Goal: Task Accomplishment & Management: Manage account settings

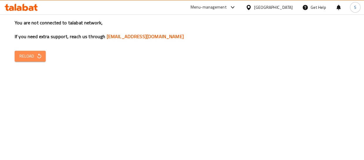
click at [35, 61] on button "Reload" at bounding box center [30, 56] width 31 height 11
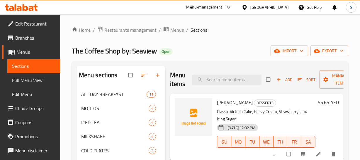
click at [150, 32] on span "Restaurants management" at bounding box center [130, 29] width 52 height 7
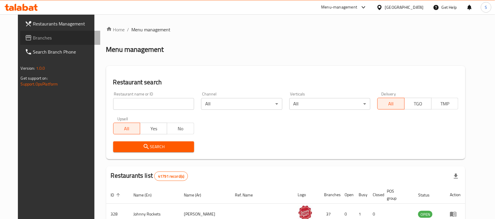
click at [36, 32] on link "Branches" at bounding box center [60, 38] width 80 height 14
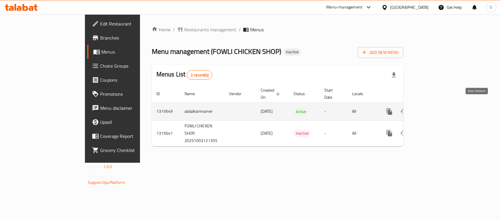
click at [435, 109] on icon "enhanced table" at bounding box center [431, 111] width 5 height 5
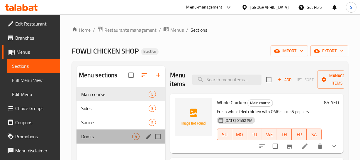
click at [101, 130] on div "Drinks 4" at bounding box center [121, 136] width 89 height 14
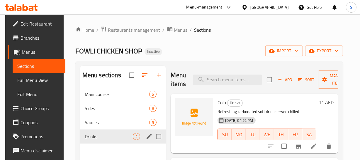
drag, startPoint x: 159, startPoint y: 137, endPoint x: 158, endPoint y: 134, distance: 3.9
click at [159, 137] on input "Menu sections" at bounding box center [158, 136] width 12 height 12
checkbox input "true"
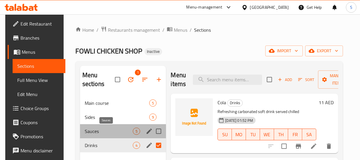
click at [104, 132] on span "Sauces" at bounding box center [109, 131] width 48 height 7
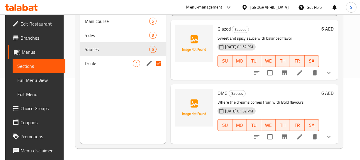
scroll to position [82, 0]
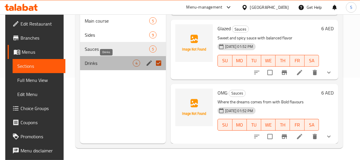
click at [101, 63] on span "Drinks" at bounding box center [109, 63] width 48 height 7
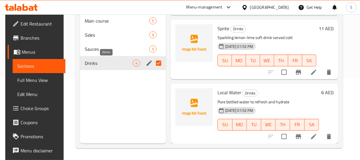
scroll to position [124, 0]
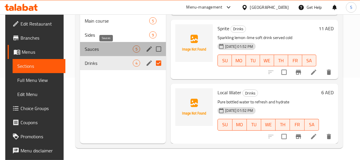
click at [95, 50] on span "Sauces" at bounding box center [109, 48] width 48 height 7
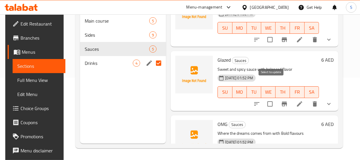
scroll to position [188, 0]
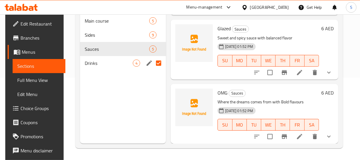
click at [330, 69] on icon "show more" at bounding box center [328, 72] width 7 height 7
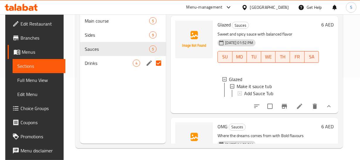
click at [336, 108] on button "show more" at bounding box center [329, 106] width 14 height 14
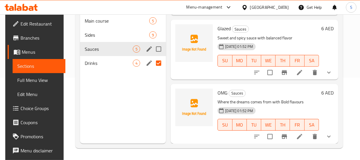
click at [158, 51] on input "Menu sections" at bounding box center [158, 49] width 12 height 12
checkbox input "true"
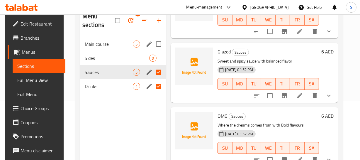
scroll to position [29, 0]
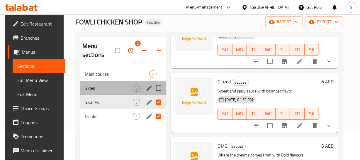
click at [111, 91] on div "Sides 9" at bounding box center [123, 88] width 86 height 14
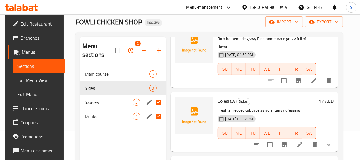
scroll to position [188, 0]
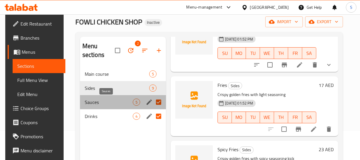
click at [101, 103] on span "Sauces" at bounding box center [109, 102] width 48 height 7
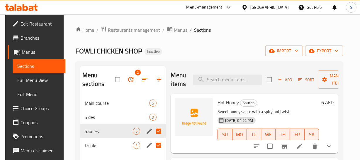
click at [228, 102] on span "Hot Honey" at bounding box center [228, 102] width 21 height 9
copy h6 "Hot Honey"
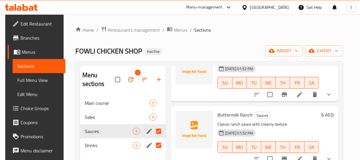
scroll to position [53, 0]
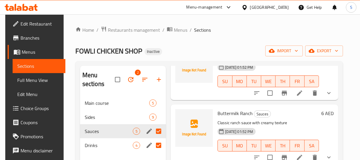
click at [245, 111] on span "Buttermilk Ranch" at bounding box center [235, 113] width 35 height 9
click at [244, 111] on span "Buttermilk Ranch" at bounding box center [235, 113] width 35 height 9
copy h6 "Buttermilk Ranch"
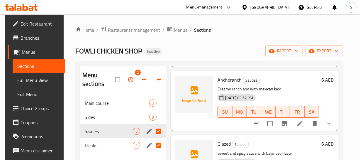
scroll to position [160, 0]
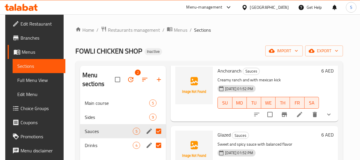
click at [226, 69] on span "Anchoranch" at bounding box center [230, 70] width 24 height 9
copy span "Anchoranch"
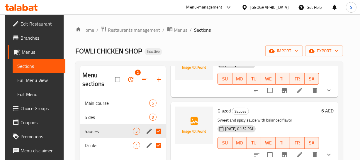
scroll to position [188, 0]
click at [225, 106] on span "Glazed" at bounding box center [224, 110] width 13 height 9
copy h6 "Glazed"
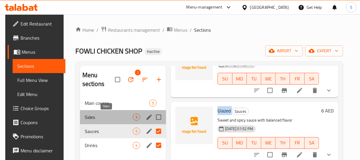
click at [104, 117] on span "Sides" at bounding box center [109, 116] width 48 height 7
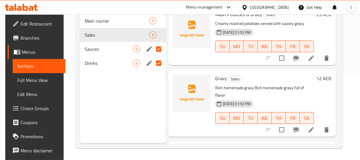
scroll to position [0, 2]
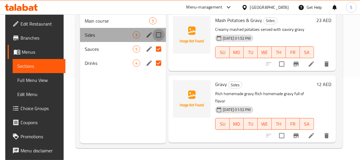
click at [160, 35] on input "Menu sections" at bounding box center [158, 35] width 12 height 12
checkbox input "true"
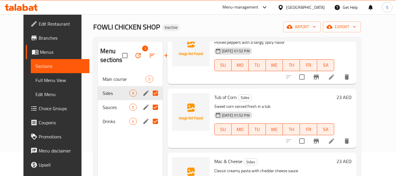
scroll to position [23, 0]
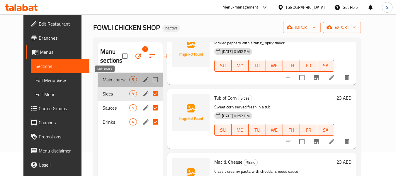
click at [103, 81] on span "Main course" at bounding box center [116, 79] width 27 height 7
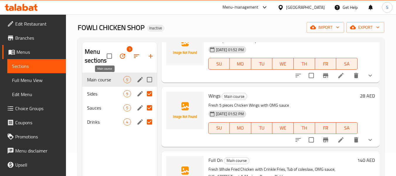
scroll to position [175, 0]
click at [150, 77] on input "Menu sections" at bounding box center [149, 79] width 12 height 12
checkbox input "true"
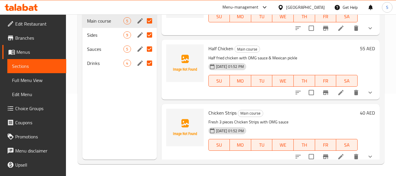
scroll to position [0, 0]
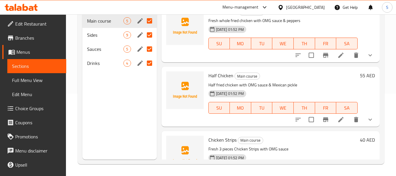
click at [293, 79] on h6 "Half Chicken Main course" at bounding box center [282, 75] width 149 height 8
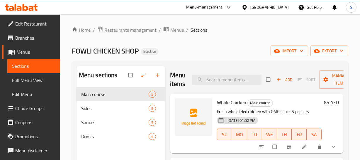
click at [30, 78] on span "Full Menu View" at bounding box center [33, 80] width 43 height 7
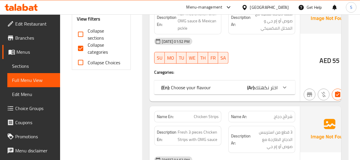
scroll to position [240, 0]
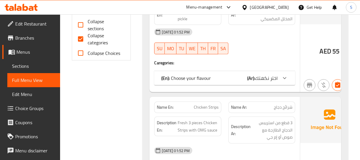
click at [90, 32] on span "Collapse categories" at bounding box center [105, 39] width 34 height 14
click at [88, 32] on input "Collapse categories" at bounding box center [81, 39] width 14 height 14
checkbox input "false"
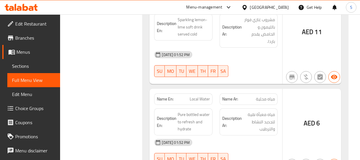
scroll to position [3301, 0]
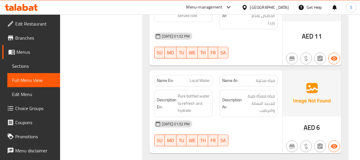
click at [238, 96] on strong "Description Ar:" at bounding box center [232, 103] width 20 height 14
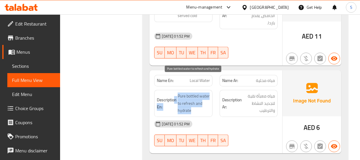
drag, startPoint x: 173, startPoint y: 79, endPoint x: 207, endPoint y: 95, distance: 37.1
click at [207, 95] on h6 "Description En: Pure bottled water to refresh and hydrate" at bounding box center [183, 103] width 53 height 22
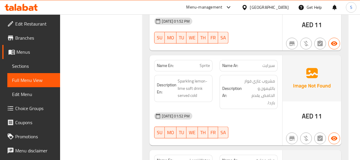
scroll to position [3221, 0]
click at [209, 109] on div "03-10-2025 01:52 PM" at bounding box center [216, 116] width 130 height 14
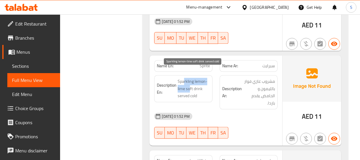
drag, startPoint x: 184, startPoint y: 72, endPoint x: 189, endPoint y: 77, distance: 7.7
click at [189, 78] on span "Sparkling lemon-lime soft drink served cold" at bounding box center [194, 89] width 32 height 22
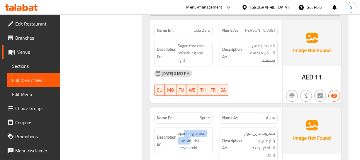
scroll to position [3141, 0]
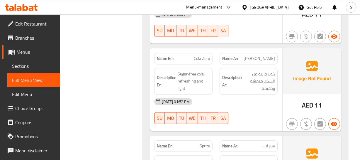
click at [209, 55] on span "Cola Zero" at bounding box center [202, 58] width 16 height 6
click at [215, 64] on div "Description En: Sugar-free cola, refreshing and light" at bounding box center [183, 81] width 65 height 34
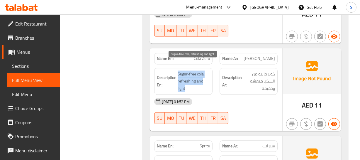
drag, startPoint x: 178, startPoint y: 61, endPoint x: 187, endPoint y: 78, distance: 19.4
click at [187, 78] on span "Sugar-free cola, refreshing and light" at bounding box center [194, 81] width 32 height 22
click at [188, 78] on span "Sugar-free cola, refreshing and light" at bounding box center [194, 81] width 32 height 22
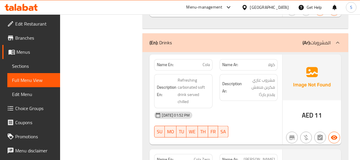
scroll to position [3034, 0]
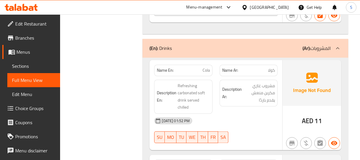
click at [272, 99] on div "Description Ar: مشروب غازي مكربن منعش يقدم باردًا" at bounding box center [248, 96] width 65 height 41
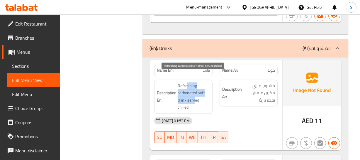
drag, startPoint x: 184, startPoint y: 75, endPoint x: 194, endPoint y: 93, distance: 20.4
click at [194, 93] on span "Refreshing carbonated soft drink served chilled" at bounding box center [194, 96] width 32 height 29
click at [194, 92] on span "Refreshing carbonated soft drink served chilled" at bounding box center [194, 96] width 32 height 29
drag, startPoint x: 172, startPoint y: 29, endPoint x: 174, endPoint y: 35, distance: 5.8
click at [172, 39] on div "(En): Drinks (Ar): المشروبات" at bounding box center [245, 48] width 206 height 19
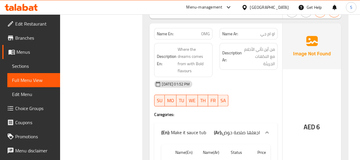
scroll to position [2850, 0]
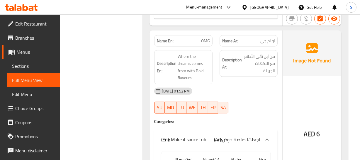
click at [208, 38] on span "OMG" at bounding box center [205, 41] width 9 height 6
copy span "OMG"
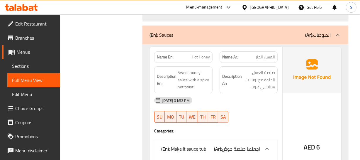
scroll to position [2104, 0]
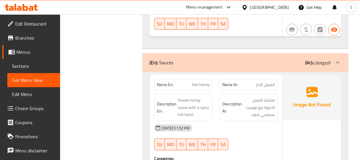
click at [288, 62] on div "(En): Sauces (Ar): الصوصات" at bounding box center [245, 62] width 206 height 19
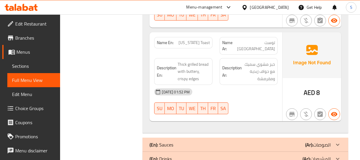
scroll to position [1990, 0]
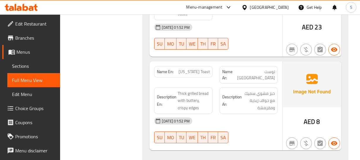
click at [216, 101] on div "Description Ar: خبز مشوي سميك مع حواف زبدية ومقرمشة" at bounding box center [248, 101] width 65 height 34
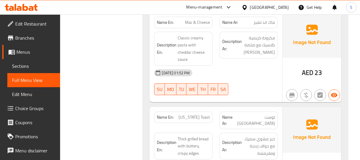
scroll to position [1937, 0]
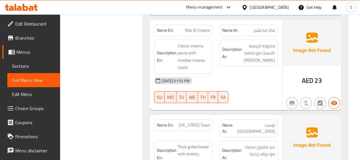
click at [208, 36] on div "Name En: Mac & Cheese" at bounding box center [183, 30] width 58 height 11
click at [151, 67] on div "Description En: Classic creamy pasta with cheddar cheese sauce" at bounding box center [183, 56] width 65 height 41
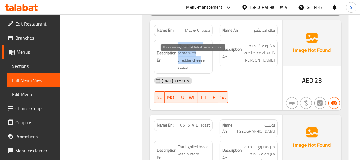
drag, startPoint x: 173, startPoint y: 56, endPoint x: 200, endPoint y: 75, distance: 32.9
click at [200, 71] on h6 "Description En: Classic creamy pasta with cheddar cheese sauce" at bounding box center [183, 56] width 53 height 29
click at [204, 71] on span "Classic creamy pasta with cheddar cheese sauce" at bounding box center [194, 56] width 32 height 29
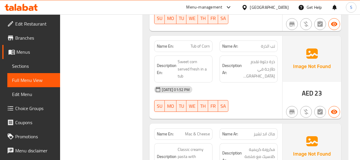
scroll to position [1830, 0]
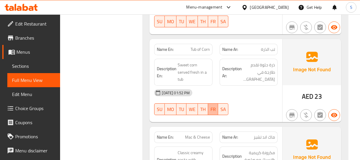
type button "5"
click at [217, 115] on button "FR" at bounding box center [213, 109] width 10 height 12
click at [199, 52] on span "Tub of Corn" at bounding box center [200, 49] width 19 height 6
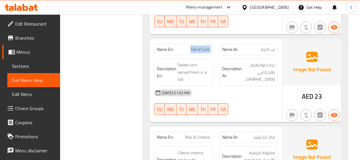
copy span "Tub of Corn"
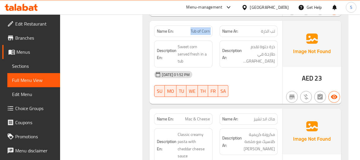
scroll to position [1857, 0]
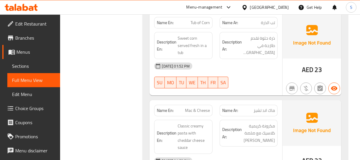
click at [264, 32] on div "Name Ar: تب الذرة" at bounding box center [248, 22] width 65 height 18
click at [188, 32] on div "Name En: Tub of Corn" at bounding box center [183, 22] width 65 height 18
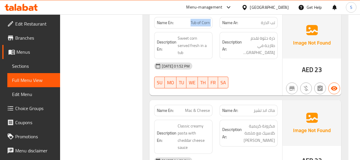
click at [188, 32] on div "Name En: Tub of Corn" at bounding box center [183, 22] width 65 height 18
copy span "Tub of Corn"
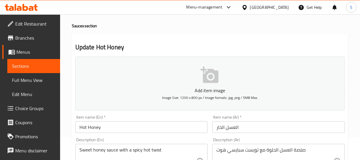
scroll to position [53, 0]
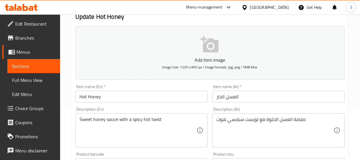
click at [120, 96] on input "Hot Honey" at bounding box center [141, 97] width 133 height 12
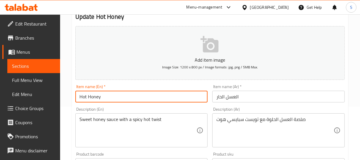
paste input "Sauce"
type input "Hot Honey Sauce"
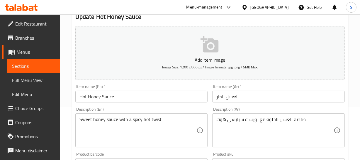
click at [210, 96] on div "Item name (Ar)   * العسل الحار Item name (Ar) *" at bounding box center [278, 93] width 137 height 23
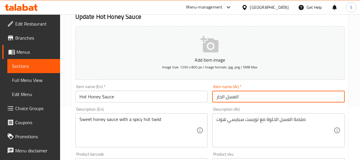
click at [214, 95] on input "العسل الحار" at bounding box center [278, 97] width 133 height 12
paste input "صوص"
click at [236, 96] on input "صوص العسل الحار" at bounding box center [278, 97] width 133 height 12
click at [223, 98] on input "صوص عسل الحار" at bounding box center [278, 97] width 133 height 12
type input "صوص عسل حار"
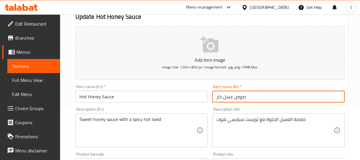
click at [97, 97] on input "Hot Honey Sauce" at bounding box center [141, 97] width 133 height 12
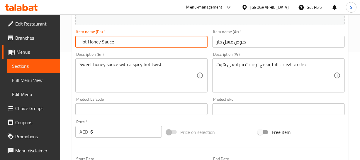
scroll to position [106, 0]
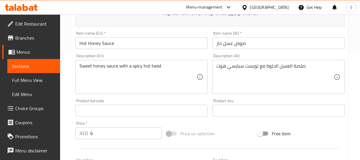
click at [349, 58] on div "Home / Restaurants management / Menus / Sections / item / update Sauces section…" at bounding box center [210, 113] width 300 height 410
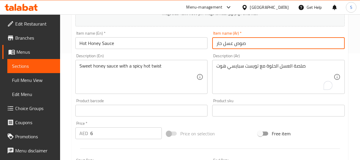
click at [238, 42] on input "صوص عسل حار" at bounding box center [278, 43] width 133 height 12
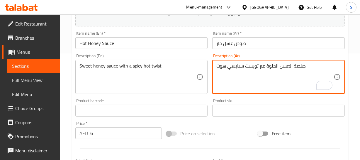
click at [302, 66] on textarea "صلصة العسل الحلوة مع تويست سبايسي هوت" at bounding box center [274, 77] width 117 height 28
paste textarea "ص"
click at [278, 64] on textarea "صوص عسل الحلوة مع تويست سبايسي هوت" at bounding box center [274, 77] width 117 height 28
click at [269, 66] on textarea "صوص عسل حلوة مع تويست سبايسي هوت" at bounding box center [274, 77] width 117 height 28
click at [259, 65] on textarea "صوص عسل حلو مع تويست سبايسي هوت" at bounding box center [274, 77] width 117 height 28
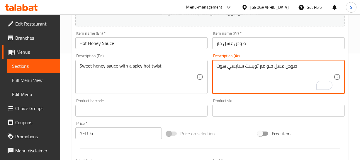
click at [239, 67] on textarea "صوص عسل حلو مع تويست سبايسي هوت" at bounding box center [274, 77] width 117 height 28
click at [223, 67] on textarea "صوص عسل حلو مع تويست حارة هوت" at bounding box center [274, 77] width 117 height 28
click at [226, 65] on textarea "صوص عسل حلو مع تويست حارة" at bounding box center [274, 77] width 117 height 28
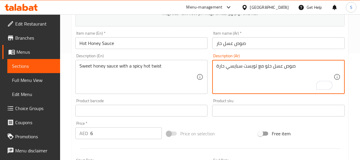
type textarea "صوص عسل حلو مع تويست سبايسي حارة"
click at [254, 47] on input "صوص عسل حار" at bounding box center [278, 43] width 133 height 12
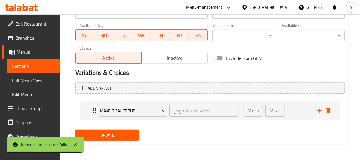
scroll to position [264, 0]
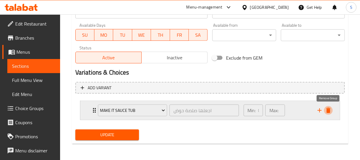
click at [327, 108] on icon "delete" at bounding box center [328, 110] width 4 height 5
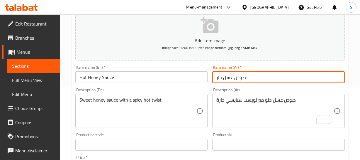
scroll to position [41, 0]
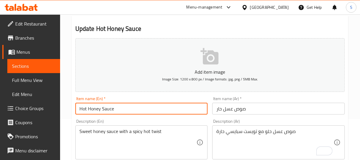
click at [107, 107] on input "Hot Honey Sauce" at bounding box center [141, 109] width 133 height 12
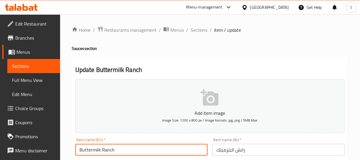
click at [121, 155] on input "Buttermilk Ranch" at bounding box center [141, 150] width 133 height 12
paste input "Sauce"
type input "Buttermilk Ranch Sauce"
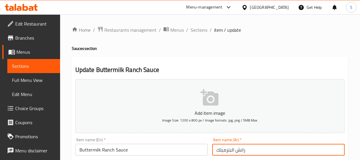
click at [213, 151] on input "رانش البترميلك" at bounding box center [278, 150] width 133 height 12
paste input "صوص"
click at [231, 148] on input "صوص رانش البترميلك" at bounding box center [278, 150] width 133 height 12
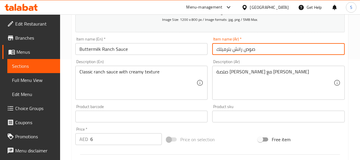
scroll to position [106, 0]
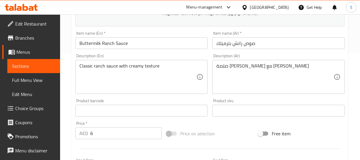
click at [357, 67] on div "Home / Restaurants management / Menus / Sections / item / update Sauces section…" at bounding box center [210, 113] width 300 height 410
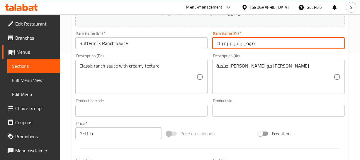
click at [230, 41] on input "صوص رانش بترميلك" at bounding box center [278, 43] width 133 height 12
type input "صوص [PERSON_NAME]ك"
click at [252, 45] on input "صوص [PERSON_NAME]ك" at bounding box center [278, 43] width 133 height 12
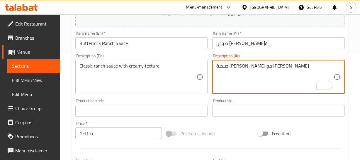
click at [283, 64] on textarea "صلصة [PERSON_NAME] مع [PERSON_NAME]" at bounding box center [274, 77] width 117 height 28
paste textarea "ص"
click at [288, 67] on textarea "صوص [PERSON_NAME] مع [PERSON_NAME]" at bounding box center [274, 77] width 117 height 28
click at [242, 68] on textarea "صوص [PERSON_NAME] مع [PERSON_NAME]" at bounding box center [274, 77] width 117 height 28
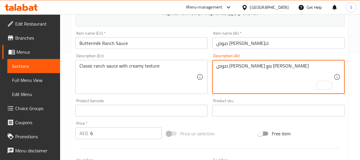
type textarea "صوص [PERSON_NAME] مع [PERSON_NAME]"
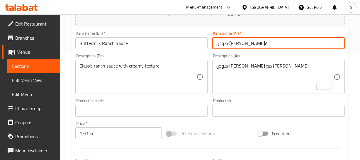
click at [239, 38] on input "صوص [PERSON_NAME]ك" at bounding box center [278, 43] width 133 height 12
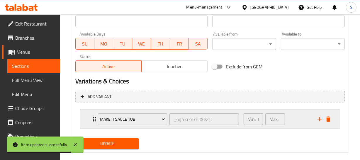
scroll to position [264, 0]
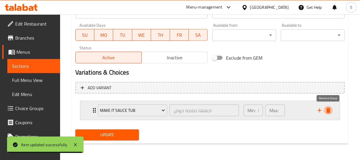
click at [331, 111] on icon "delete" at bounding box center [328, 110] width 7 height 7
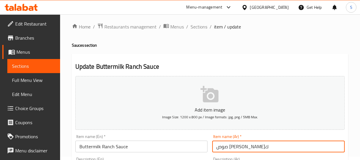
scroll to position [0, 0]
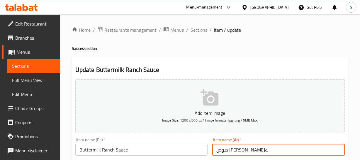
click at [136, 149] on input "Buttermilk Ranch Sauce" at bounding box center [141, 150] width 133 height 12
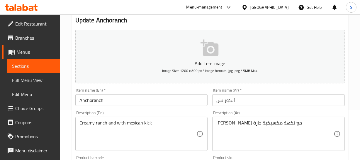
scroll to position [53, 0]
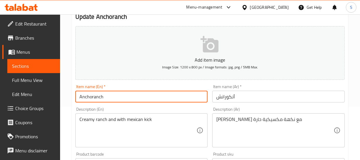
click at [115, 100] on input "Anchoranch" at bounding box center [141, 97] width 133 height 12
paste input "Sauce"
type input "Anchoranch Sauce"
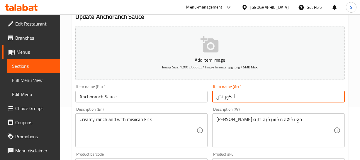
click at [213, 98] on input "أنكورانش" at bounding box center [278, 97] width 133 height 12
paste input "صوص"
type input "صوص أنكورانش"
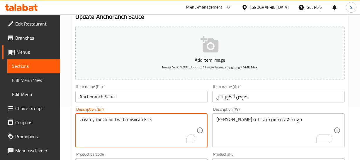
drag, startPoint x: 120, startPoint y: 118, endPoint x: 140, endPoint y: 118, distance: 20.2
click at [119, 123] on textarea "Creamy ranch and with mexican kick" at bounding box center [137, 130] width 117 height 28
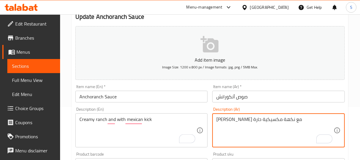
click at [221, 120] on textarea "رانش كريمي مع نكهة مكسيكية حارة" at bounding box center [274, 130] width 117 height 28
click at [278, 120] on textarea "رانش كريمي مع نكهة مكسيكية" at bounding box center [274, 130] width 117 height 28
click at [252, 119] on textarea "رانش كريمي مع نكهة مكسيكية" at bounding box center [274, 130] width 117 height 28
type textarea "رانش كريمي ومع نكهة مكسيكية"
click at [156, 96] on input "Anchoranch Sauce" at bounding box center [141, 97] width 133 height 12
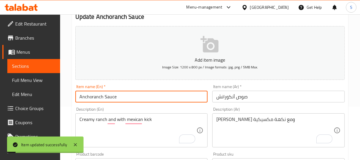
click at [127, 97] on input "Anchoranch Sauce" at bounding box center [141, 97] width 133 height 12
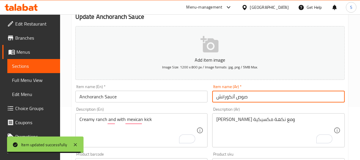
click at [260, 99] on input "صوص أنكورانش" at bounding box center [278, 97] width 133 height 12
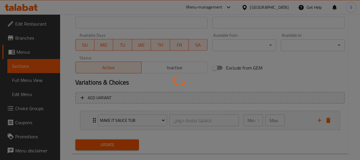
scroll to position [264, 0]
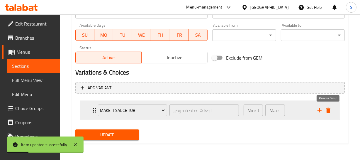
click at [327, 109] on icon "delete" at bounding box center [328, 110] width 4 height 5
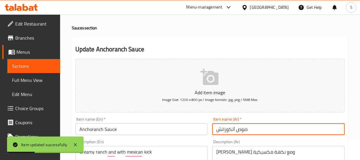
scroll to position [0, 0]
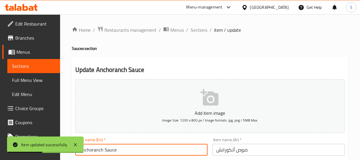
click at [167, 150] on input "Anchoranch Sauce" at bounding box center [141, 150] width 133 height 12
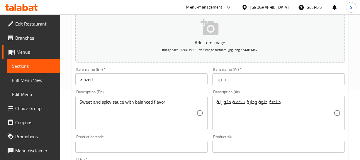
scroll to position [80, 0]
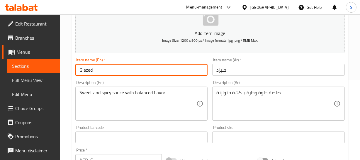
click at [106, 69] on input "Glazed" at bounding box center [141, 70] width 133 height 12
paste input "Sauce"
type input "Glazed Sauce"
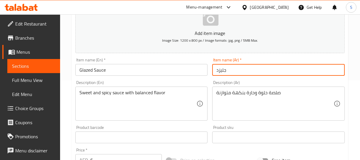
click at [216, 71] on input "جليزد" at bounding box center [278, 70] width 133 height 12
click at [235, 70] on input "صوص جليزد" at bounding box center [278, 70] width 133 height 12
type input "صوص جليزد"
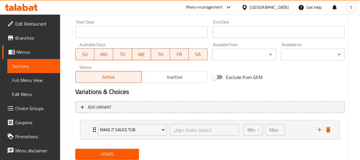
scroll to position [264, 0]
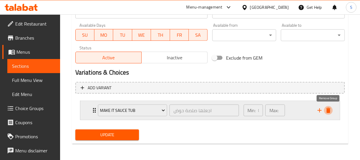
click at [330, 110] on icon "delete" at bounding box center [328, 110] width 7 height 7
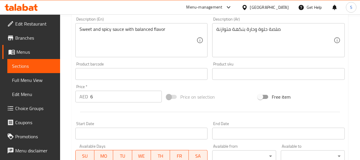
scroll to position [94, 0]
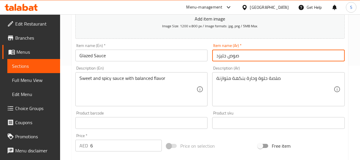
click at [237, 51] on input "صوص جليزد" at bounding box center [278, 56] width 133 height 12
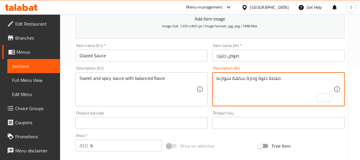
click at [138, 58] on input "Glazed Sauce" at bounding box center [141, 56] width 133 height 12
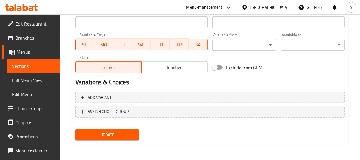
click at [75, 129] on button "Update" at bounding box center [107, 134] width 64 height 11
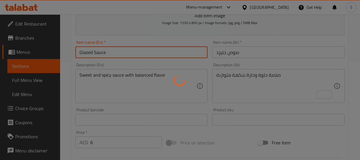
scroll to position [67, 0]
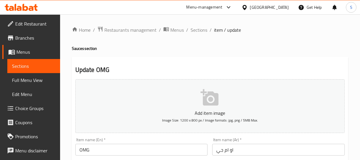
scroll to position [133, 0]
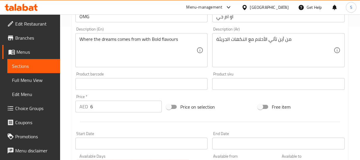
click at [264, 35] on div "من أين تأتي الأحلام مع النكهات الجريئة Description (Ar)" at bounding box center [278, 50] width 133 height 34
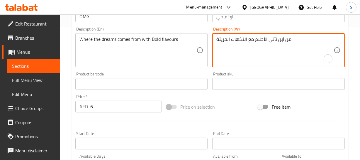
click at [259, 41] on textarea "من أين تأتي الأحلام مع النكهات الجريئة" at bounding box center [274, 50] width 117 height 28
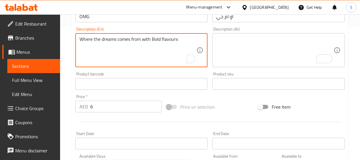
click at [134, 41] on textarea "Where the dreams comes from with Bold flavours" at bounding box center [137, 50] width 117 height 28
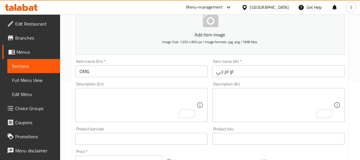
scroll to position [77, 0]
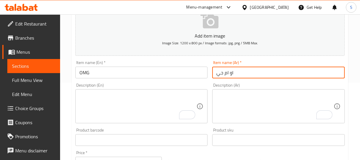
click at [248, 70] on input "او ام جي" at bounding box center [278, 73] width 133 height 12
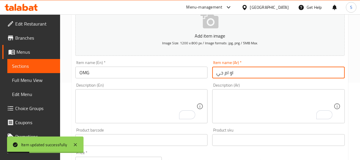
click at [20, 111] on span "Choice Groups" at bounding box center [35, 108] width 40 height 7
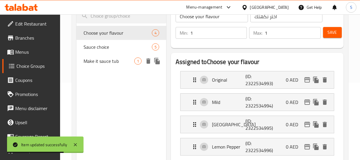
click at [98, 60] on span "Make it sauce tub" at bounding box center [109, 60] width 51 height 7
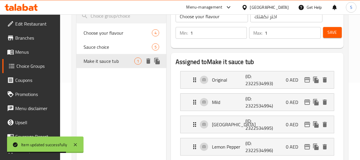
type input "Make it sauce tub"
type input "اجعلها صلصة حوض"
type input "0"
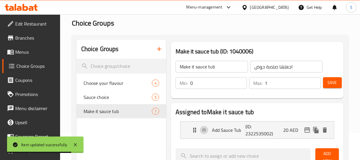
scroll to position [24, 0]
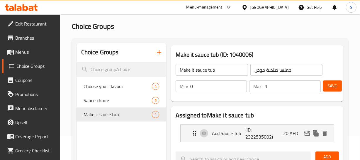
click at [283, 69] on input "اجعلها صلصة حوض" at bounding box center [286, 70] width 72 height 12
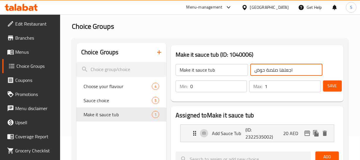
click at [283, 69] on input "اجعلها صلصة حوض" at bounding box center [286, 70] width 72 height 12
paste input "وعاء صلصة"
type input "اجعلها وعاء صلصة:"
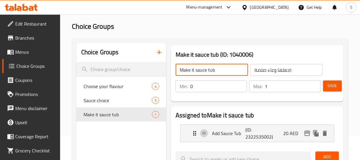
click at [225, 69] on input "Make it sauce tub" at bounding box center [212, 70] width 72 height 12
type input "Make it sauce tub:"
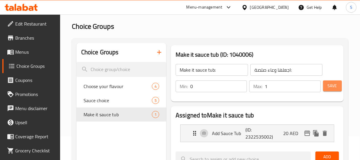
click at [332, 88] on span "Save" at bounding box center [332, 85] width 9 height 7
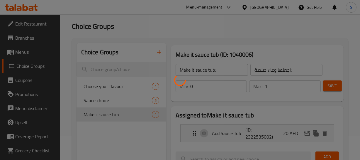
scroll to position [50, 0]
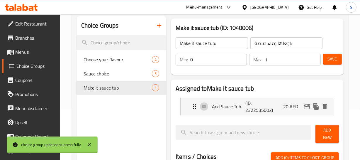
click at [266, 103] on div at bounding box center [180, 80] width 360 height 160
click at [266, 103] on p "(ID: 2322535002)" at bounding box center [257, 106] width 22 height 14
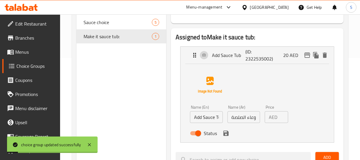
scroll to position [104, 0]
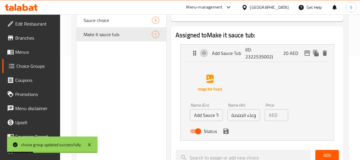
click at [241, 116] on input "أضف وعاء الصلصة" at bounding box center [244, 115] width 33 height 12
click at [239, 113] on input "أضف وعاء الصلصة" at bounding box center [244, 115] width 33 height 12
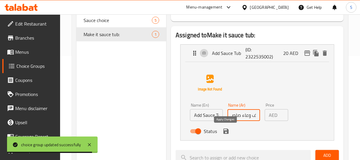
scroll to position [0, 0]
click at [226, 131] on icon "save" at bounding box center [225, 130] width 5 height 5
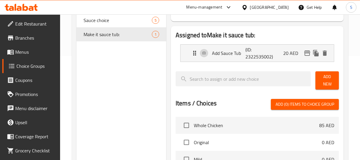
type input "أضف وعاء صلصة"
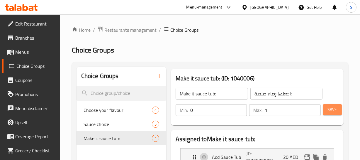
click at [338, 108] on button "Save" at bounding box center [332, 109] width 19 height 11
click at [270, 95] on input "اجعلها وعاء صلصة:" at bounding box center [286, 94] width 72 height 12
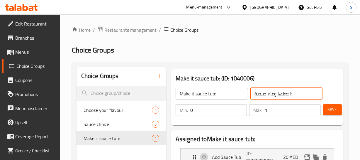
click at [270, 95] on input "اجعلها وعاء صلصة:" at bounding box center [286, 94] width 72 height 12
paste input "علبة"
click at [284, 95] on input "اجعلها علبة صلصة:" at bounding box center [286, 94] width 72 height 12
type input "اجعلها علبة صلصة:"
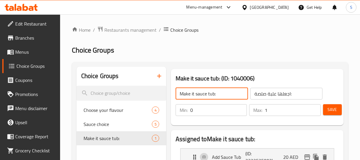
drag, startPoint x: 188, startPoint y: 95, endPoint x: 230, endPoint y: 94, distance: 42.2
click at [230, 94] on input "Make it sauce tub:" at bounding box center [212, 94] width 72 height 12
click at [233, 93] on input "Make it sauce tub:" at bounding box center [212, 94] width 72 height 12
click at [333, 108] on span "Save" at bounding box center [332, 109] width 9 height 7
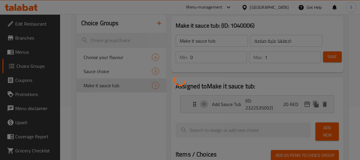
scroll to position [53, 0]
drag, startPoint x: 254, startPoint y: 98, endPoint x: 259, endPoint y: 95, distance: 5.9
click at [258, 97] on div at bounding box center [180, 80] width 360 height 160
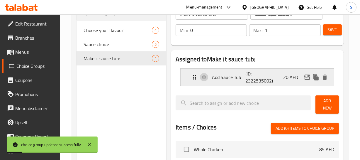
click at [244, 74] on p "Add Sauce Tub" at bounding box center [228, 77] width 33 height 7
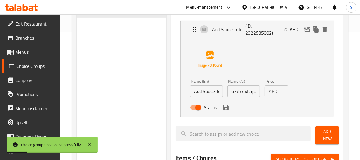
scroll to position [133, 0]
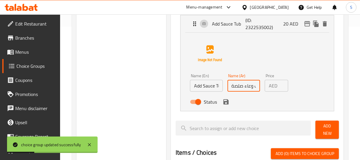
click at [250, 86] on input "أضف وعاء صلصة" at bounding box center [244, 86] width 33 height 12
paste input "علبة"
type input "أضف وعاء صلصة"
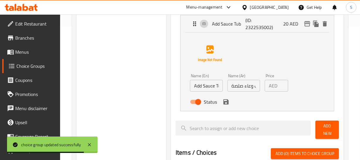
click at [247, 86] on input "أضف وعاء صلصة" at bounding box center [244, 86] width 33 height 12
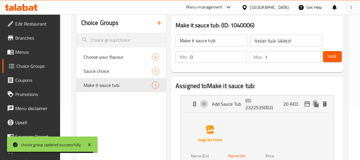
scroll to position [26, 0]
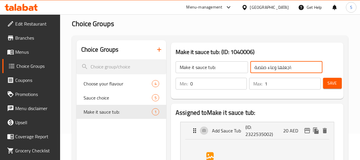
type input "اجعلها وعاء صلصة:"
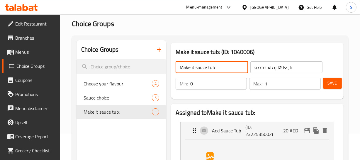
type input "Make it sauce tub"
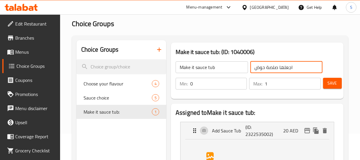
click at [273, 67] on input "اجعلها صلصة حوض" at bounding box center [286, 67] width 72 height 12
type input "اجعلها وعاء صلصة:"
type input "Make it sauce tub:"
type input "اجعلها علبة صلصة:"
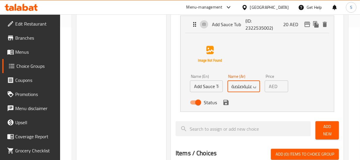
scroll to position [133, 0]
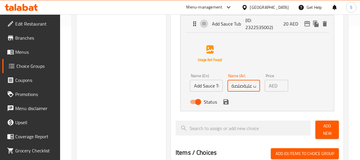
click at [247, 87] on input "أضف علبةصلصة" at bounding box center [244, 86] width 33 height 12
type input "أضف وعاء صلصة"
type input "اجعلها وعاء صلصة:"
type input "Make it sauce tub"
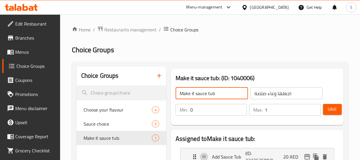
scroll to position [0, 0]
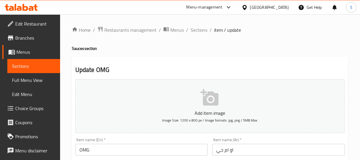
click at [80, 48] on h4 "Sauces section" at bounding box center [210, 48] width 276 height 6
copy h4 "Sauces"
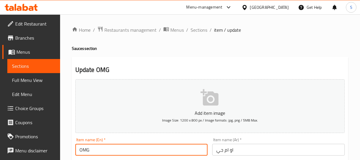
click at [98, 150] on input "OMG" at bounding box center [141, 150] width 133 height 12
paste input "Sauces"
drag, startPoint x: 89, startPoint y: 152, endPoint x: 125, endPoint y: 149, distance: 35.9
click at [125, 150] on input "OMG Sauces" at bounding box center [141, 150] width 133 height 12
click at [127, 152] on input "OMG Sauces" at bounding box center [141, 150] width 133 height 12
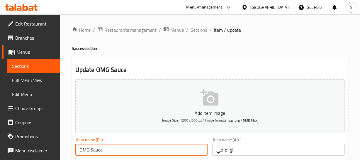
drag, startPoint x: 90, startPoint y: 147, endPoint x: 104, endPoint y: 149, distance: 14.8
click at [104, 149] on input "OMG Sauce" at bounding box center [141, 150] width 133 height 12
click at [117, 145] on input "OMG Sauce" at bounding box center [141, 150] width 133 height 12
drag, startPoint x: 89, startPoint y: 151, endPoint x: 126, endPoint y: 152, distance: 37.6
click at [120, 149] on input "OMG Sauce" at bounding box center [141, 150] width 133 height 12
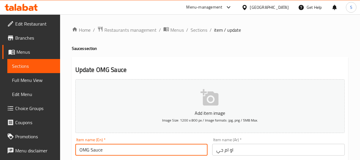
type input "OMG Sauce"
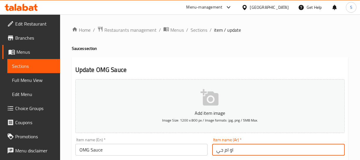
click at [215, 147] on input "او ام جي" at bounding box center [278, 150] width 133 height 12
paste input "صوص"
type input "صوص او ام جي"
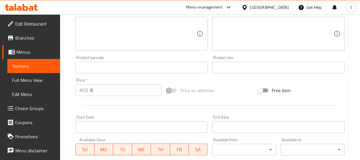
scroll to position [264, 0]
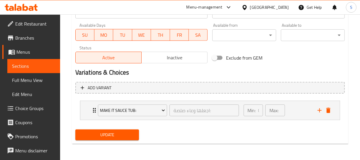
click at [75, 129] on button "Update" at bounding box center [107, 134] width 64 height 11
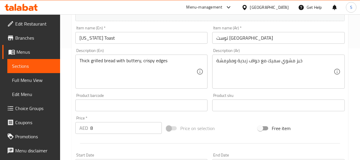
scroll to position [106, 0]
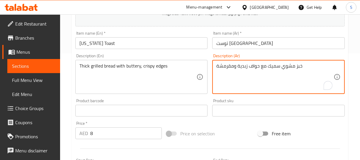
click at [243, 63] on textarea "خبز مشوي سميك مع حواف زبدية ومقرمشة" at bounding box center [274, 77] width 117 height 28
type textarea "خبز مشوي سميك مع حواف زبدانية ومقرمشة"
drag, startPoint x: 254, startPoint y: 50, endPoint x: 254, endPoint y: 46, distance: 4.1
click at [254, 50] on div "Item name (Ar)   * توست تكساس Item name (Ar) *" at bounding box center [278, 40] width 137 height 23
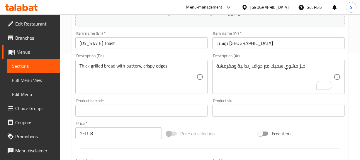
click at [253, 44] on input "توست [GEOGRAPHIC_DATA]" at bounding box center [278, 43] width 133 height 12
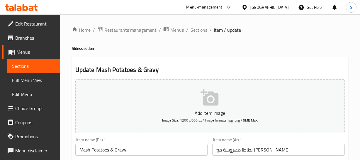
scroll to position [80, 0]
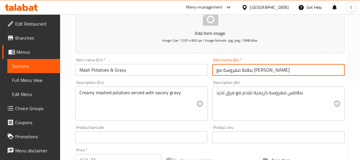
click at [261, 73] on input "بطاطا مهروسة مع [PERSON_NAME]" at bounding box center [278, 70] width 133 height 12
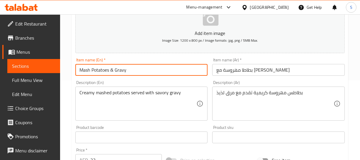
click at [85, 67] on input "Mash Potatoes & Gravy" at bounding box center [141, 70] width 133 height 12
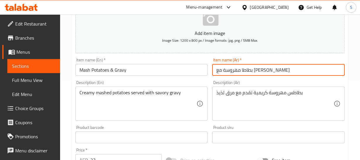
click at [263, 71] on input "بطاطا مهروسة مع [PERSON_NAME]" at bounding box center [278, 70] width 133 height 12
click at [232, 71] on input "بطاطا مهروسة مع [PERSON_NAME]" at bounding box center [278, 70] width 133 height 12
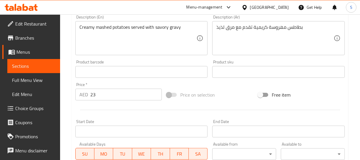
scroll to position [106, 0]
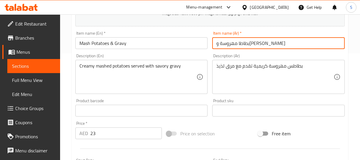
type input "بطاطا مهروسة و[PERSON_NAME]"
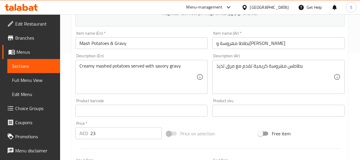
click at [355, 40] on div "Home / Restaurants management / Menus / Sections / item / update Sides section …" at bounding box center [210, 108] width 300 height 400
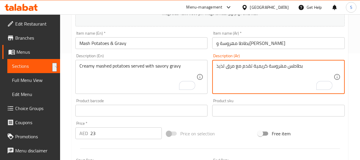
drag, startPoint x: 232, startPoint y: 66, endPoint x: 215, endPoint y: 67, distance: 17.9
click at [215, 67] on div "بطاطس مهروسة كريمية تقدم مع مرق لذيذ Description (Ar)" at bounding box center [278, 77] width 133 height 34
type textarea "بطاطس مهروسة كريمية تقدم مع [PERSON_NAME]"
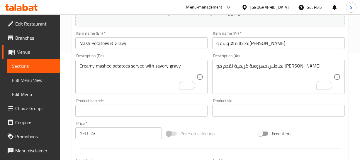
drag, startPoint x: 268, startPoint y: 52, endPoint x: 267, endPoint y: 44, distance: 7.4
click at [268, 51] on div "Description (Ar) بطاطس مهروسة كريمية تقدم مع جريفي مالح Description (Ar)" at bounding box center [278, 73] width 137 height 45
click at [267, 44] on input "بطاطا مهروسة و[PERSON_NAME]" at bounding box center [278, 43] width 133 height 12
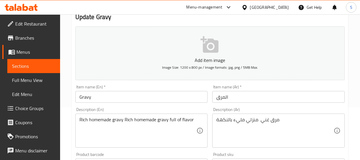
scroll to position [53, 0]
click at [226, 94] on input "المرق" at bounding box center [278, 97] width 133 height 12
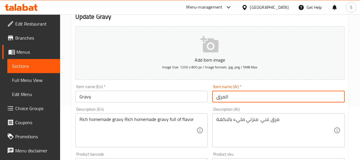
click at [226, 94] on input "المرق" at bounding box center [278, 97] width 133 height 12
click at [215, 98] on input "جريفي" at bounding box center [278, 97] width 133 height 12
type input "جريفي"
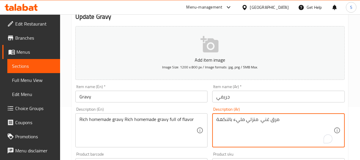
click at [271, 122] on textarea "مرق غني منزلي مليء بالنكهة" at bounding box center [274, 130] width 117 height 28
click at [274, 119] on textarea "مرق غني منزلي مليء بالنكهة" at bounding box center [274, 130] width 117 height 28
paste textarea "جريفي"
click at [281, 120] on textarea "مرجريفي غني منزلي مليء بالنكهة" at bounding box center [274, 130] width 117 height 28
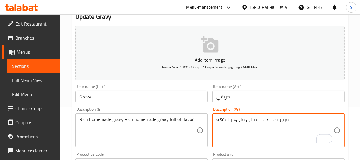
click at [281, 120] on textarea "مرجريفي غني منزلي مليء بالنكهة" at bounding box center [274, 130] width 117 height 28
paste textarea "جريفي"
click at [272, 118] on textarea "جريفي غني منزلي مليء بالنكهة" at bounding box center [274, 130] width 117 height 28
click at [271, 118] on textarea "جريفي غني منزلي مليء بالنكهة" at bounding box center [274, 130] width 117 height 28
click at [268, 118] on textarea "جريفي غني منزلي مليء بالنكهة" at bounding box center [274, 130] width 117 height 28
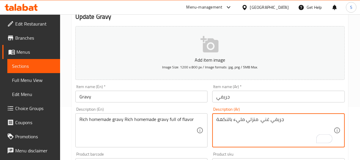
click at [268, 118] on textarea "جريفي غني منزلي مليء بالنكهة" at bounding box center [274, 130] width 117 height 28
click at [252, 118] on textarea "جريفي بيتي منزلي مليء بالنكهة" at bounding box center [274, 130] width 117 height 28
type textarea "جريفي بيتي غني مليء بالنكهة"
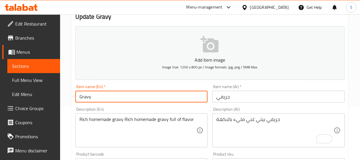
click at [106, 101] on input "Gravy" at bounding box center [141, 97] width 133 height 12
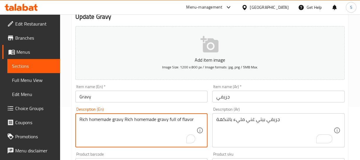
drag, startPoint x: 123, startPoint y: 119, endPoint x: 33, endPoint y: 120, distance: 90.3
type textarea "Rich homemade gravy full of flavor"
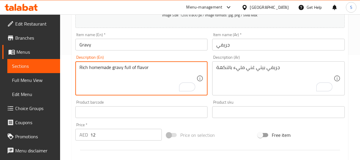
scroll to position [106, 0]
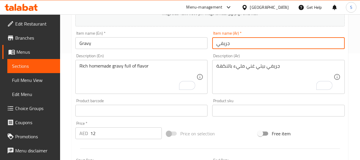
click at [220, 41] on input "جريفي" at bounding box center [278, 43] width 133 height 12
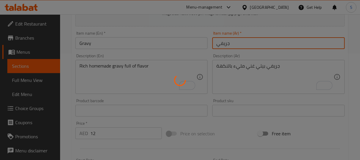
scroll to position [133, 0]
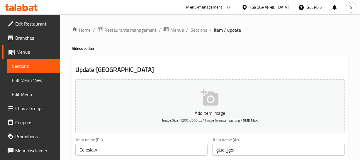
scroll to position [80, 0]
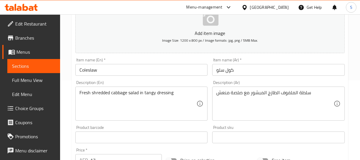
click at [351, 50] on div "Home / Restaurants management / Menus / Sections / item / update Sides section …" at bounding box center [210, 140] width 300 height 410
drag, startPoint x: 310, startPoint y: 88, endPoint x: 312, endPoint y: 91, distance: 3.6
click at [311, 90] on div "سلطة الملفوف الطازج المبشور مع صلصة منعش Description (Ar)" at bounding box center [278, 103] width 133 height 34
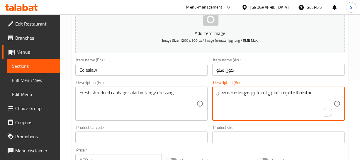
click at [304, 94] on textarea "سلطة الملفوف الطازج المبشور مع صلصة منعش" at bounding box center [274, 104] width 117 height 28
click at [247, 92] on textarea "سلطة الملفوف الطازج المبشور مع صلصة منعش" at bounding box center [274, 104] width 117 height 28
click at [225, 94] on textarea "سلطة الملفوف الطازج المبشور بصلصة منعش" at bounding box center [274, 104] width 117 height 28
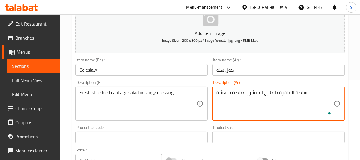
type textarea "سلطة الملفوف الطازج المبشور بصلصة منعشة"
click at [244, 69] on div "Home / Restaurants management / Menus / Sections / item / update Sides section …" at bounding box center [210, 139] width 276 height 386
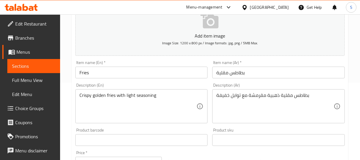
scroll to position [80, 0]
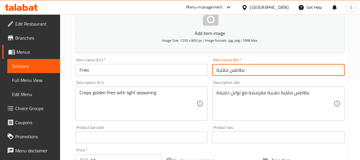
click at [237, 66] on input "بطاطس مقلية" at bounding box center [278, 70] width 133 height 12
click at [119, 66] on input "Fries" at bounding box center [141, 70] width 133 height 12
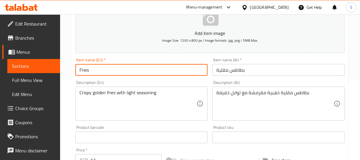
drag, startPoint x: 119, startPoint y: 66, endPoint x: 120, endPoint y: 70, distance: 3.8
click at [119, 66] on input "Fries" at bounding box center [141, 70] width 133 height 12
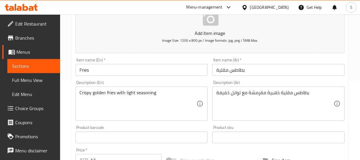
click at [352, 57] on div "Home / Restaurants management / Menus / Sections / item / update Sides section …" at bounding box center [210, 135] width 300 height 400
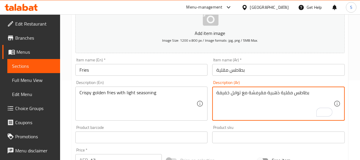
click at [91, 75] on div "Item name (En)   * Fries Item name (En) *" at bounding box center [141, 66] width 137 height 23
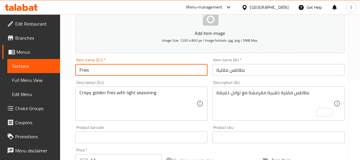
click at [115, 64] on input "Fries" at bounding box center [141, 70] width 133 height 12
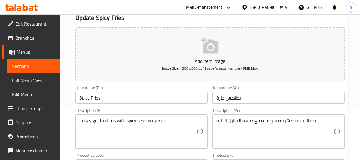
scroll to position [53, 0]
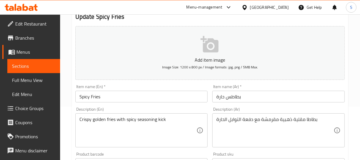
click at [246, 94] on input "بطاطس حارة" at bounding box center [278, 97] width 133 height 12
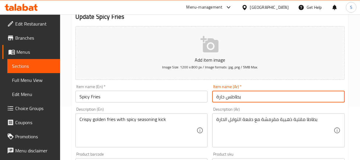
click at [246, 94] on input "بطاطس حارة" at bounding box center [278, 97] width 133 height 12
click at [232, 96] on input "بطاطس حارة" at bounding box center [278, 97] width 133 height 12
type input "بطاطس مقلية حارة"
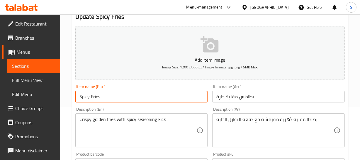
click at [97, 96] on input "Spicy Fries" at bounding box center [141, 97] width 133 height 12
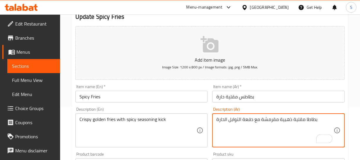
click at [253, 120] on textarea "بطاطا مقلية ذهبية مقرمشة مع دفعة التوابل الحارة" at bounding box center [274, 130] width 117 height 28
click at [230, 118] on textarea "بطاطا مقلية ذهبية مقرمشة مع نكهة توابل الحارة" at bounding box center [274, 130] width 117 height 28
type textarea "بطاطا مقلية ذهبية مقرمشة مع نكهة توابل حارة"
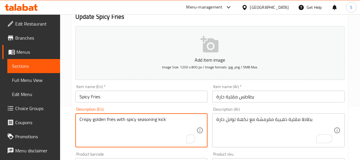
drag, startPoint x: 125, startPoint y: 121, endPoint x: 189, endPoint y: 120, distance: 63.9
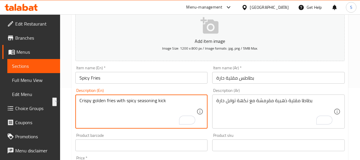
scroll to position [80, 0]
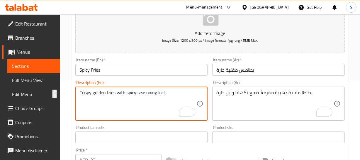
click at [247, 78] on div "Description (Ar) بطاطا مقلية ذهبية مقرمشة مع نكهة توابل حارة Description (Ar)" at bounding box center [278, 100] width 137 height 45
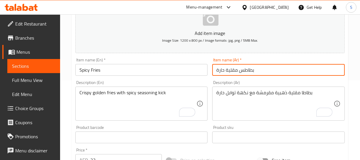
click at [249, 73] on input "بطاطس مقلية حارة" at bounding box center [278, 70] width 133 height 12
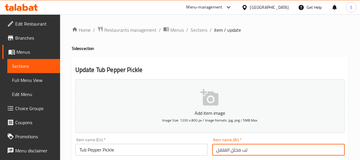
click at [247, 148] on input "تب مخلل الفلفل" at bounding box center [278, 150] width 133 height 12
click at [245, 149] on input "تب مخلل الفلفل" at bounding box center [278, 150] width 133 height 12
click at [222, 151] on input "وعاء مخلل فلفل" at bounding box center [278, 150] width 133 height 12
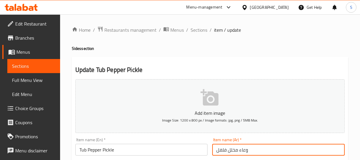
click at [222, 151] on input "وعاء مخلل فلفل" at bounding box center [278, 150] width 133 height 12
click at [226, 152] on input "وعاء مخلل" at bounding box center [278, 150] width 133 height 12
paste input "لفل"
click at [274, 157] on div "Item name (Ar)   * وعاء فلفل مخلل Item name (Ar) *" at bounding box center [278, 146] width 137 height 23
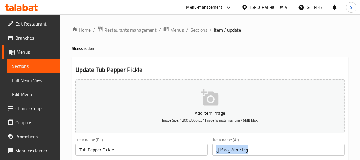
drag, startPoint x: 274, startPoint y: 157, endPoint x: 267, endPoint y: 151, distance: 8.5
click at [272, 155] on div "Item name (Ar)   * وعاء فلفل مخلل Item name (Ar) *" at bounding box center [278, 146] width 137 height 23
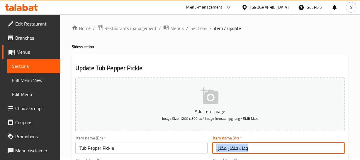
click at [267, 151] on input "وعاء فلفل مخلل" at bounding box center [278, 148] width 133 height 12
click at [262, 146] on input "وعاء فلفل مخلل" at bounding box center [278, 148] width 133 height 12
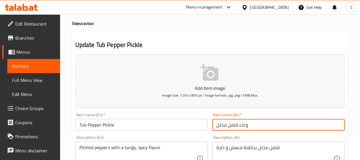
scroll to position [55, 0]
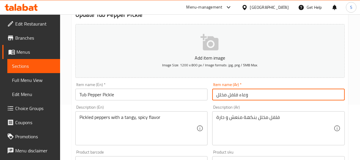
type input "وعاء فلفل مخلل"
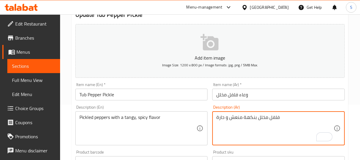
click at [223, 117] on textarea "فلفل مخلل بنكهة منعش و حارة" at bounding box center [274, 128] width 117 height 28
click at [229, 117] on textarea "فلفل مخلل بنكهة منعش وحارة" at bounding box center [274, 128] width 117 height 28
type textarea "فلفل مخلل بنكهة منعشة وحارة"
click at [244, 92] on input "وعاء فلفل مخلل" at bounding box center [278, 95] width 133 height 12
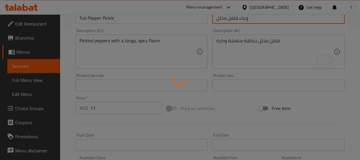
scroll to position [135, 0]
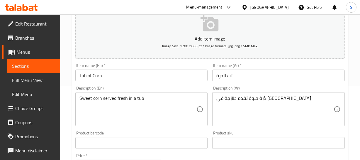
scroll to position [80, 0]
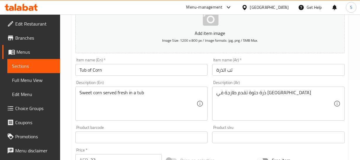
click at [247, 71] on input "تب الذرة" at bounding box center [278, 70] width 133 height 12
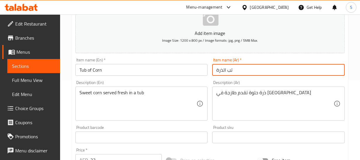
click at [247, 71] on input "تب الذرة" at bounding box center [278, 70] width 133 height 12
click at [246, 71] on input "تب الذرة" at bounding box center [278, 70] width 133 height 12
click at [223, 67] on input "تب الذرة" at bounding box center [278, 70] width 133 height 12
drag, startPoint x: 224, startPoint y: 68, endPoint x: 227, endPoint y: 69, distance: 3.2
click at [227, 69] on input "تب الذرة" at bounding box center [278, 70] width 133 height 12
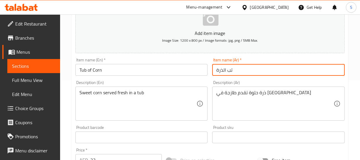
click at [224, 70] on input "تب الذرة" at bounding box center [278, 70] width 133 height 12
drag, startPoint x: 223, startPoint y: 70, endPoint x: 235, endPoint y: 70, distance: 11.1
click at [235, 70] on input "تب الذرة" at bounding box center [278, 70] width 133 height 12
click at [225, 68] on input "الذرة" at bounding box center [278, 70] width 133 height 12
click at [223, 70] on input "الذرة" at bounding box center [278, 70] width 133 height 12
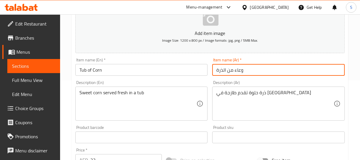
type input "وعاء من الذرة"
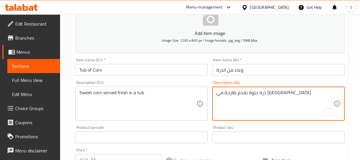
click at [267, 94] on textarea "ذرة حلوة تقدم طازجة في [GEOGRAPHIC_DATA]" at bounding box center [274, 104] width 117 height 28
click at [236, 68] on input "وعاء من الذرة" at bounding box center [278, 70] width 133 height 12
click at [222, 93] on textarea "ذرة حلوة تقدم طازجة في [GEOGRAPHIC_DATA]" at bounding box center [274, 104] width 117 height 28
paste textarea "وعاء"
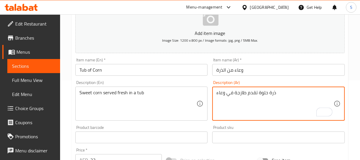
type textarea "ذرة حلوة تقدم طازجة في وعاء"
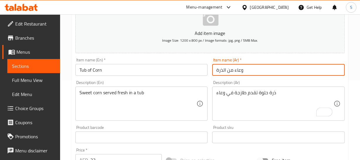
click at [263, 72] on input "وعاء من الذرة" at bounding box center [278, 70] width 133 height 12
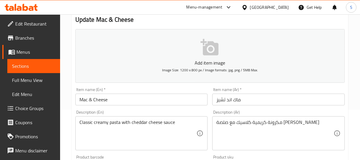
scroll to position [53, 0]
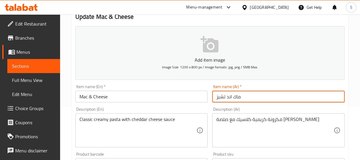
click at [237, 97] on input "ماك اند تشيز" at bounding box center [278, 97] width 133 height 12
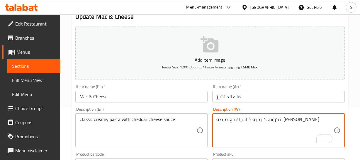
click at [277, 118] on textarea "مكرونة كريمية كلاسيك مع صلصة جبن شيدر" at bounding box center [274, 130] width 117 height 28
drag, startPoint x: 266, startPoint y: 118, endPoint x: 263, endPoint y: 119, distance: 3.6
click at [266, 118] on textarea "مكرونة كريمية كلاسيك مع صلصة جبن شيدر" at bounding box center [274, 130] width 117 height 28
click at [261, 119] on textarea "مكرونة كريمية كلاسيك مع صلصة جبن شيدر" at bounding box center [274, 130] width 117 height 28
type textarea "مكرونة كريمية كلاسيكة مع صلصة جبن شيدر"
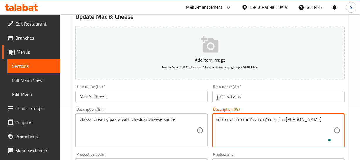
click at [240, 93] on input "ماك اند تشيز" at bounding box center [278, 97] width 133 height 12
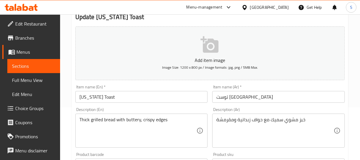
scroll to position [53, 0]
click at [268, 99] on input "توست [GEOGRAPHIC_DATA]" at bounding box center [278, 97] width 133 height 12
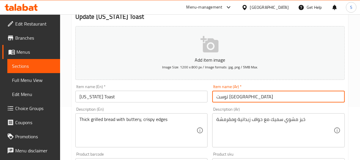
click at [268, 99] on input "توست [GEOGRAPHIC_DATA]" at bounding box center [278, 97] width 133 height 12
click at [228, 95] on input "توست [GEOGRAPHIC_DATA]" at bounding box center [278, 97] width 133 height 12
click at [218, 98] on input "توست" at bounding box center [278, 97] width 133 height 12
paste input "تكساس"
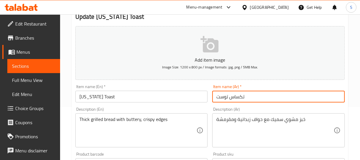
click at [264, 98] on input "تكساس توست" at bounding box center [278, 97] width 133 height 12
type input "تكساس توست"
drag, startPoint x: 292, startPoint y: 116, endPoint x: 273, endPoint y: 97, distance: 27.2
click at [266, 93] on input "تكساس توست" at bounding box center [278, 97] width 133 height 12
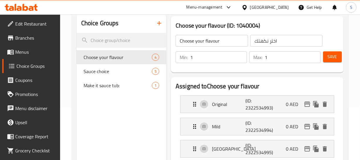
scroll to position [53, 0]
click at [223, 38] on input "Choose your flavour" at bounding box center [212, 41] width 72 height 12
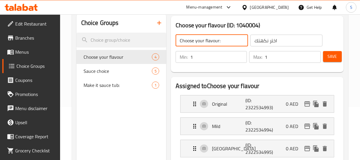
type input "Choose your flavour:"
click at [296, 49] on div "Min: 1 ​ Max: 1 ​" at bounding box center [248, 57] width 150 height 16
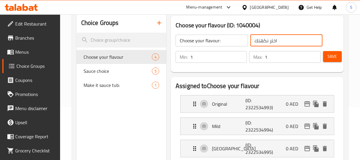
click at [296, 42] on input "اختر نكهتك" at bounding box center [286, 41] width 72 height 12
type input "اختر نكهتك:"
click at [337, 57] on button "Save" at bounding box center [332, 56] width 19 height 11
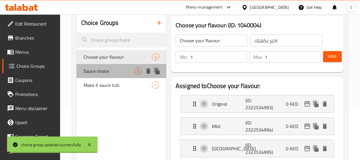
click at [95, 70] on span "Sauce choice" at bounding box center [109, 70] width 51 height 7
type input "Sauce choice"
type input "اختيار الصلصة"
type input "0"
type input "5"
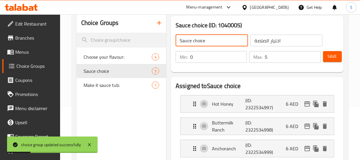
click at [219, 42] on input "Sauce choice" at bounding box center [212, 41] width 72 height 12
type input "Sauce choice:"
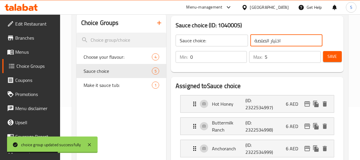
click at [311, 38] on input "اختيار الصلصة" at bounding box center [286, 41] width 72 height 12
type input "اختيار الصلصة:"
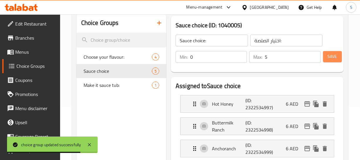
click at [326, 59] on button "Save" at bounding box center [332, 56] width 19 height 11
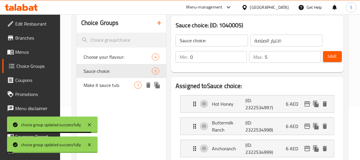
click at [116, 89] on span "Make it sauce tub:" at bounding box center [109, 85] width 51 height 7
type input "Make it sauce tub:"
type input "اجعلها علبة صلصة:"
type input "1"
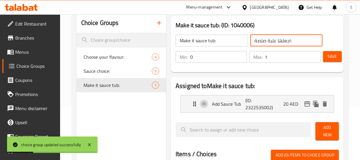
click at [272, 39] on input "اجعلها علبة صلصة:" at bounding box center [286, 41] width 72 height 12
type input "اجعلها وعاء صلصة:"
click at [333, 52] on button "Save" at bounding box center [332, 56] width 19 height 11
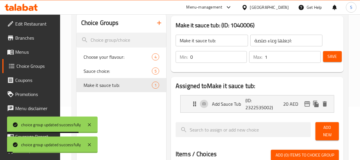
click at [277, 88] on h2 "Assigned to Make it sauce tub:" at bounding box center [257, 86] width 163 height 9
click at [245, 105] on p "Add Sauce Tub" at bounding box center [228, 103] width 33 height 7
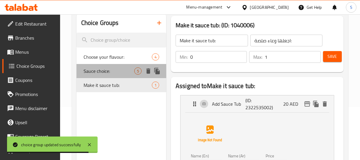
click at [108, 74] on span "Sauce choice:" at bounding box center [109, 70] width 51 height 7
type input "Sauce choice:"
type input "اختيار الصلصة:"
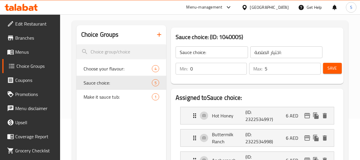
scroll to position [26, 0]
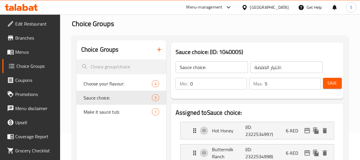
click at [266, 82] on input "5" at bounding box center [293, 84] width 56 height 12
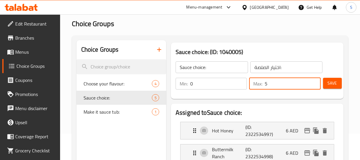
click at [266, 82] on input "5" at bounding box center [293, 84] width 56 height 12
type input "0"
click at [327, 84] on button "Save" at bounding box center [332, 83] width 19 height 11
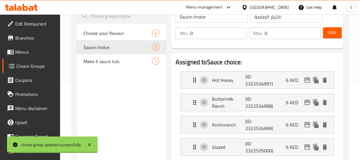
scroll to position [80, 0]
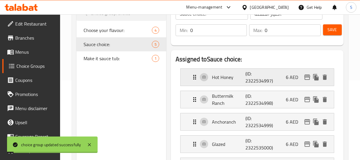
click at [257, 75] on p "(ID: 2322534997)" at bounding box center [257, 77] width 22 height 14
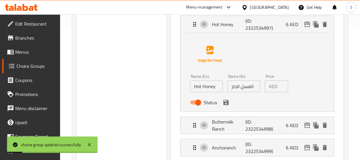
scroll to position [133, 0]
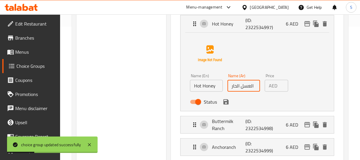
click at [250, 86] on input "العسل الحار" at bounding box center [244, 86] width 33 height 12
click at [240, 87] on input "عسل الحار" at bounding box center [244, 86] width 33 height 12
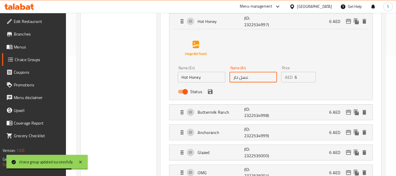
scroll to position [134, 0]
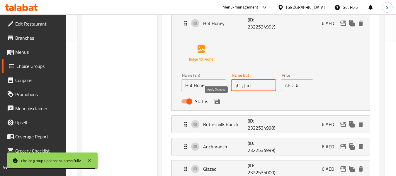
click at [218, 101] on icon "save" at bounding box center [217, 101] width 5 height 5
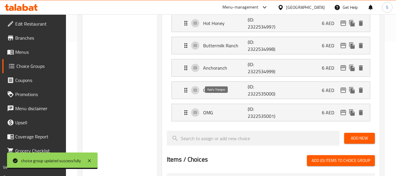
type input "عسل حار"
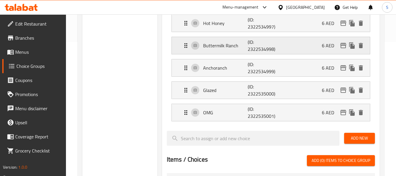
click at [265, 46] on p "(ID: 2322534998)" at bounding box center [263, 45] width 30 height 14
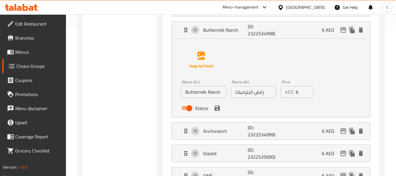
scroll to position [163, 0]
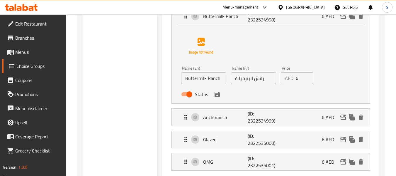
click at [265, 79] on input "رانش البترميلك" at bounding box center [253, 78] width 45 height 12
drag, startPoint x: 253, startPoint y: 79, endPoint x: 261, endPoint y: 82, distance: 8.2
click at [253, 79] on input "رانش البترميلك" at bounding box center [253, 78] width 45 height 12
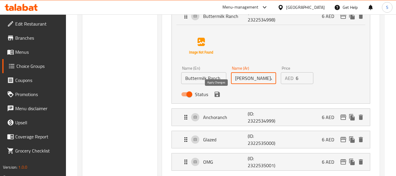
click at [218, 95] on icon "save" at bounding box center [217, 93] width 5 height 5
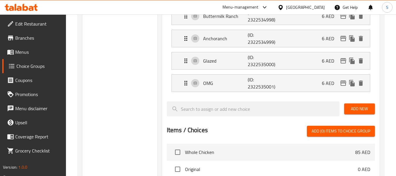
type input "رانش باترميلك"
click at [268, 38] on p "(ID: 2322534999)" at bounding box center [263, 38] width 30 height 14
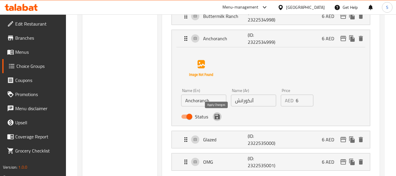
click at [217, 117] on icon "save" at bounding box center [217, 116] width 7 height 7
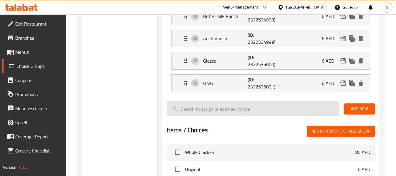
scroll to position [192, 0]
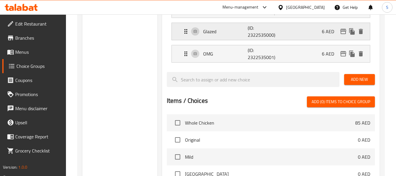
click at [257, 27] on p "(ID: 2322535000)" at bounding box center [263, 31] width 30 height 14
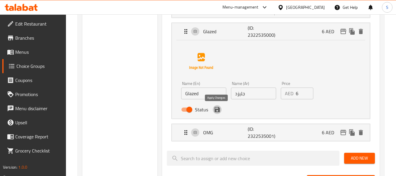
click at [217, 111] on icon "save" at bounding box center [217, 109] width 5 height 5
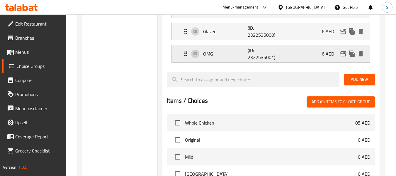
click at [262, 55] on p "(ID: 2322535001)" at bounding box center [263, 54] width 30 height 14
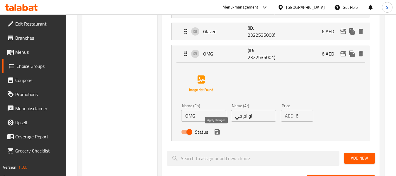
click at [218, 134] on icon "save" at bounding box center [217, 131] width 5 height 5
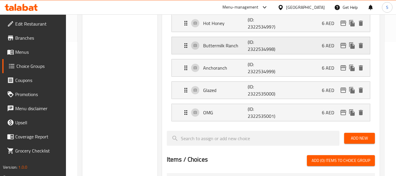
scroll to position [104, 0]
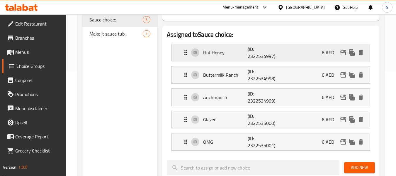
click at [250, 50] on p "(ID: 2322534997)" at bounding box center [263, 52] width 30 height 14
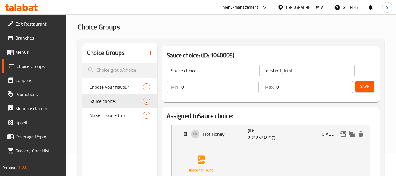
scroll to position [0, 0]
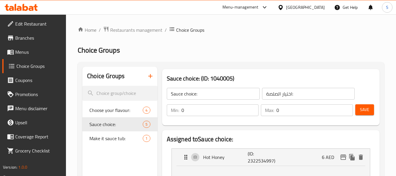
click at [176, 94] on input "Sauce choice:" at bounding box center [213, 94] width 93 height 12
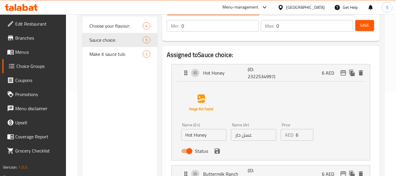
scroll to position [117, 0]
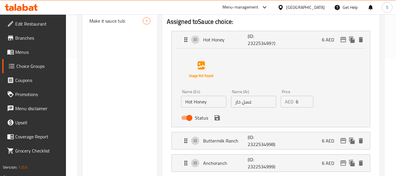
click at [213, 103] on input "Hot Honey" at bounding box center [203, 102] width 45 height 12
paste input "Sauce"
drag, startPoint x: 206, startPoint y: 104, endPoint x: 218, endPoint y: 97, distance: 13.8
click at [218, 97] on input "Hot Honey Sauce" at bounding box center [203, 102] width 45 height 12
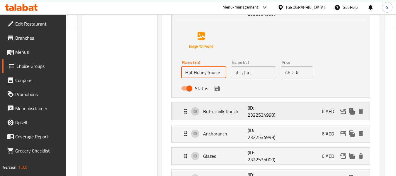
click at [220, 108] on p "Buttermilk Ranch" at bounding box center [225, 111] width 45 height 7
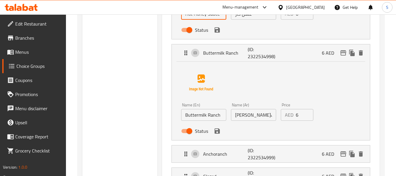
scroll to position [205, 0]
type input "Hot Honey Sauce"
click at [220, 114] on input "Buttermilk Ranch" at bounding box center [203, 114] width 45 height 12
paste input "Sauce"
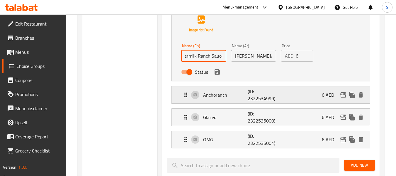
click at [211, 94] on p "Anchoranch" at bounding box center [225, 94] width 45 height 7
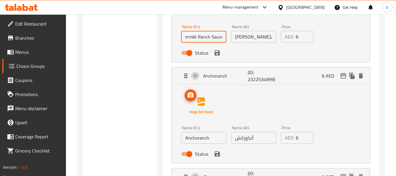
scroll to position [293, 0]
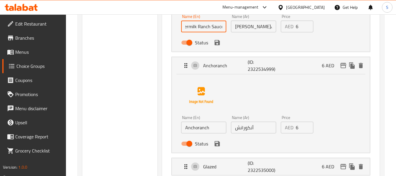
type input "Buttermilk Ranch Sauce"
click at [213, 124] on input "Anchoranch" at bounding box center [203, 127] width 45 height 12
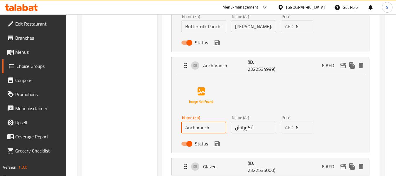
paste input "Sauce"
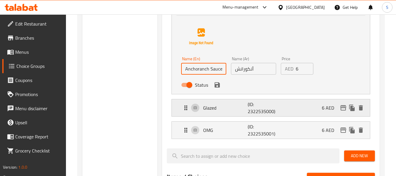
click at [214, 109] on p "Glazed" at bounding box center [225, 107] width 45 height 7
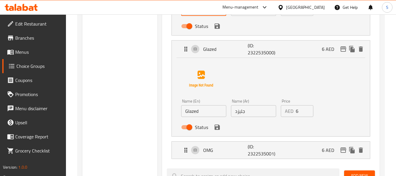
type input "Anchoranch Sauce"
click at [213, 111] on input "Glazed" at bounding box center [203, 111] width 45 height 12
paste input "Sauce"
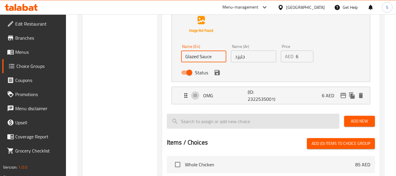
scroll to position [469, 0]
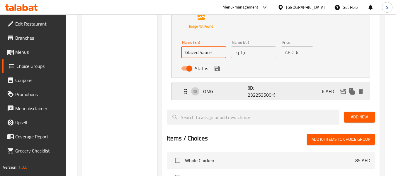
click at [223, 99] on div "OMG (ID: 2322535001) 6 AED" at bounding box center [272, 91] width 181 height 17
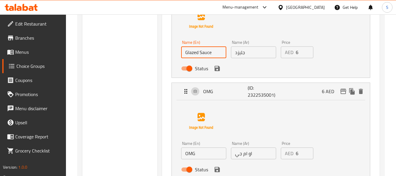
type input "Glazed Sauce"
click at [212, 149] on input "OMG" at bounding box center [203, 153] width 45 height 12
paste input "Sauce"
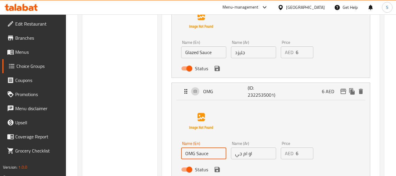
type input "OMG Sauce"
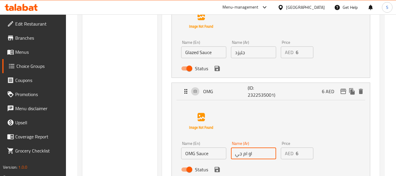
click at [235, 155] on input "او ام جي" at bounding box center [253, 153] width 45 height 12
click at [258, 151] on input "صوص او ام جي" at bounding box center [253, 153] width 45 height 12
click at [219, 159] on icon "save" at bounding box center [217, 169] width 5 height 5
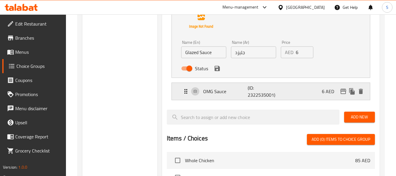
type input "صوص او ام جي"
click at [234, 54] on input "جليزد" at bounding box center [253, 52] width 45 height 12
paste input "صوص"
click at [220, 73] on div "Status" at bounding box center [254, 68] width 150 height 16
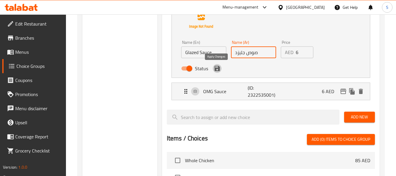
click at [214, 66] on icon "save" at bounding box center [217, 68] width 7 height 7
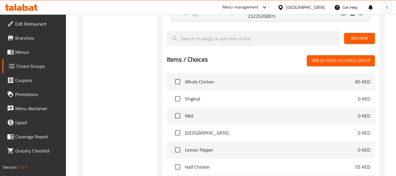
type input "صوص جليزد"
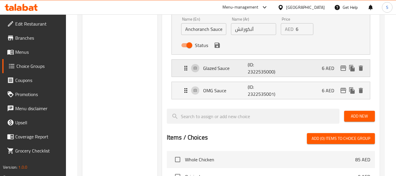
scroll to position [381, 0]
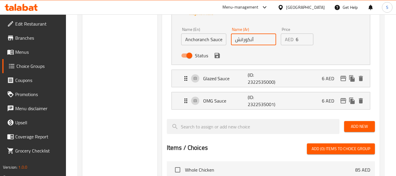
click at [235, 37] on input "أنكورانش" at bounding box center [253, 39] width 45 height 12
paste input "صوص"
click at [215, 54] on icon "save" at bounding box center [217, 55] width 7 height 7
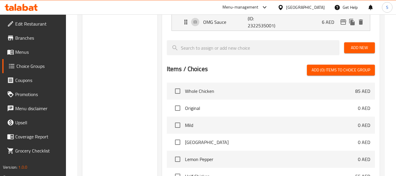
type input "صوص أنكورانش"
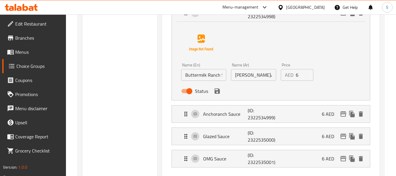
scroll to position [235, 0]
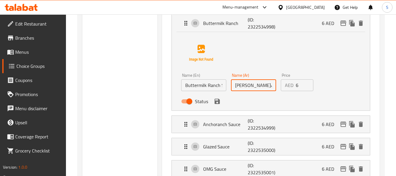
click at [232, 82] on input "رانش باترميلك" at bounding box center [253, 85] width 45 height 12
paste input "صوص"
click at [218, 102] on icon "save" at bounding box center [217, 101] width 5 height 5
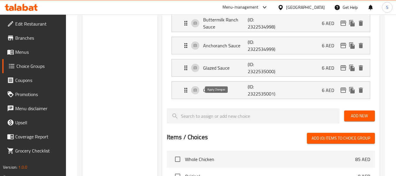
type input "صوص رانش باترميلك"
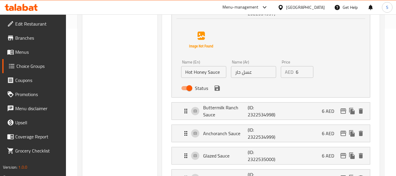
scroll to position [147, 0]
click at [232, 72] on input "عسل حار" at bounding box center [253, 72] width 45 height 12
paste input "صوص"
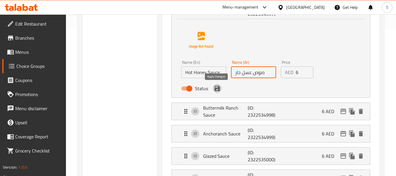
click at [218, 89] on icon "save" at bounding box center [217, 88] width 5 height 5
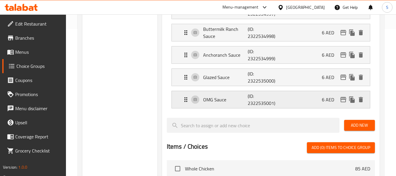
type input "صوص عسل حار"
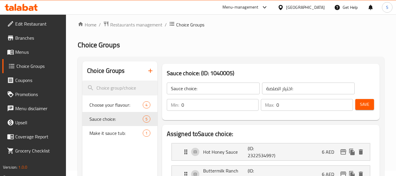
scroll to position [0, 0]
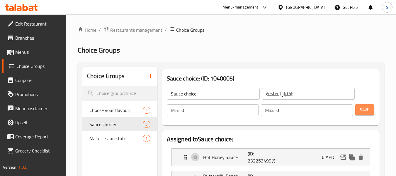
click at [364, 110] on span "Save" at bounding box center [364, 109] width 9 height 7
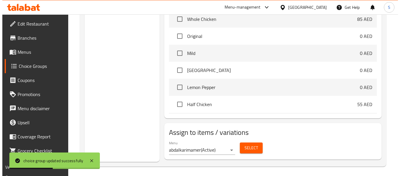
scroll to position [298, 0]
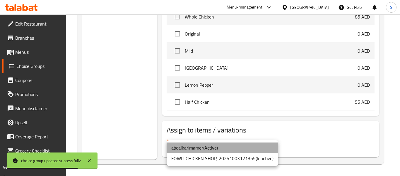
click at [223, 149] on li "abdalkarimamer ( Active )" at bounding box center [223, 147] width 112 height 11
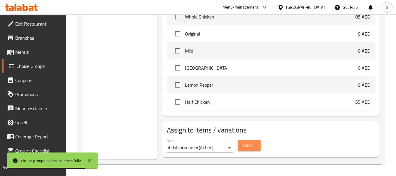
click at [250, 144] on span "Select" at bounding box center [248, 145] width 13 height 7
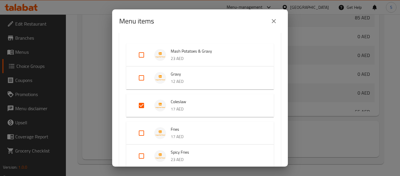
scroll to position [59, 0]
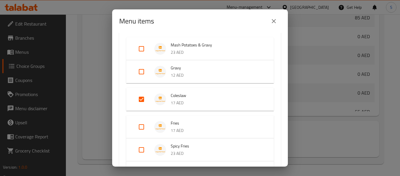
click at [138, 100] on input "Expand" at bounding box center [142, 99] width 14 height 14
checkbox input "false"
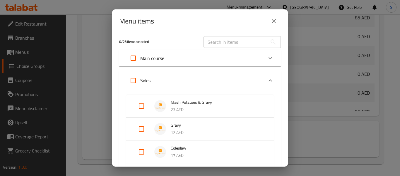
scroll to position [0, 0]
click at [133, 82] on input "Expand" at bounding box center [133, 82] width 14 height 14
checkbox input "true"
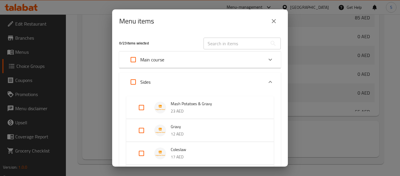
checkbox input "true"
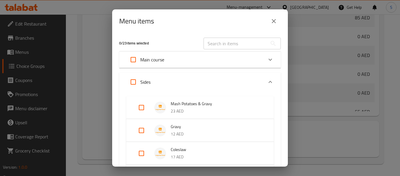
checkbox input "true"
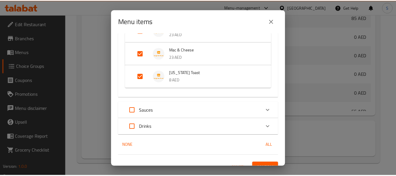
scroll to position [223, 0]
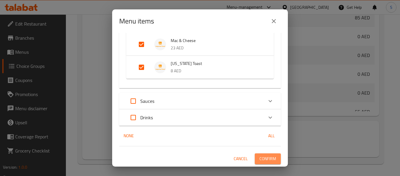
click at [274, 158] on button "Confirm" at bounding box center [268, 158] width 26 height 11
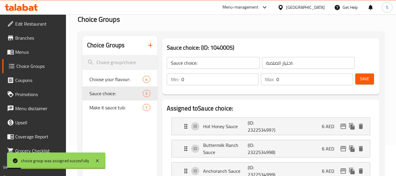
scroll to position [0, 0]
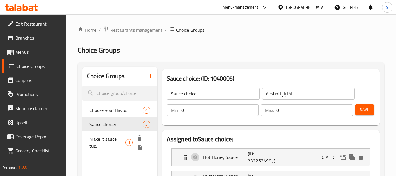
click at [100, 139] on span "Make it sauce tub:" at bounding box center [107, 142] width 36 height 14
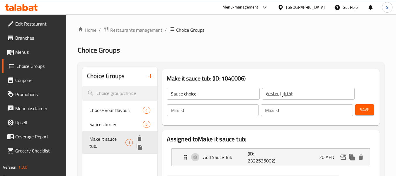
type input "Make it sauce tub:"
type input "اجعلها وعاء صلصة:"
type input "1"
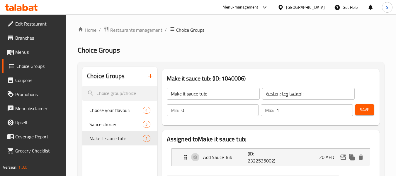
click at [286, 96] on input "اجعلها وعاء صلصة:" at bounding box center [308, 94] width 93 height 12
click at [284, 94] on input "اجعلها علبة صلصة:" at bounding box center [308, 94] width 93 height 12
click at [283, 93] on input "اجعلها علبة صلصة:" at bounding box center [308, 94] width 93 height 12
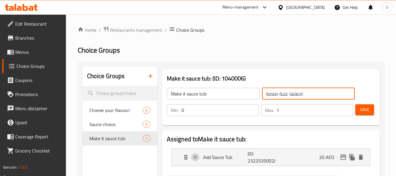
click at [283, 93] on input "اجعلها علبة صلصة:" at bounding box center [308, 94] width 93 height 12
click at [320, 94] on input "اجعلها علبة صلصة:" at bounding box center [308, 94] width 93 height 12
type input "اجعلها وعاء صلصة:"
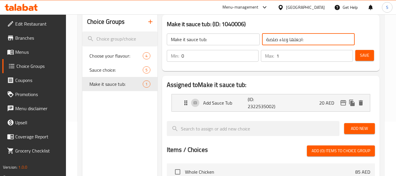
scroll to position [59, 0]
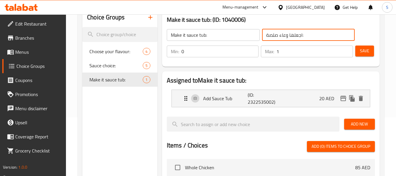
click at [305, 34] on input "اجعلها وعاء صلصة:" at bounding box center [308, 35] width 93 height 12
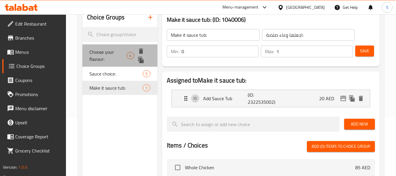
click at [106, 53] on span "Choose your flavour:" at bounding box center [107, 55] width 37 height 14
type input "Choose your flavour:"
type input "اختر نكهتك:"
type input "1"
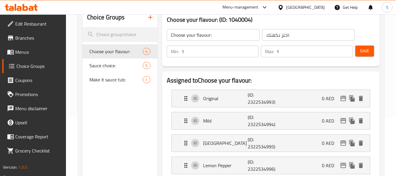
click at [207, 33] on input "Choose your flavour:" at bounding box center [213, 35] width 93 height 12
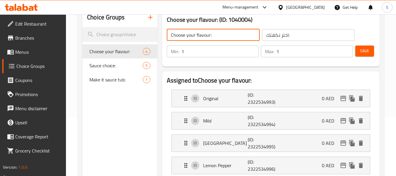
click at [286, 32] on input "اختر نكهتك:" at bounding box center [308, 35] width 93 height 12
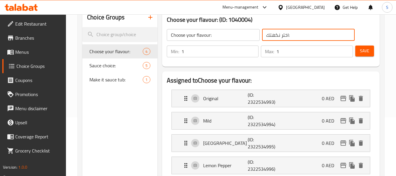
scroll to position [88, 0]
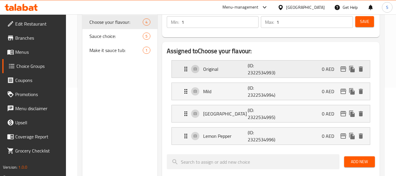
click at [283, 73] on div "Original (ID: 2322534993) 0 AED" at bounding box center [272, 68] width 181 height 17
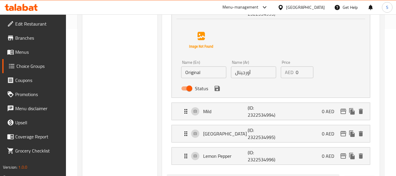
click at [267, 120] on div "Mild (ID: 2322534994) 0 AED Name (En) Mild Name (En) Name (Ar) ميلد Name (Ar) P…" at bounding box center [271, 111] width 199 height 18
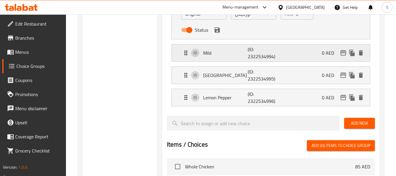
scroll to position [205, 0]
click at [287, 49] on div "Mild (ID: 2322534994) 0 AED" at bounding box center [272, 52] width 181 height 17
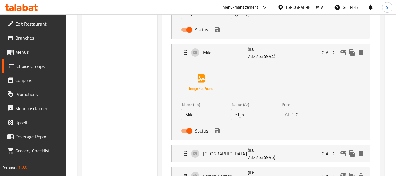
click at [252, 115] on input "ميلد" at bounding box center [253, 114] width 45 height 12
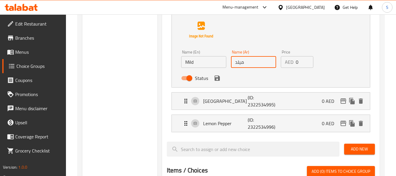
scroll to position [293, 0]
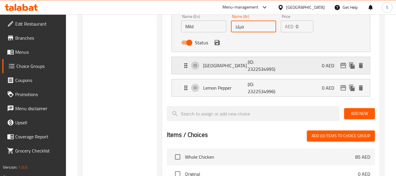
click at [262, 69] on p "(ID: 2322534995)" at bounding box center [263, 65] width 30 height 14
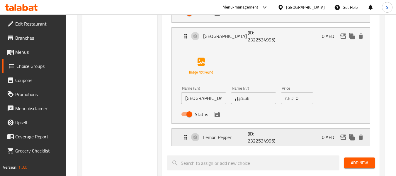
click at [259, 141] on p "(ID: 2322534996)" at bounding box center [263, 137] width 30 height 14
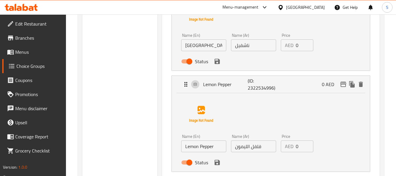
scroll to position [381, 0]
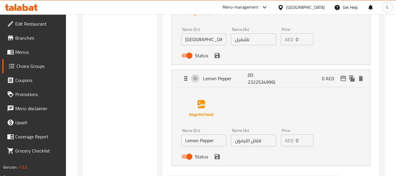
click at [247, 141] on input "فلفل الليمون" at bounding box center [253, 140] width 45 height 12
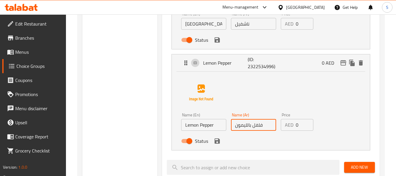
scroll to position [410, 0]
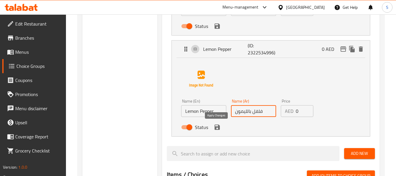
click at [216, 127] on icon "save" at bounding box center [217, 126] width 5 height 5
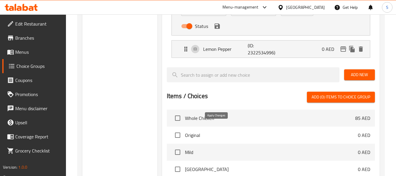
type input "فلفل بالليمون"
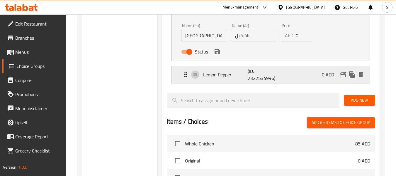
scroll to position [352, 0]
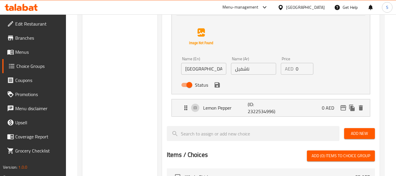
click at [219, 88] on icon "save" at bounding box center [217, 84] width 7 height 7
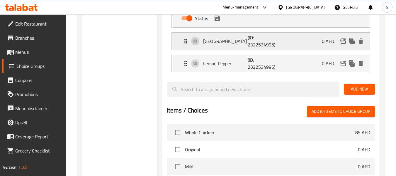
scroll to position [264, 0]
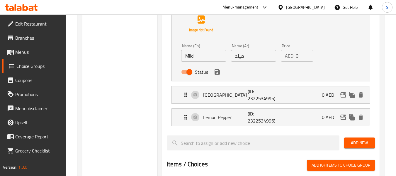
click at [219, 72] on icon "save" at bounding box center [217, 71] width 5 height 5
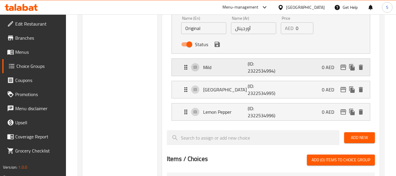
scroll to position [176, 0]
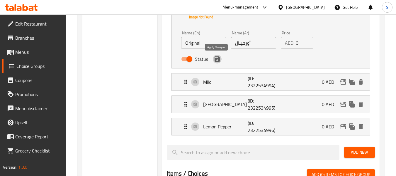
click at [217, 62] on icon "save" at bounding box center [217, 58] width 7 height 7
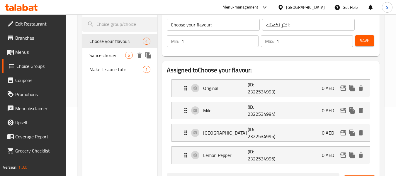
scroll to position [59, 0]
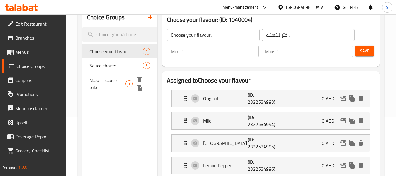
drag, startPoint x: 104, startPoint y: 79, endPoint x: 120, endPoint y: 69, distance: 19.1
click at [105, 79] on span "Make it sauce tub:" at bounding box center [107, 84] width 36 height 14
type input "Make it sauce tub:"
type input "اجعلها وعاء صلصة:"
type input "0"
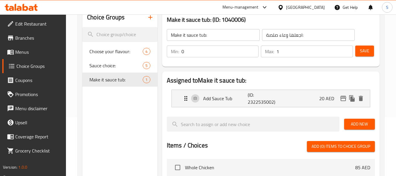
click at [136, 113] on div "Choice Groups Choose your flavour: 4 Sauce choice: 5 Make it sauce tub: 1" at bounding box center [119, 159] width 75 height 302
click at [151, 18] on icon "button" at bounding box center [150, 17] width 4 height 4
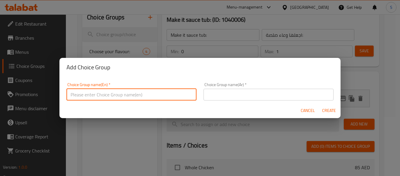
click at [100, 98] on input "text" at bounding box center [132, 95] width 130 height 12
type input "ة"
click at [119, 90] on input "Make" at bounding box center [132, 95] width 130 height 12
type input "Make It A Meal:"
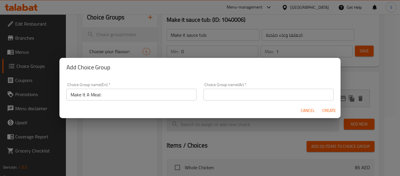
click at [318, 124] on div "Add Choice Group Choice Group name(En)   * Make It A Meal: Choice Group name(En…" at bounding box center [200, 88] width 400 height 176
drag, startPoint x: 229, startPoint y: 84, endPoint x: 224, endPoint y: 89, distance: 7.5
click at [228, 83] on div "Choice Group name(Ar)   * Choice Group name(Ar) *" at bounding box center [269, 91] width 130 height 18
click at [224, 89] on input "text" at bounding box center [269, 95] width 130 height 12
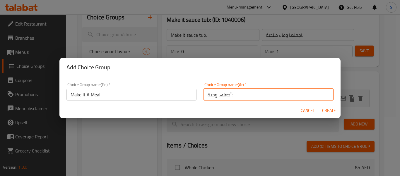
type input "أجعلها وجبة:"
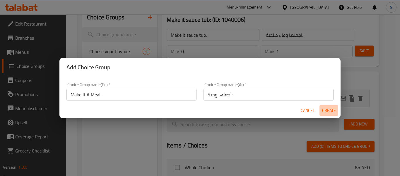
click at [330, 110] on span "Create" at bounding box center [329, 110] width 14 height 7
type input "Make It A Meal:"
type input "أجعلها وجبة:"
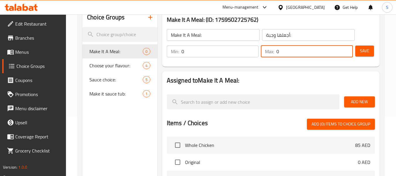
click at [295, 52] on input "0" at bounding box center [314, 51] width 77 height 12
type input "1"
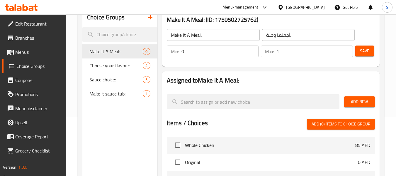
click at [285, 82] on h2 "Assigned to Make It A Meal:" at bounding box center [271, 80] width 208 height 9
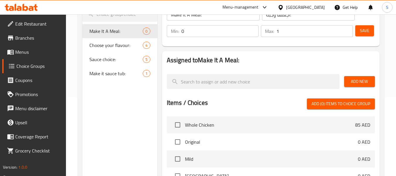
scroll to position [88, 0]
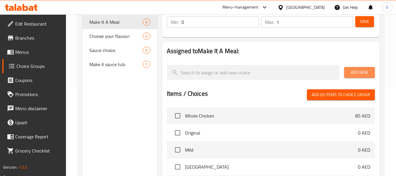
click at [361, 73] on span "Add New" at bounding box center [359, 72] width 21 height 7
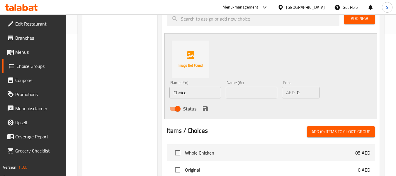
scroll to position [147, 0]
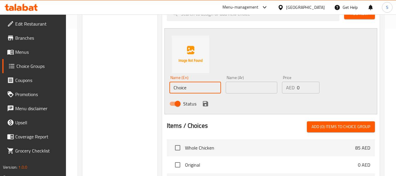
click at [189, 88] on input "Choice" at bounding box center [195, 88] width 52 height 12
click at [201, 83] on input "text" at bounding box center [195, 88] width 52 height 12
paste input "Main course + Fries + water or soft drinks"
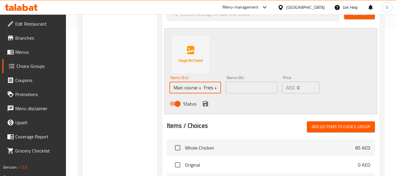
scroll to position [0, 39]
click at [172, 89] on input "Main course + Fries + water or soft drinks" at bounding box center [195, 88] width 52 height 12
click at [203, 87] on input "Main course with Fries and water or soft drink" at bounding box center [195, 88] width 52 height 12
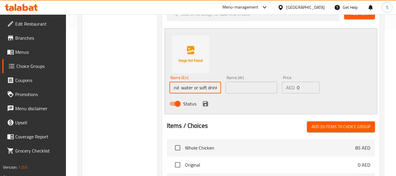
click at [203, 87] on input "Main course with Fries and water or soft drink" at bounding box center [195, 88] width 52 height 12
type input "Main course with Fries and water or soft drink"
click at [245, 91] on input "text" at bounding box center [252, 88] width 52 height 12
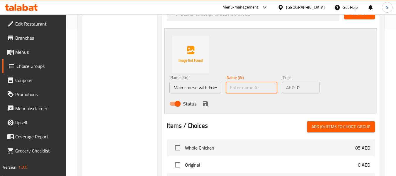
paste input "طبق رئيسي مع بطاطس مقلية وماء أو مشروب غازي"
type input "طبق رئيسي مع بطاطس مقلية وماء أو مشروب غازي"
click at [249, 81] on div "Name (Ar) Name (Ar)" at bounding box center [252, 84] width 52 height 18
click at [249, 86] on input "text" at bounding box center [252, 88] width 52 height 12
paste input "الطبق الرئيسي مع بطاطس مقلية وماء أو مشروب غازي"
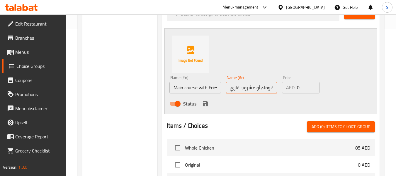
scroll to position [0, 63]
type input "الطبق الرئيسي مع بطاطس مقلية وماء أو مشروب غازي"
click at [204, 106] on icon "save" at bounding box center [205, 103] width 5 height 5
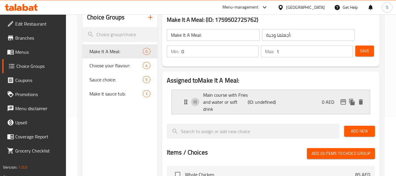
click at [296, 95] on div "Main course with Fries and water or soft drink (ID: undefined) 0 AED" at bounding box center [272, 102] width 181 height 24
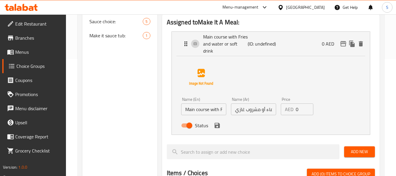
scroll to position [117, 0]
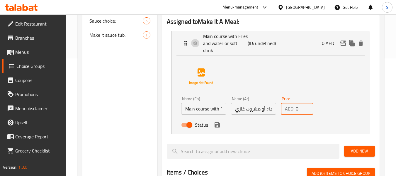
click at [298, 103] on input "0" at bounding box center [305, 109] width 18 height 12
type input "0"
click at [214, 121] on icon "save" at bounding box center [217, 124] width 7 height 7
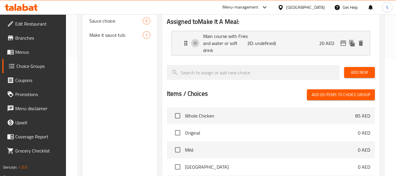
type input "20"
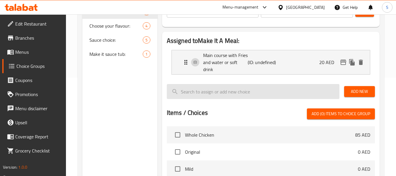
scroll to position [88, 0]
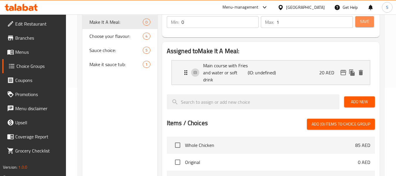
click at [364, 23] on span "Save" at bounding box center [364, 21] width 9 height 7
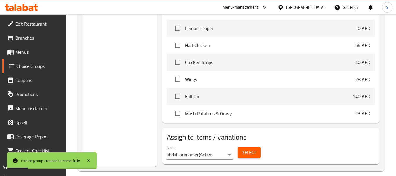
scroll to position [147, 0]
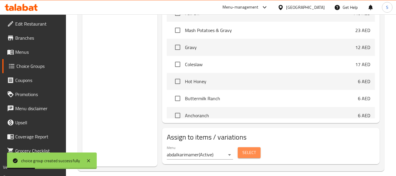
click at [247, 149] on span "Select" at bounding box center [248, 152] width 13 height 7
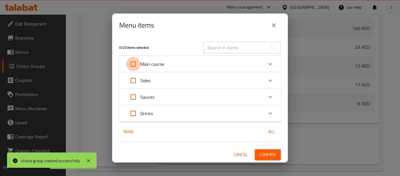
click at [135, 66] on input "Expand" at bounding box center [133, 64] width 14 height 14
checkbox input "true"
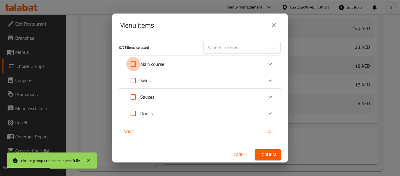
checkbox input "true"
click at [273, 154] on span "Confirm" at bounding box center [268, 154] width 17 height 7
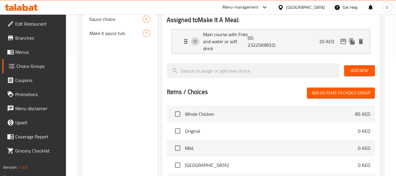
scroll to position [121, 0]
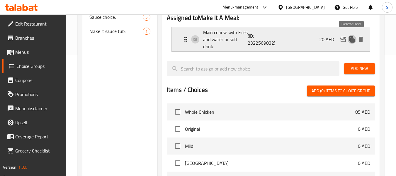
click at [350, 36] on icon "duplicate" at bounding box center [352, 39] width 6 height 6
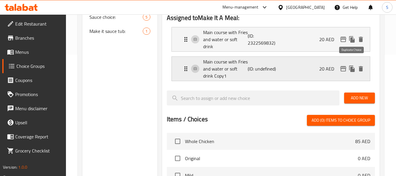
click at [353, 65] on icon "duplicate" at bounding box center [352, 68] width 6 height 6
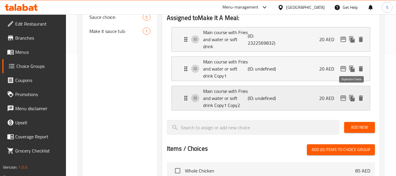
click at [353, 95] on icon "duplicate" at bounding box center [352, 98] width 6 height 6
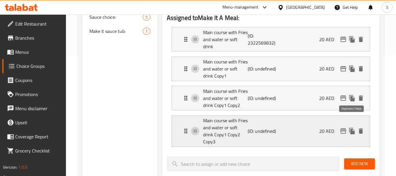
click at [352, 128] on icon "duplicate" at bounding box center [352, 131] width 6 height 6
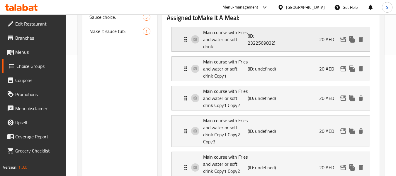
click at [231, 34] on p "Main course with Fries and water or soft drink" at bounding box center [225, 39] width 45 height 21
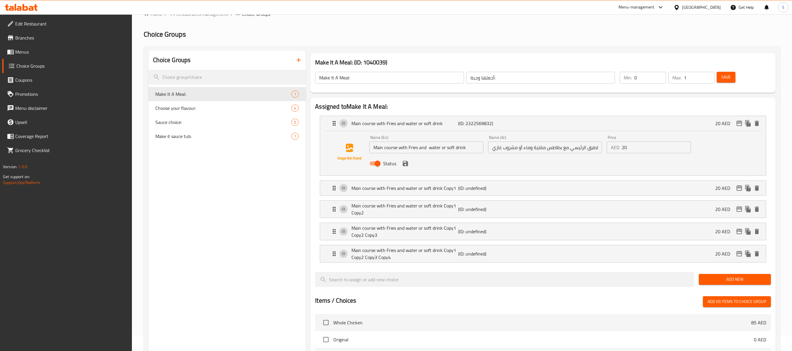
scroll to position [4, 0]
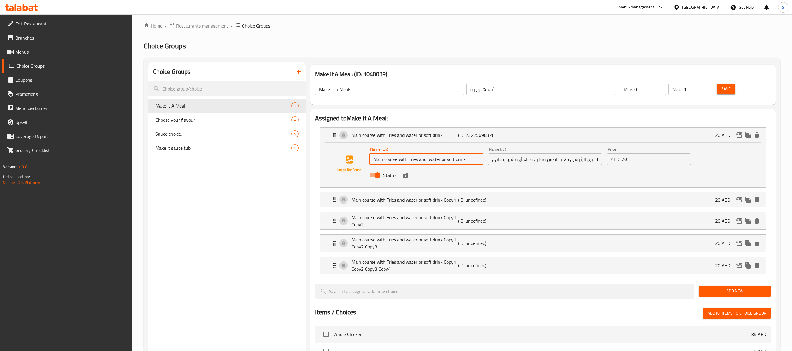
click at [364, 159] on input "Main course with Fries and water or soft drink" at bounding box center [426, 159] width 114 height 12
drag, startPoint x: 440, startPoint y: 161, endPoint x: 497, endPoint y: 163, distance: 56.9
click at [364, 159] on div "Name (En) Main course with Fries and water or soft drink Name (En) Name (Ar) ال…" at bounding box center [545, 164] width 356 height 38
type input "Main course with Fries and water"
click at [364, 157] on input "الطبق الرئيسي مع بطاطس مقلية وماء أو مشروب غازي" at bounding box center [545, 159] width 114 height 12
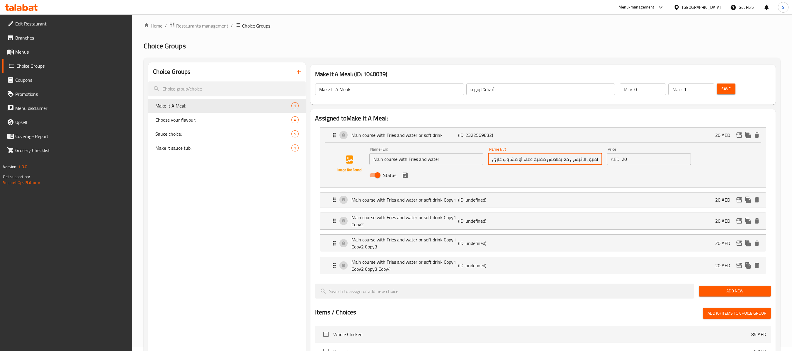
click at [364, 157] on input "الطبق الرئيسي مع بطاطس مقلية وماء أو مشروب غازي" at bounding box center [545, 159] width 114 height 12
drag, startPoint x: 522, startPoint y: 157, endPoint x: 456, endPoint y: 160, distance: 66.9
click at [364, 159] on div "Name (En) Main course with Fries and water Name (En) Name (Ar) الطبق الرئيسي مع…" at bounding box center [545, 164] width 356 height 38
click at [364, 159] on input "الطبق الرئيسي مع بطاطس مقلية ومياه" at bounding box center [545, 159] width 114 height 12
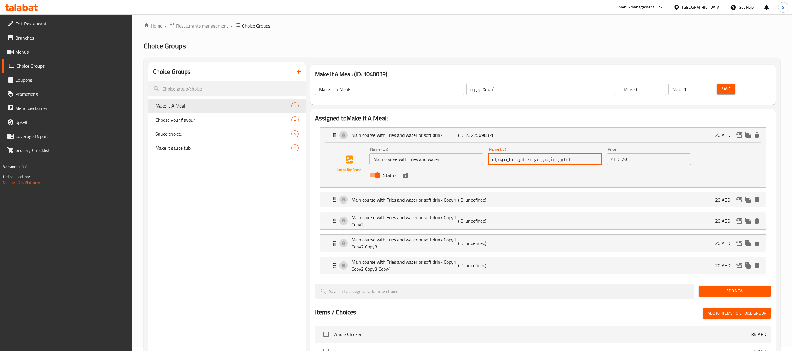
click at [364, 159] on input "الطبق الرئيسي مع بطاطس مقلية ومياه" at bounding box center [545, 159] width 114 height 12
click at [364, 159] on div "Main course with Fries and water or soft drink Copy1 (ID: undefined) 20 AED" at bounding box center [545, 200] width 428 height 15
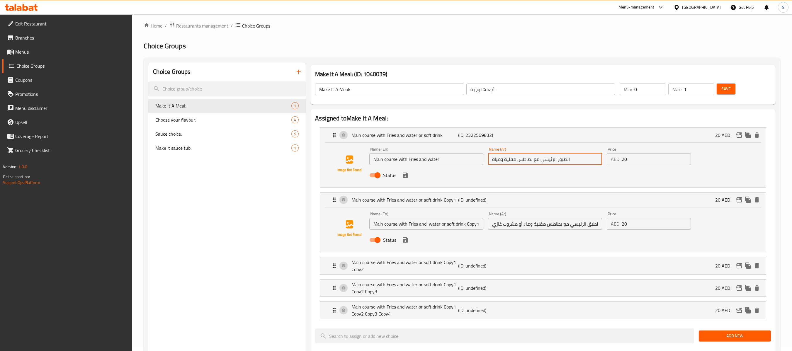
type input "الطبق الرئيسي مع بطاطس مقلية ومياه"
click at [364, 159] on input "الطبق الرئيسي مع بطاطس مقلية وماء أو مشروب غازي" at bounding box center [545, 224] width 114 height 12
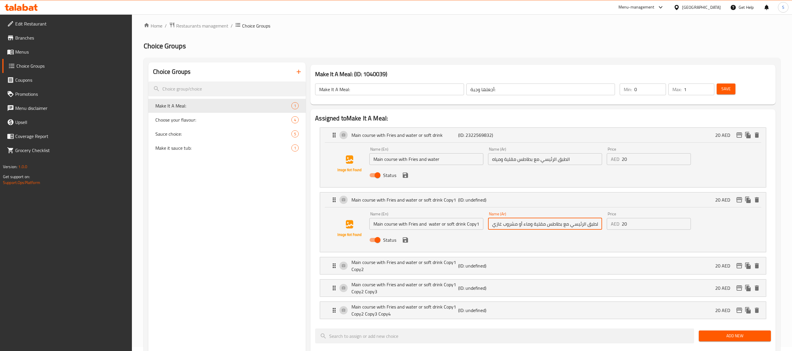
click at [364, 159] on input "الطبق الرئيسي مع بطاطس مقلية وماء أو مشروب غازي" at bounding box center [545, 224] width 114 height 12
paste input "ياه"
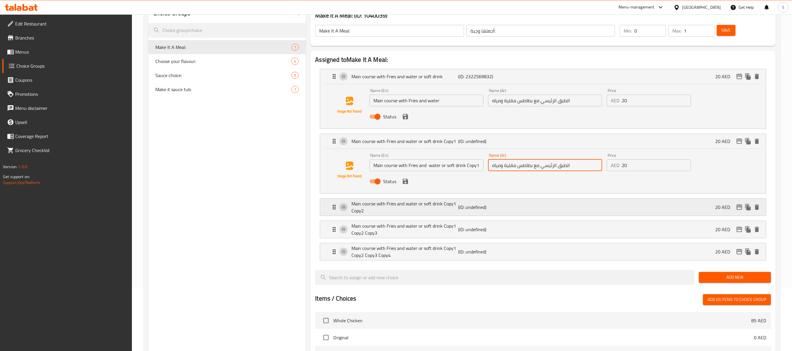
click at [364, 159] on p "(ID: undefined)" at bounding box center [493, 207] width 71 height 7
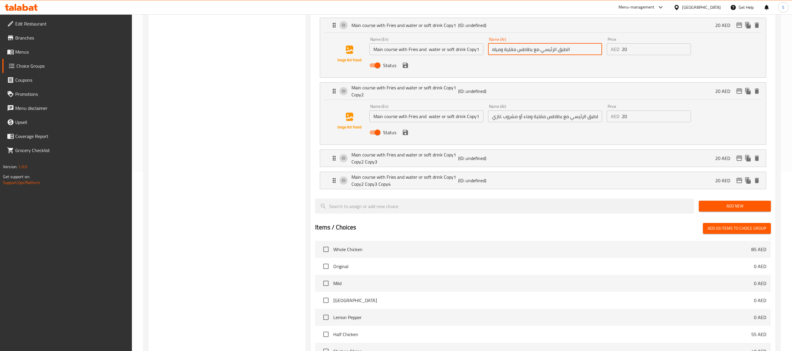
scroll to position [180, 0]
type input "الطبق الرئيسي مع بطاطس مقلية ومياه"
click at [364, 113] on input "الطبق الرئيسي مع بطاطس مقلية وماء أو مشروب غازي" at bounding box center [545, 115] width 114 height 12
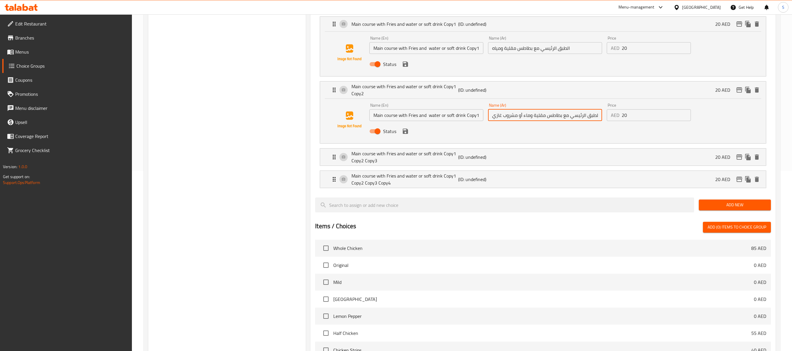
click at [364, 113] on input "الطبق الرئيسي مع بطاطس مقلية وماء أو مشروب غازي" at bounding box center [545, 115] width 114 height 12
paste input "ياه"
click at [364, 159] on li "Main course with Fries and water or soft drink Copy1 Copy2 Copy3 (ID: undefined…" at bounding box center [543, 157] width 456 height 22
click at [364, 159] on p "(ID: undefined)" at bounding box center [493, 157] width 71 height 7
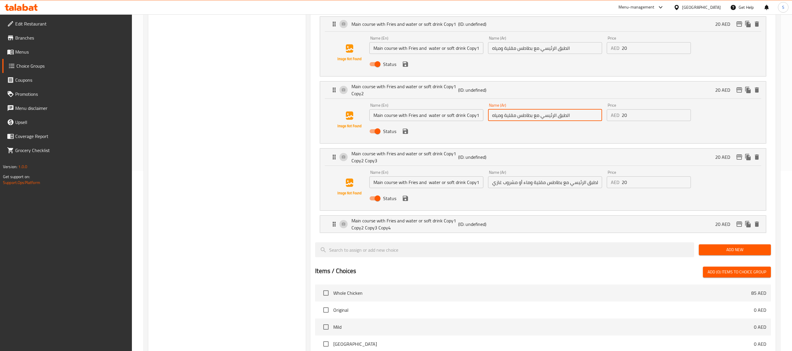
type input "الطبق الرئيسي مع بطاطس مقلية ومياه"
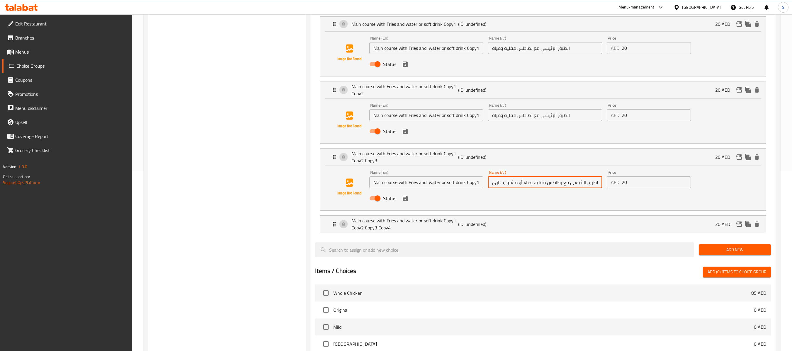
click at [364, 159] on input "الطبق الرئيسي مع بطاطس مقلية وماء أو مشروب غازي" at bounding box center [545, 182] width 114 height 12
paste input "ياه"
click at [364, 159] on div "Main course with Fries and water or soft drink Copy1 Copy2 Copy3 Copy4 (ID: und…" at bounding box center [545, 224] width 428 height 17
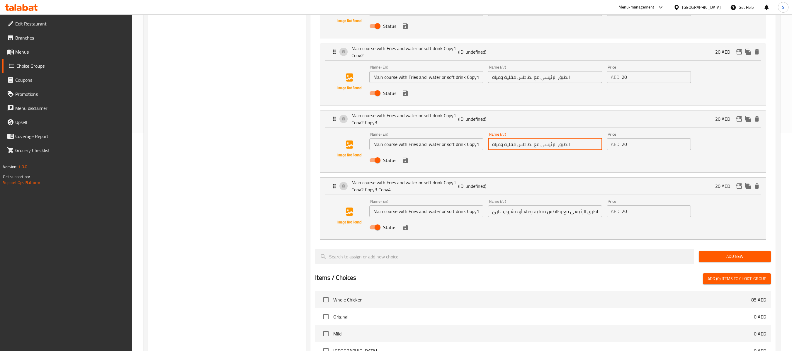
scroll to position [239, 0]
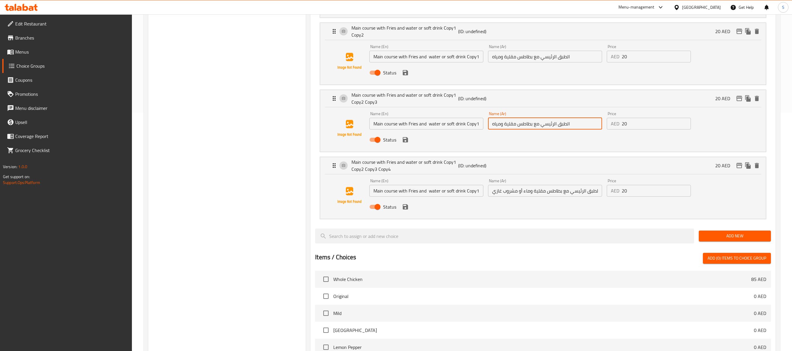
type input "الطبق الرئيسي مع بطاطس مقلية ومياه"
click at [364, 159] on input "الطبق الرئيسي مع بطاطس مقلية وماء أو مشروب غازي" at bounding box center [545, 191] width 114 height 12
paste input "ياه"
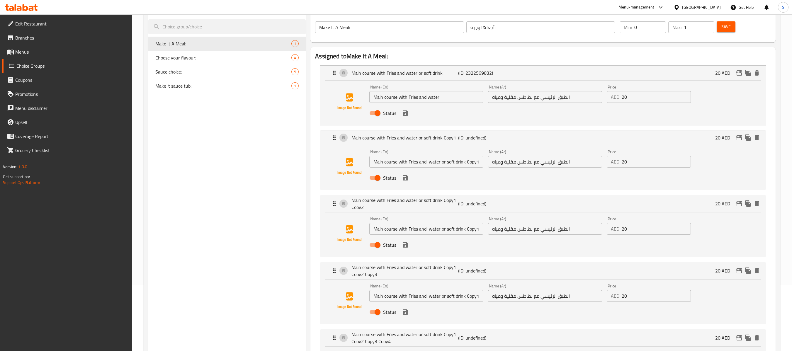
scroll to position [4, 0]
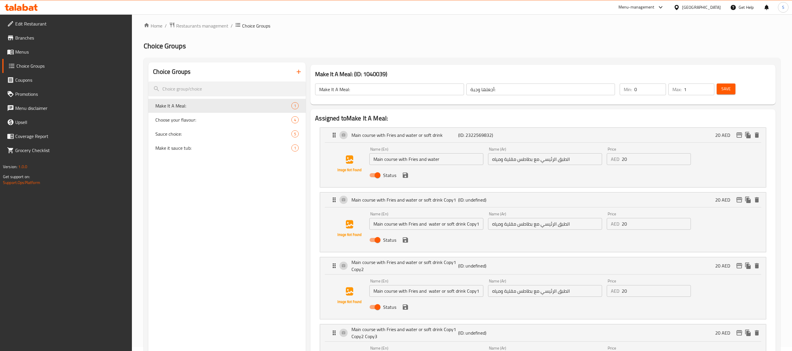
type input "الطبق الرئيسي مع بطاطس مقلية ومياه"
click at [364, 159] on input "الطبق الرئيسي مع بطاطس مقلية ومياه" at bounding box center [545, 224] width 114 height 12
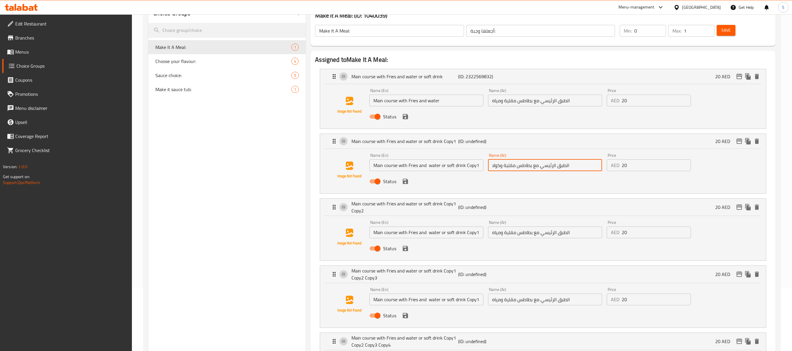
type input "الطبق الرئيسي مع بطاطس مقلية وكولا"
click at [364, 159] on input "الطبق الرئيسي مع بطاطس مقلية ومياه" at bounding box center [545, 233] width 114 height 12
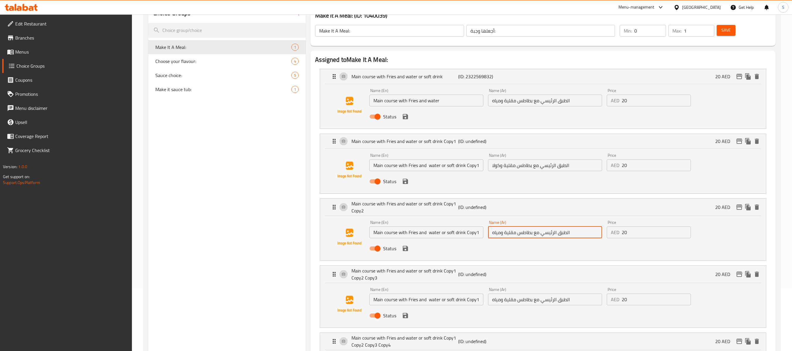
click at [364, 159] on input "الطبق الرئيسي مع بطاطس مقلية ومياه" at bounding box center [545, 233] width 114 height 12
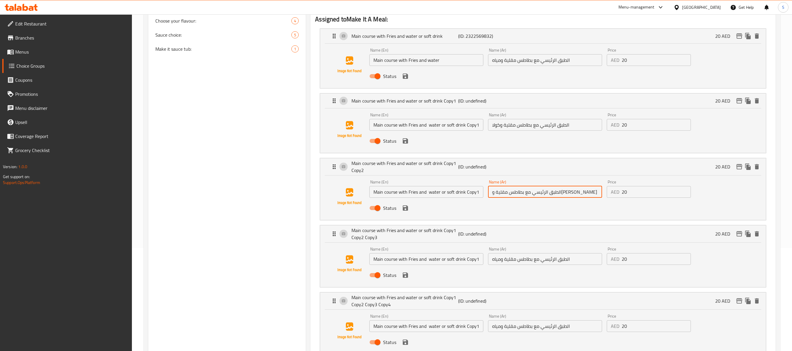
scroll to position [121, 0]
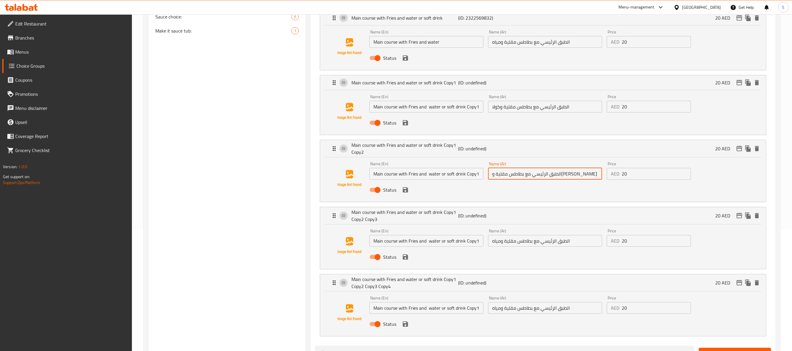
type input "الطبق الرئيسي مع بطاطس مقلية وكولا زيرو"
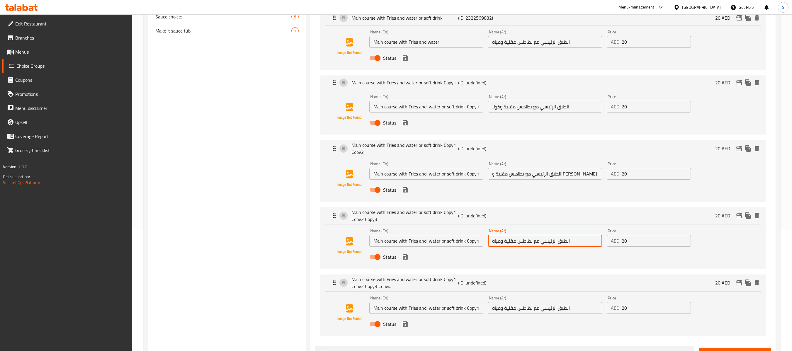
click at [364, 159] on input "الطبق الرئيسي مع بطاطس مقلية ومياه" at bounding box center [545, 241] width 114 height 12
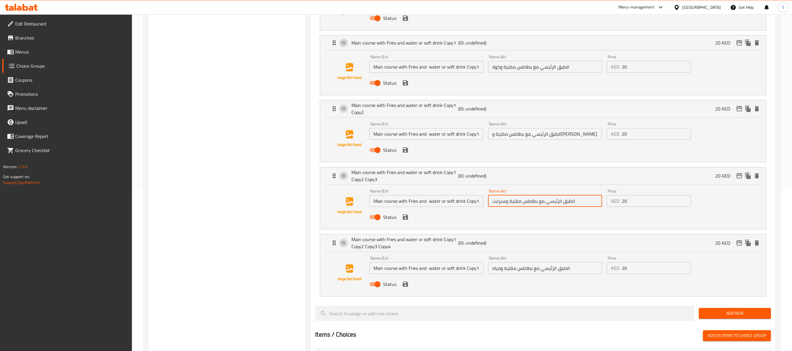
scroll to position [180, 0]
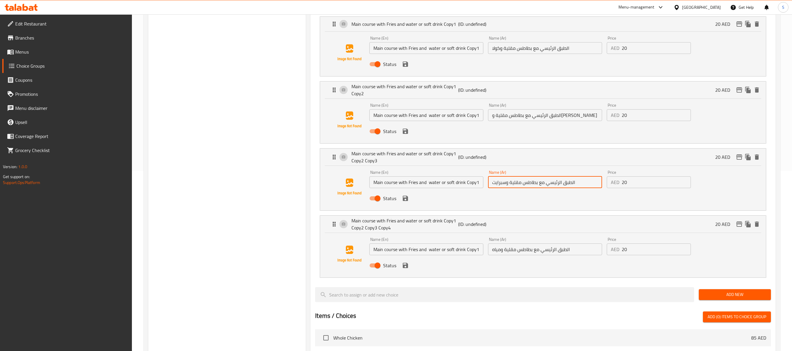
type input "الطبق الرئيسي مع بطاطس مقلية وسبرايت"
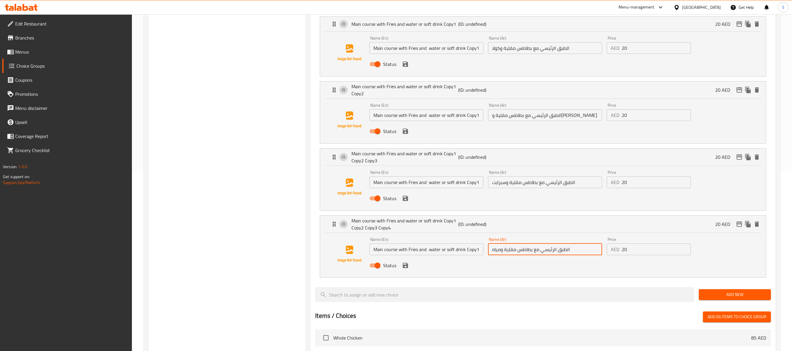
click at [364, 159] on input "الطبق الرئيسي مع بطاطس مقلية ومياه" at bounding box center [545, 250] width 114 height 12
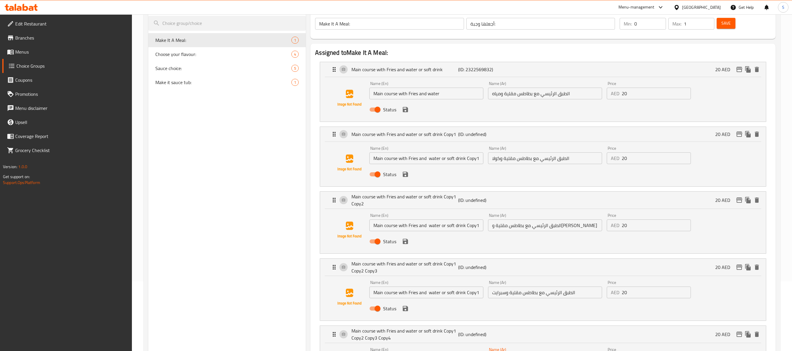
scroll to position [63, 0]
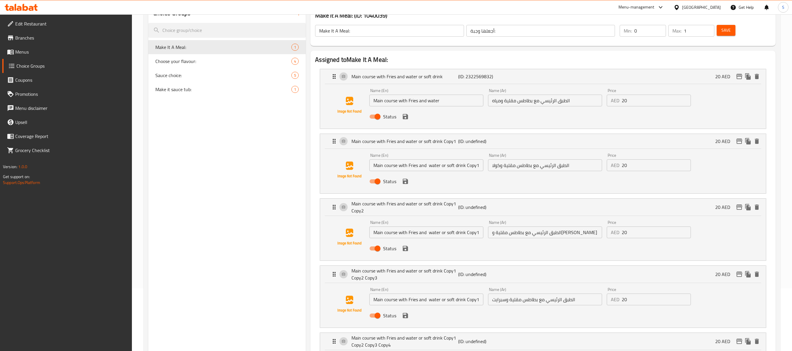
type input "الطبق الرئيسي مع بطاطس مقلية مياه محلية"
click at [364, 103] on input "Main course with Fries and water" at bounding box center [426, 101] width 114 height 12
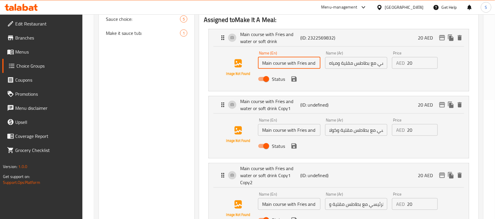
scroll to position [136, 0]
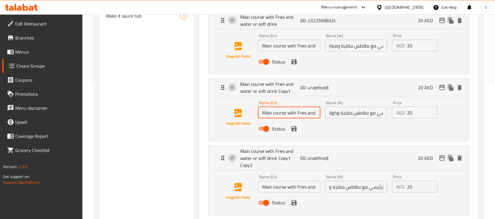
click at [293, 114] on input "Main course with Fries and water or soft drink Copy1" at bounding box center [289, 113] width 62 height 12
click at [296, 52] on div "Name (En) Main course with Fries and water Name (En)" at bounding box center [289, 42] width 67 height 23
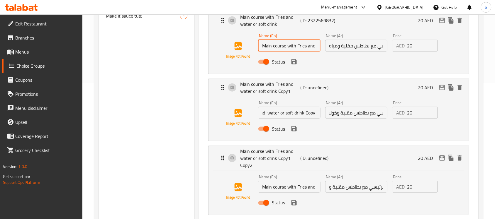
scroll to position [0, 0]
click at [296, 47] on input "Main course with Fries and water" at bounding box center [289, 46] width 62 height 12
click at [310, 45] on input "Main course with Fries and water" at bounding box center [289, 46] width 62 height 12
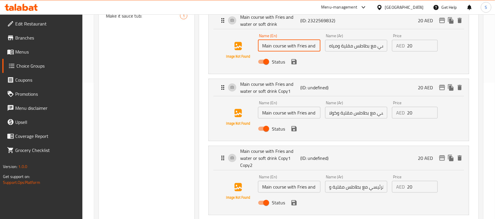
scroll to position [0, 11]
click at [301, 48] on input "Main course with Fries and water" at bounding box center [289, 46] width 62 height 12
click at [289, 117] on input "Main course with Fries and water or soft drink Copy1" at bounding box center [289, 113] width 62 height 12
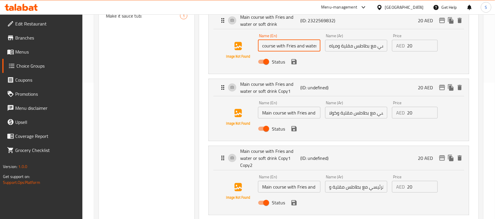
scroll to position [0, 0]
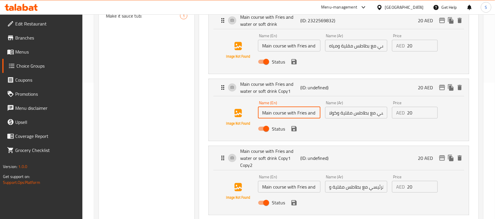
click at [289, 117] on input "Main course with Fries and water or soft drink Copy1" at bounding box center [289, 113] width 62 height 12
paste input "water"
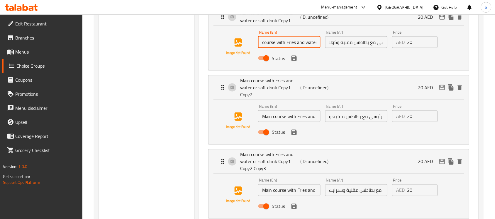
scroll to position [210, 0]
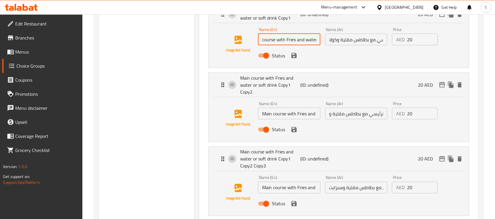
type input "Main course with Fries and water"
click at [286, 114] on input "Main course with Fries and water or soft drink Copy1 Copy2" at bounding box center [289, 114] width 62 height 12
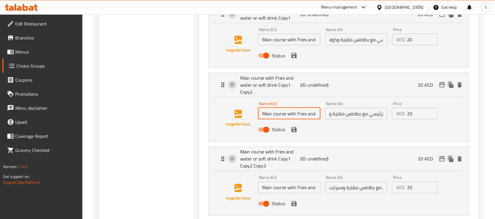
click at [286, 114] on input "Main course with Fries and water or soft drink Copy1 Copy2" at bounding box center [289, 114] width 62 height 12
paste input "water"
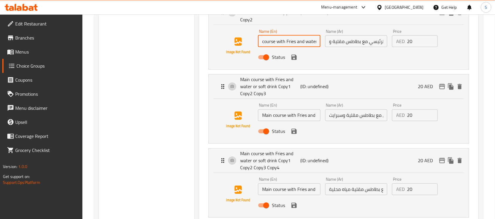
scroll to position [283, 0]
type input "Main course with Fries and water"
click at [296, 120] on input "Main course with Fries and water or soft drink Copy1 Copy2 Copy3" at bounding box center [289, 115] width 62 height 12
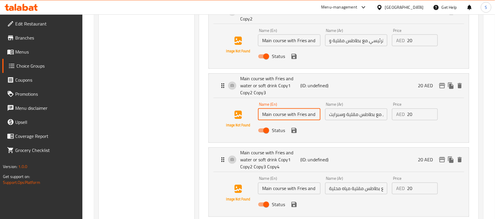
click at [296, 120] on input "Main course with Fries and water or soft drink Copy1 Copy2 Copy3" at bounding box center [289, 115] width 62 height 12
paste input "water"
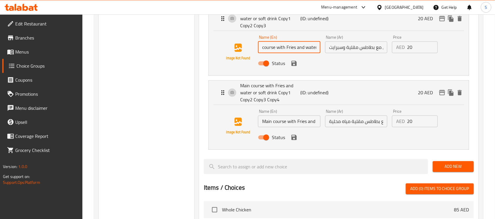
scroll to position [356, 0]
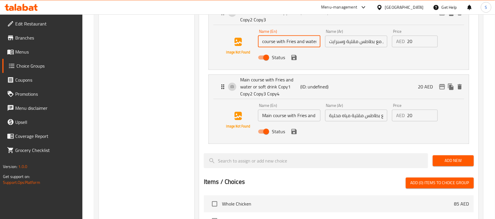
type input "Main course with Fries and water"
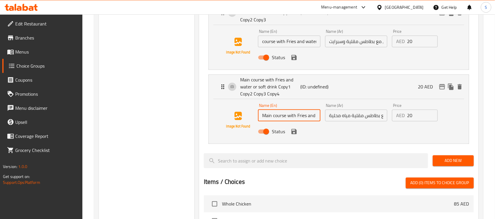
click at [298, 119] on input "Main course with Fries and water or soft drink Copy1 Copy2 Copy3 Copy4" at bounding box center [289, 116] width 62 height 12
paste input "water"
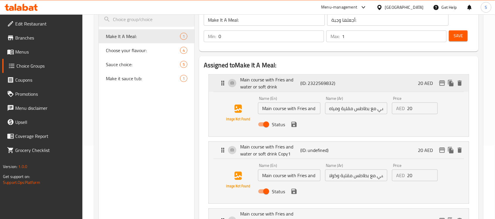
scroll to position [63, 0]
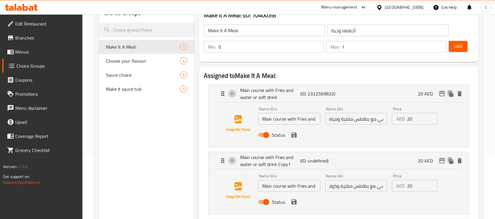
type input "Main course with Fries and water"
click at [310, 121] on input "Main course with Fries and water" at bounding box center [289, 119] width 62 height 12
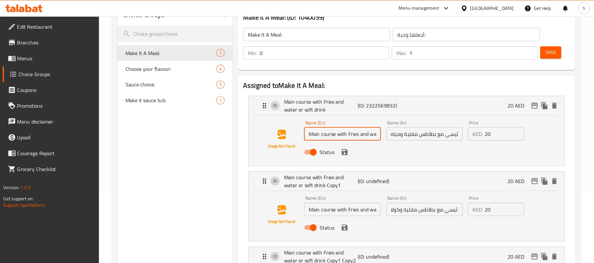
scroll to position [63, 0]
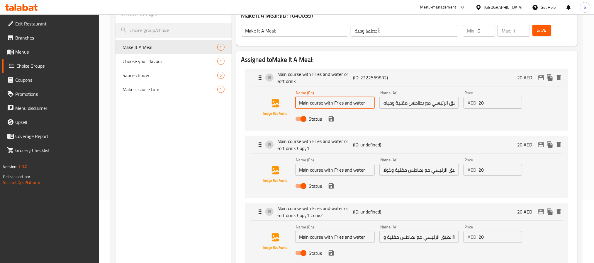
drag, startPoint x: 318, startPoint y: 103, endPoint x: 369, endPoint y: 101, distance: 51.6
click at [364, 101] on input "Main course with Fries and water" at bounding box center [334, 103] width 79 height 12
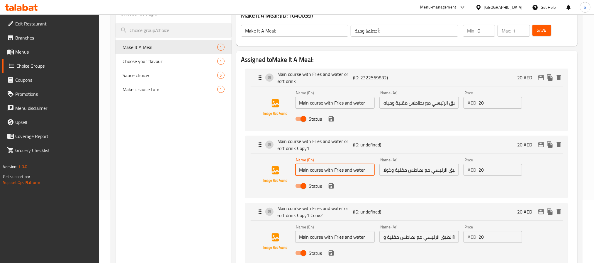
click at [359, 159] on input "Main course with Fries and water" at bounding box center [334, 170] width 79 height 12
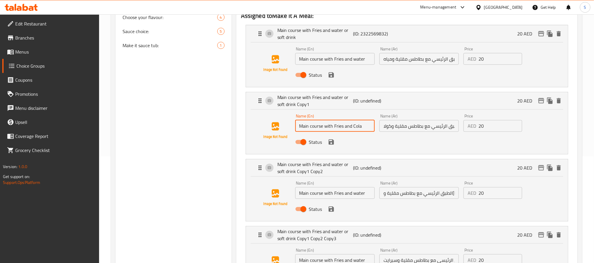
type input "Main course with Fries and Cola"
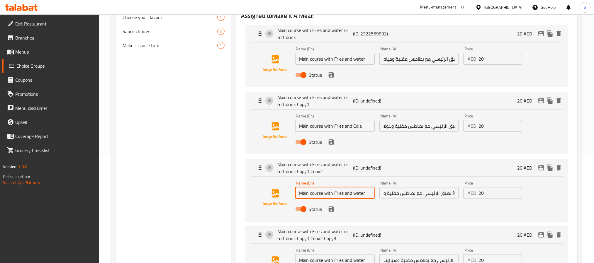
click at [358, 159] on input "Main course with Fries and water" at bounding box center [334, 193] width 79 height 12
click at [329, 75] on icon "save" at bounding box center [331, 74] width 5 height 5
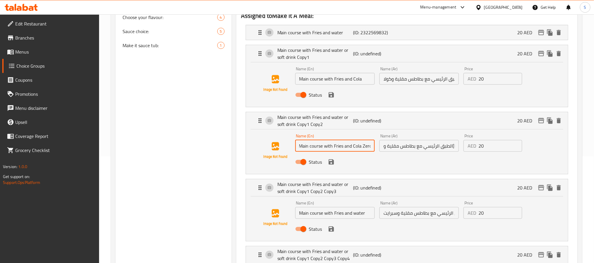
click at [326, 88] on div "Status" at bounding box center [419, 95] width 253 height 16
click at [331, 96] on icon "save" at bounding box center [331, 94] width 7 height 7
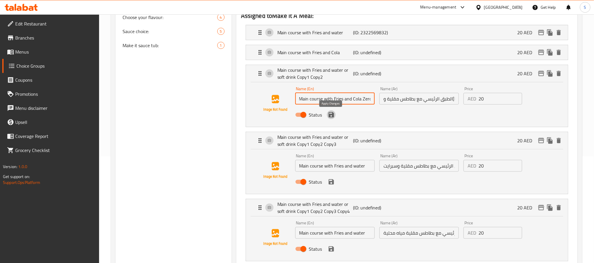
click at [333, 112] on icon "save" at bounding box center [331, 114] width 7 height 7
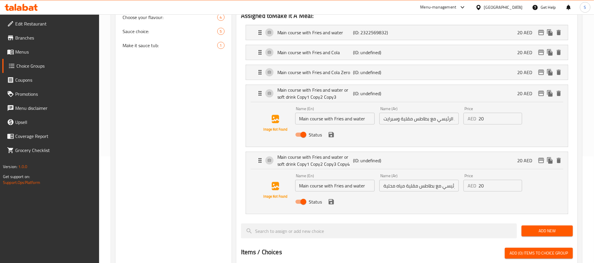
type input "Main course with Fries and Cola Zero"
click at [335, 141] on div "Status" at bounding box center [419, 135] width 253 height 16
click at [359, 118] on input "Main course with Fries and water" at bounding box center [334, 119] width 79 height 12
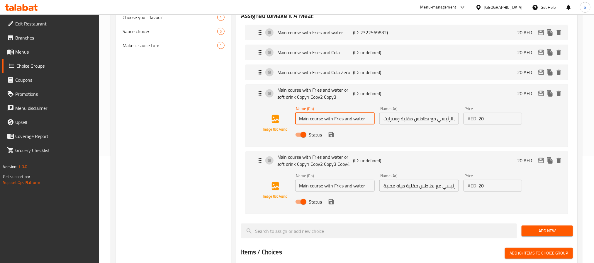
paste input "Sprite"
click at [331, 137] on icon "save" at bounding box center [331, 134] width 5 height 5
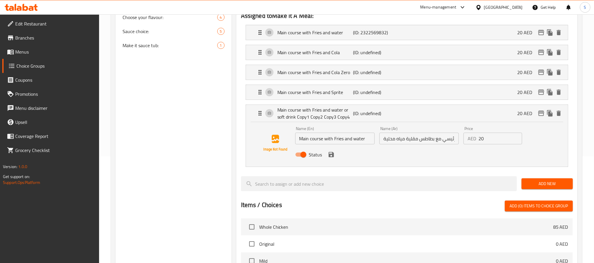
type input "Main course with Fries and Sprite"
click at [354, 140] on input "Main course with Fries and water" at bounding box center [334, 139] width 79 height 12
click at [334, 154] on icon "save" at bounding box center [331, 154] width 7 height 7
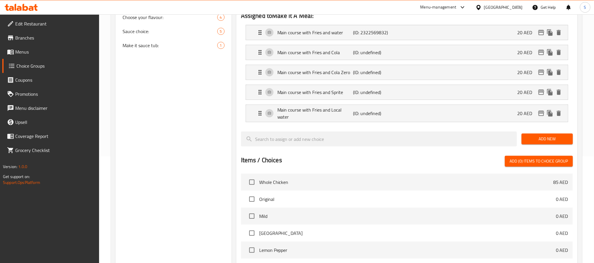
type input "Main course with Fries and Local water"
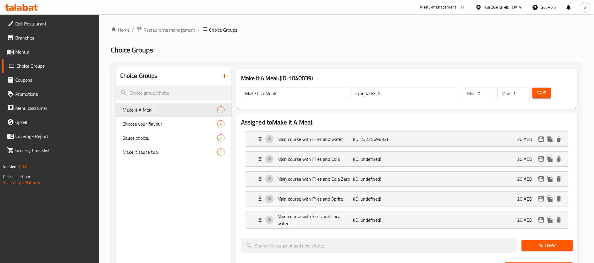
click at [364, 95] on span "Save" at bounding box center [541, 92] width 9 height 7
click at [159, 140] on span "Sauce choice:" at bounding box center [161, 138] width 77 height 7
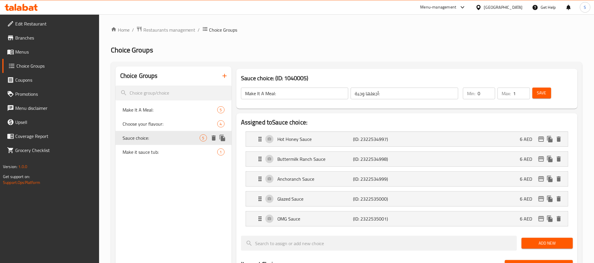
type input "Sauce choice:"
type input "اختيار الصلصة:"
type input "0"
click at [223, 139] on icon "duplicate" at bounding box center [223, 138] width 6 height 6
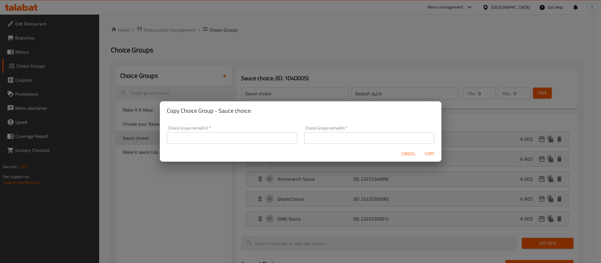
click at [231, 135] on input "text" at bounding box center [232, 138] width 130 height 12
type input "Your Choice Of Extra Sauce:"
click at [355, 136] on input "text" at bounding box center [369, 138] width 130 height 12
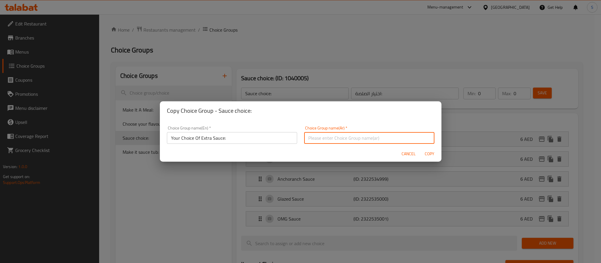
type input "اختيارك من النكهة:"
click at [305, 134] on input "اختيارك من النكهة:" at bounding box center [369, 138] width 130 height 12
click at [311, 135] on input "اختيارك من النكهة:" at bounding box center [369, 138] width 130 height 12
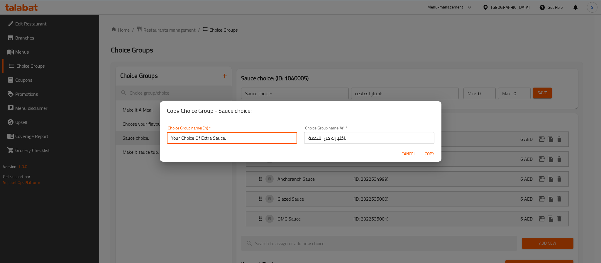
click at [209, 137] on input "Your Choice Of Extra Sauce:" at bounding box center [232, 138] width 130 height 12
click at [208, 136] on input "Your Choice Of Extra Sauce:" at bounding box center [232, 138] width 130 height 12
type input "Your Choice Of Sauce Add-ons:"
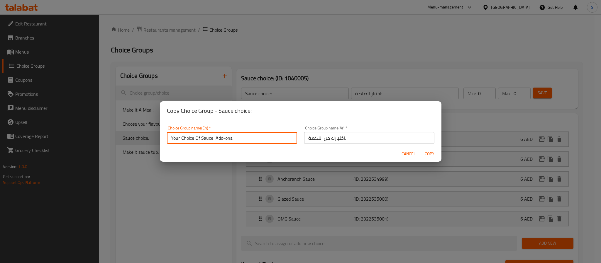
click at [312, 140] on input "اختيارك من النكهة:" at bounding box center [369, 138] width 130 height 12
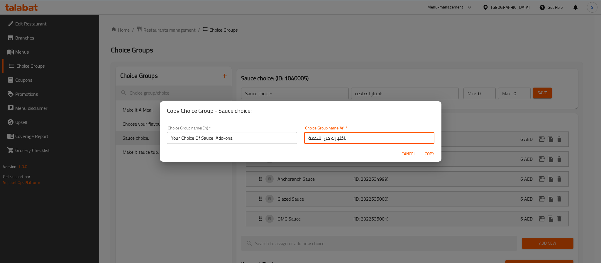
click at [312, 140] on input "اختيارك من النكهة:" at bounding box center [369, 138] width 130 height 12
click at [331, 137] on input "اختيارك من إضاضات الصوص:" at bounding box center [369, 138] width 130 height 12
type input "اختيارك من إضافات الصوص:"
click at [364, 154] on span "Copy" at bounding box center [429, 153] width 14 height 7
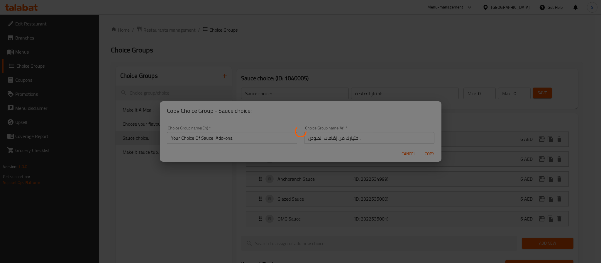
type input "Your Choice Of Sauce Add-ons:"
type input "اختيارك من إضافات الصوص:"
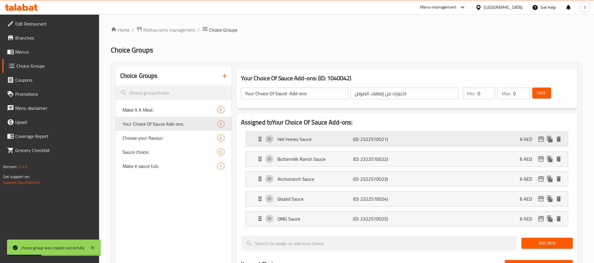
click at [364, 139] on p "(ID: 2322570021)" at bounding box center [378, 139] width 50 height 7
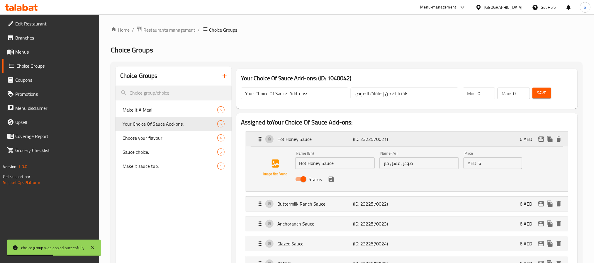
scroll to position [44, 0]
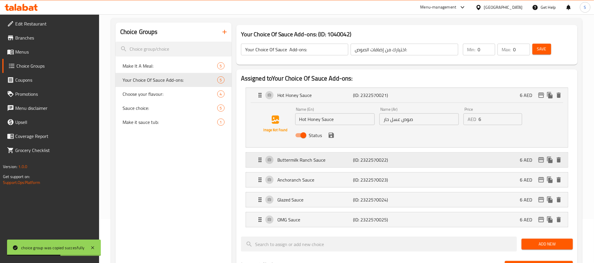
click at [363, 157] on p "(ID: 2322570022)" at bounding box center [378, 160] width 50 height 7
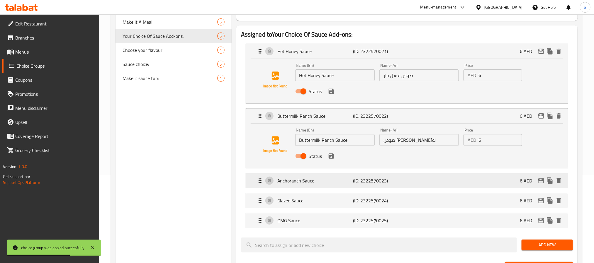
click at [364, 159] on p "(ID: 2322570023)" at bounding box center [378, 180] width 50 height 7
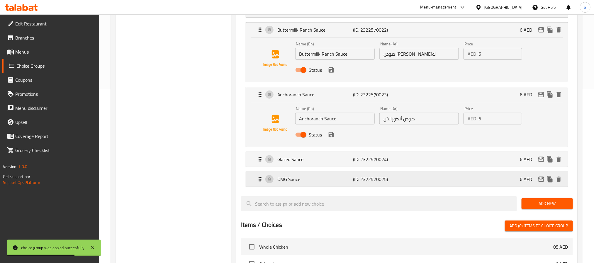
scroll to position [176, 0]
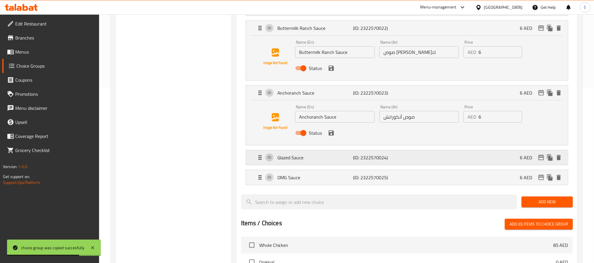
click at [364, 159] on p "(ID: 2322570024)" at bounding box center [378, 157] width 50 height 7
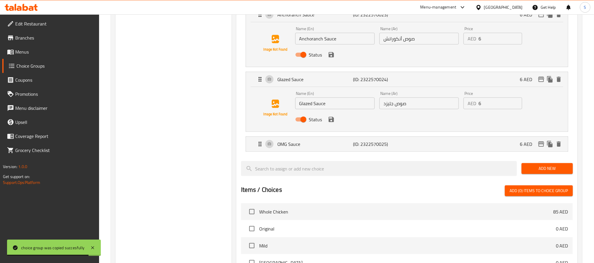
scroll to position [264, 0]
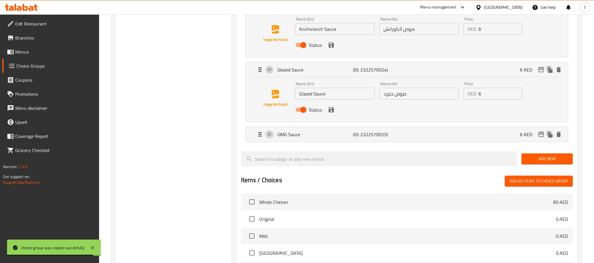
click at [364, 149] on div at bounding box center [407, 149] width 332 height 5
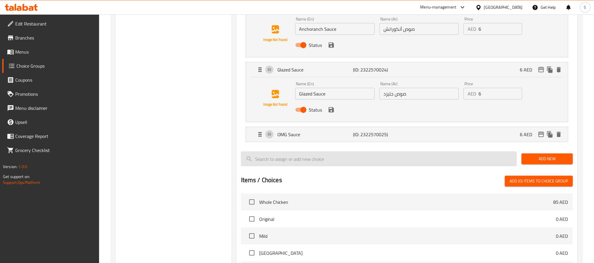
click at [364, 159] on input "search" at bounding box center [379, 159] width 276 height 15
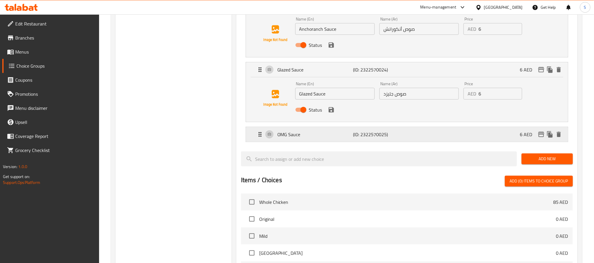
click at [364, 130] on div "OMG Sauce (ID: 2322570025) 6 AED" at bounding box center [409, 134] width 304 height 15
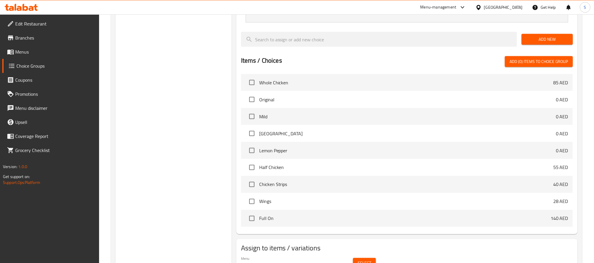
scroll to position [460, 0]
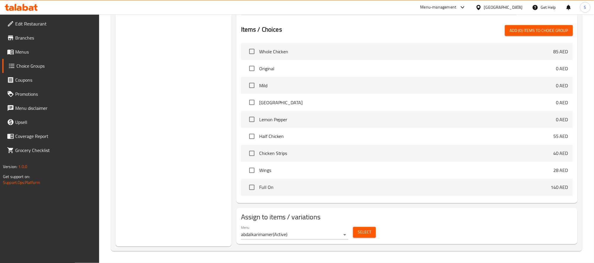
click at [292, 159] on div "Assign to items / variations Menu abdalkarimamer ( Active ) Select" at bounding box center [406, 226] width 341 height 36
click at [364, 159] on span "Select" at bounding box center [364, 232] width 13 height 7
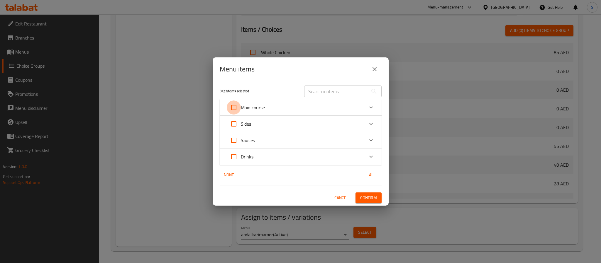
click at [231, 108] on input "Expand" at bounding box center [234, 108] width 14 height 14
checkbox input "true"
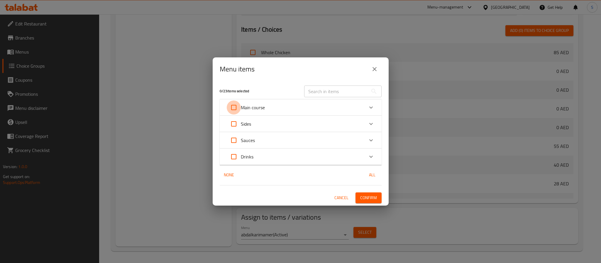
checkbox input "true"
click at [364, 159] on span "Confirm" at bounding box center [368, 197] width 17 height 7
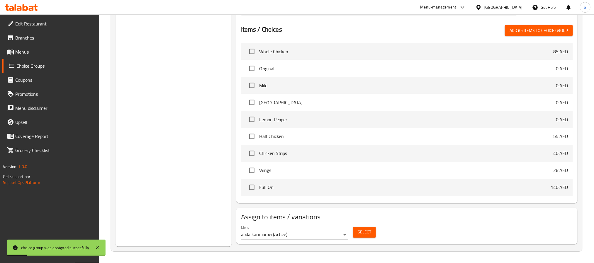
drag, startPoint x: 188, startPoint y: 152, endPoint x: 183, endPoint y: 22, distance: 129.7
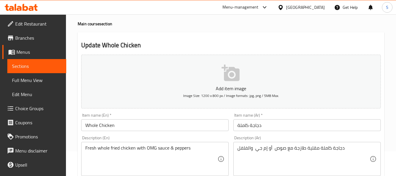
scroll to position [59, 0]
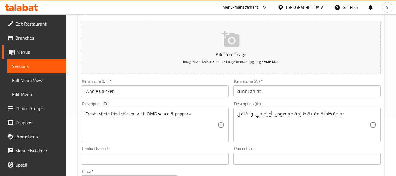
click at [243, 90] on input "دجاجة كاملة" at bounding box center [306, 91] width 147 height 12
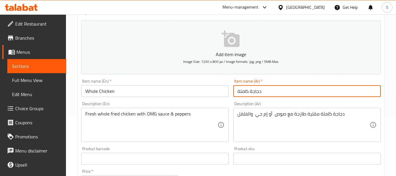
click at [250, 88] on input "دجاجة كاملة" at bounding box center [306, 91] width 147 height 12
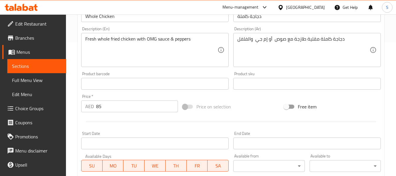
scroll to position [147, 0]
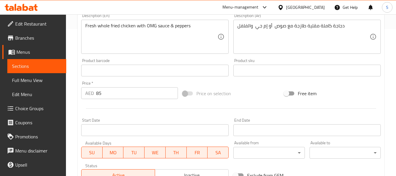
click at [377, 45] on div "دجاجة كاملة مقلية طازجة مع صوص أو إم جي والفلفل Description (Ar)" at bounding box center [306, 37] width 147 height 34
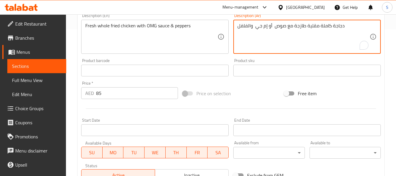
click at [386, 44] on div "Home / Restaurants management / Menus / Sections / item / update Main course se…" at bounding box center [231, 73] width 330 height 410
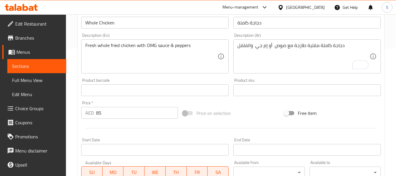
scroll to position [117, 0]
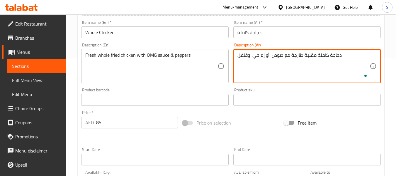
click at [254, 55] on textarea "دجاجة كاملة مقلية طازجة مع صوص أو إم جي وفلفل" at bounding box center [303, 66] width 132 height 28
type textarea "دجاجة كاملة مقلية طازجة مع صوص أو إم جي وفلفل"
click at [257, 32] on input "دجاجة كاملة" at bounding box center [306, 32] width 147 height 12
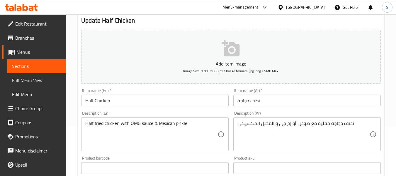
scroll to position [59, 0]
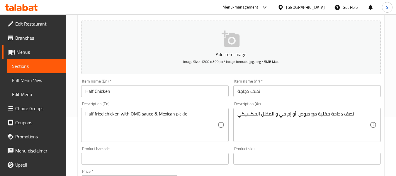
click at [394, 95] on div "Home / Restaurants management / Menus / Sections / item / update Main course se…" at bounding box center [231, 161] width 330 height 410
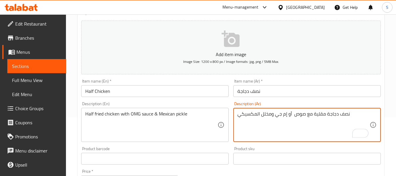
click at [256, 115] on textarea "نصف دجاجة مقلية مع صوص أو إم جي ومخلل المكسيكي" at bounding box center [303, 125] width 132 height 28
type textarea "نصف دجاجة مقلية مع صوص أو إم جي ومخلل مكسيكي"
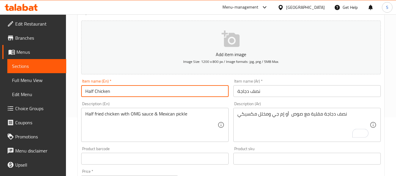
click at [176, 94] on input "Half Chicken" at bounding box center [154, 91] width 147 height 12
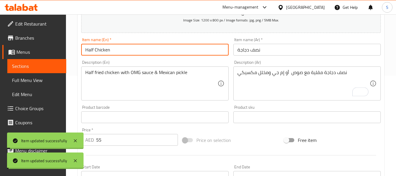
scroll to position [88, 0]
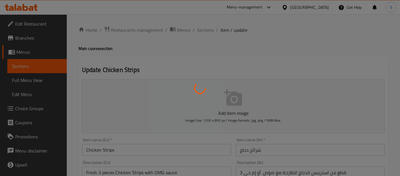
type input "اختر نكهتك:"
type input "1"
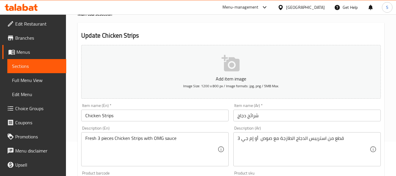
scroll to position [88, 0]
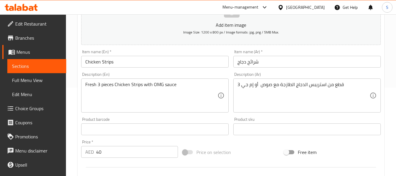
click at [256, 64] on input "شرائح دجاج" at bounding box center [306, 62] width 147 height 12
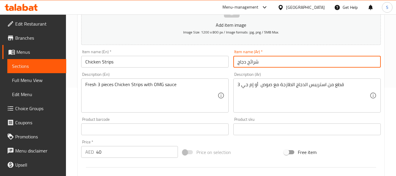
click at [260, 65] on input "شرائح دجاج" at bounding box center [306, 62] width 147 height 12
click at [258, 63] on input "شرائح دجاج" at bounding box center [306, 62] width 147 height 12
click at [254, 63] on input "شرائح دجاج" at bounding box center [306, 62] width 147 height 12
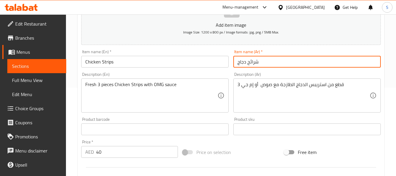
click at [254, 63] on input "شرائح دجاج" at bounding box center [306, 62] width 147 height 12
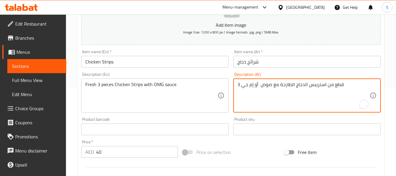
click at [326, 86] on textarea "3 قطع من استريبس الدجاج الطازجة مع صوص أو إم جي" at bounding box center [303, 96] width 132 height 28
click at [317, 86] on textarea "3 قطع من استريبس الدجاج الطازجة مع صوص أو إم جي" at bounding box center [303, 96] width 132 height 28
click at [253, 63] on input "شرائح دجاج" at bounding box center [306, 62] width 147 height 12
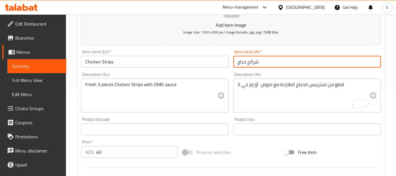
click at [253, 63] on input "شرائح دجاج" at bounding box center [306, 62] width 147 height 12
paste input "ستريبس"
click at [274, 60] on input "استريبس دجاج" at bounding box center [306, 62] width 147 height 12
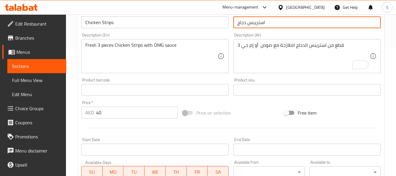
scroll to position [117, 0]
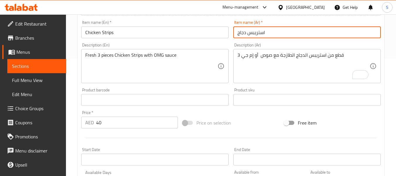
type input "استريبس دجاج"
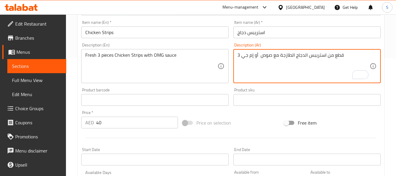
drag, startPoint x: 335, startPoint y: 55, endPoint x: 333, endPoint y: 57, distance: 3.3
click at [330, 55] on textarea "3 قطع من استريبس الدجاج الطازجة مع صوص أو إم جي" at bounding box center [303, 66] width 132 height 28
click at [332, 54] on textarea "3 قطع استريبس الدجاج الطازجة مع صوص أو إم جي" at bounding box center [303, 66] width 132 height 28
click at [306, 55] on textarea "3 قطع استريبس الدجاج الطازجة مع صوص أو إم جي" at bounding box center [303, 66] width 132 height 28
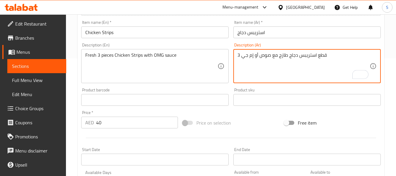
type textarea "3 قطع استريبس دجاج طازج مع صوص أو إم جي"
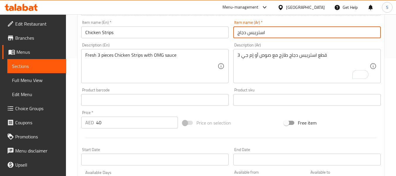
click at [264, 31] on input "استريبس دجاج" at bounding box center [306, 32] width 147 height 12
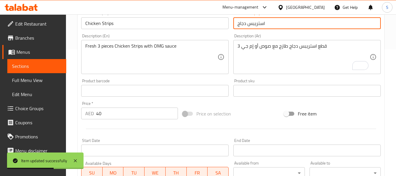
scroll to position [88, 0]
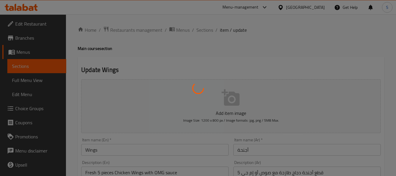
type input "اختر نكهتك:"
type input "1"
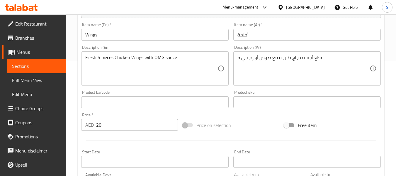
scroll to position [117, 0]
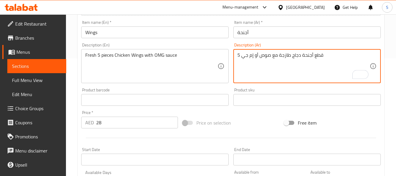
click at [282, 55] on textarea "5 قطع أجنحة دجاج طازجة مع صوص أو إم جي" at bounding box center [303, 66] width 132 height 28
click at [320, 57] on textarea "5 قطع أجنحة دجاج طازجة مع صوص أو إم جي" at bounding box center [303, 66] width 132 height 28
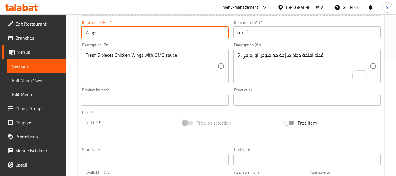
click at [111, 34] on input "Wings" at bounding box center [154, 32] width 147 height 12
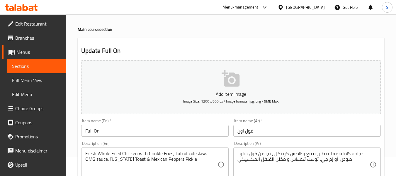
scroll to position [29, 0]
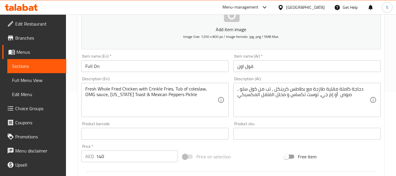
scroll to position [88, 0]
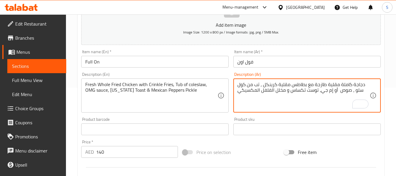
click at [255, 85] on textarea "دجاجة كاملة مقلية طازجة مع بطاطس مقلية كرينكل ، تب من كول سلو ، صوص أو إم جي، ت…" at bounding box center [303, 96] width 132 height 28
click at [259, 87] on textarea "دجاجة كاملة مقلية طازجة مع بطاطس مقلية كرينكل ، تب من كول سلو ، صوص أو إم جي، ت…" at bounding box center [303, 96] width 132 height 28
click at [260, 82] on textarea "دجاجة كاملة مقلية طازجة مع بطاطس مقلية كرينكل ، وعاء كول سلو ، صوص أو إم جي، تو…" at bounding box center [303, 96] width 132 height 28
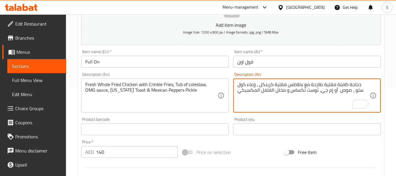
click at [260, 82] on textarea "دجاجة كاملة مقلية طازجة مع بطاطس مقلية كرينكل ، وعاء كول سلو ، صوص أو إم جي، تو…" at bounding box center [303, 96] width 132 height 28
click at [303, 90] on textarea "دجاجة كاملة مقلية طازجة مع بطاطس مقلية كرينكل ، علبة كول سلو، صوص أو إم جي، توس…" at bounding box center [303, 96] width 132 height 28
click at [301, 90] on textarea "دجاجة كاملة مقلية طازجة مع بطاطس مقلية كرينكل ، علبة كول سلو، صوص أو إم جي، توس…" at bounding box center [303, 96] width 132 height 28
click at [301, 91] on textarea "دجاجة كاملة مقلية طازجة مع بطاطس مقلية كرينكل ، علبة كول سلو، صوص أو إم جي، توس…" at bounding box center [303, 96] width 132 height 28
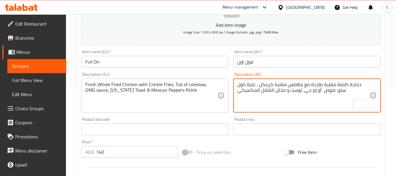
paste textarea "ساس ت"
click at [288, 90] on textarea "دجاجة كاملة مقلية طازجة مع بطاطس مقلية كرينكل ، علبة كول سلو، صوص أو إم جي، تكس…" at bounding box center [303, 96] width 132 height 28
click at [270, 89] on textarea "دجاجة كاملة مقلية طازجة مع بطاطس مقلية كرينكل ، علبة كول سلو، صوص أو إم جي، تكس…" at bounding box center [303, 96] width 132 height 28
click at [271, 89] on textarea "دجاجة كاملة مقلية طازجة مع بطاطس مقلية كرينكل ، علبة كول سلو، صوص أو إم جي، تكس…" at bounding box center [303, 96] width 132 height 28
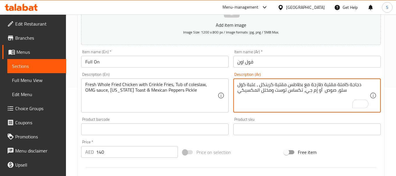
paste textarea "الفلفل"
click at [283, 92] on textarea "دجاجة كاملة مقلية طازجة مع بطاطس مقلية كرينكل ، علبة كول سلو، صوص أو إم جي، تكس…" at bounding box center [303, 96] width 132 height 28
click at [259, 91] on textarea "دجاجة كاملة مقلية طازجة مع بطاطس مقلية كرينكل ، علبة كول سلو، صوص أو إم جي، تكس…" at bounding box center [303, 96] width 132 height 28
type textarea "دجاجة كاملة مقلية طازجة مع بطاطس مقلية كرينكل ، علبة كول سلو، صوص أو إم جي، تكس…"
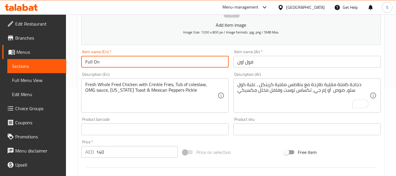
click at [107, 65] on input "Full On" at bounding box center [154, 62] width 147 height 12
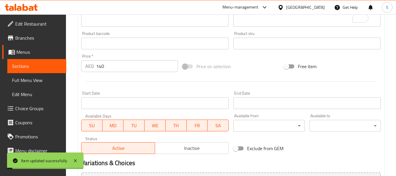
scroll to position [205, 0]
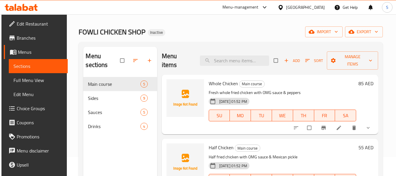
scroll to position [29, 0]
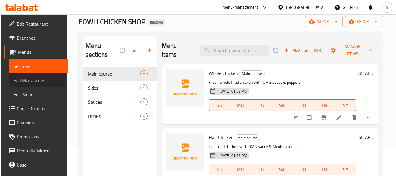
click at [29, 75] on link "Full Menu View" at bounding box center [38, 80] width 59 height 14
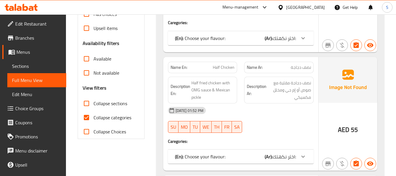
scroll to position [176, 0]
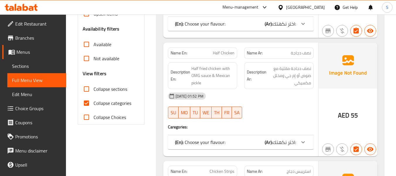
click at [103, 102] on span "Collapse categories" at bounding box center [113, 102] width 38 height 7
click at [94, 102] on input "Collapse categories" at bounding box center [86, 103] width 14 height 14
checkbox input "false"
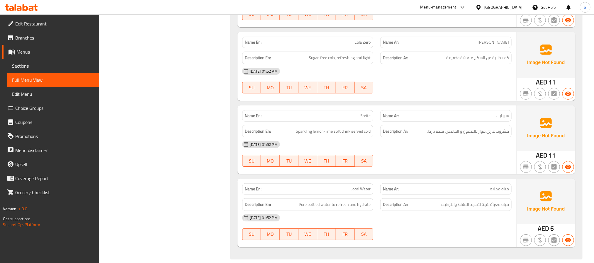
scroll to position [3574, 0]
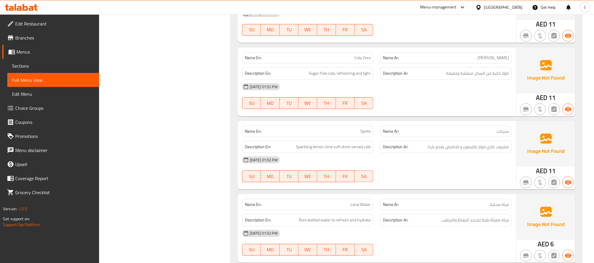
click at [359, 137] on div "Name En: Sprite" at bounding box center [307, 131] width 131 height 11
copy span "Sprite"
drag, startPoint x: 437, startPoint y: 163, endPoint x: 433, endPoint y: 157, distance: 6.7
click at [400, 157] on div "Description Ar: مشروب غازي فوار بالليمون و الحامض، يقدم باردا." at bounding box center [446, 147] width 138 height 20
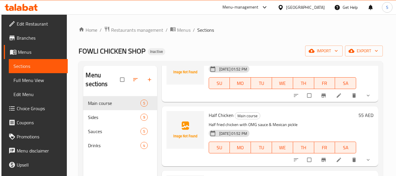
scroll to position [59, 0]
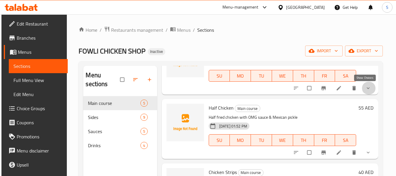
click at [365, 91] on icon "show more" at bounding box center [368, 88] width 6 height 6
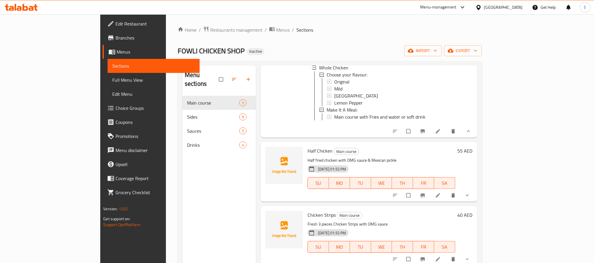
scroll to position [1, 0]
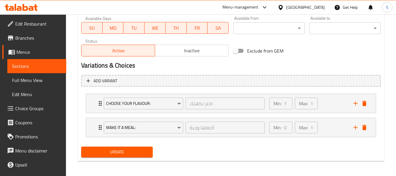
scroll to position [272, 0]
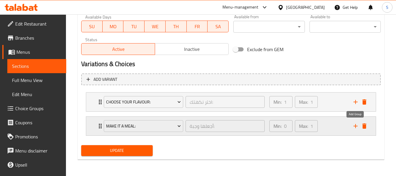
click at [352, 127] on icon "add" at bounding box center [355, 125] width 7 height 7
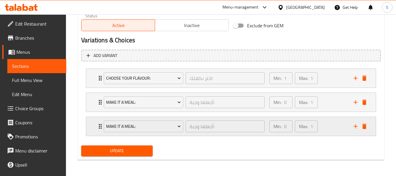
scroll to position [296, 0]
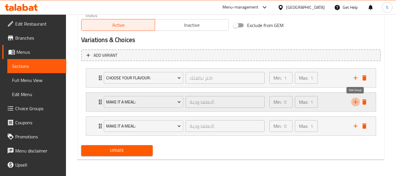
click at [356, 104] on icon "add" at bounding box center [355, 101] width 7 height 7
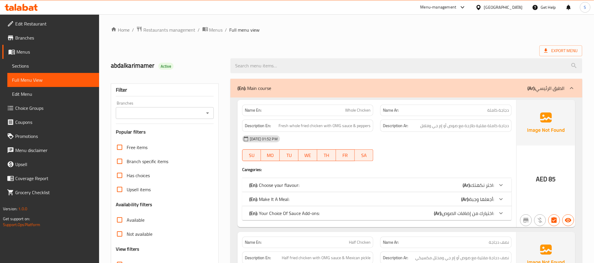
click at [380, 135] on div "[DATE] 01:52 PM" at bounding box center [377, 139] width 276 height 14
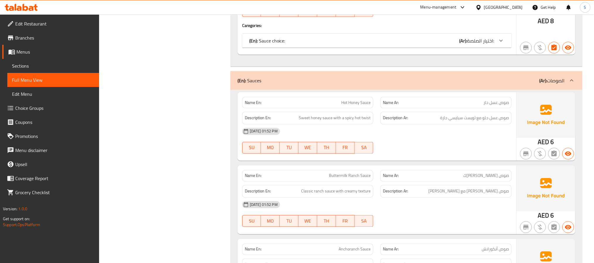
scroll to position [1671, 0]
drag, startPoint x: 386, startPoint y: 168, endPoint x: 204, endPoint y: 9, distance: 241.2
click at [384, 160] on div "Name En: Hot Honey Sauce Name Ar: صوص عسل حار Description En: Sweet honey sauce…" at bounding box center [376, 125] width 279 height 69
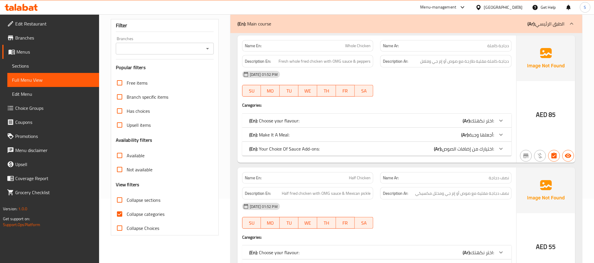
scroll to position [0, 0]
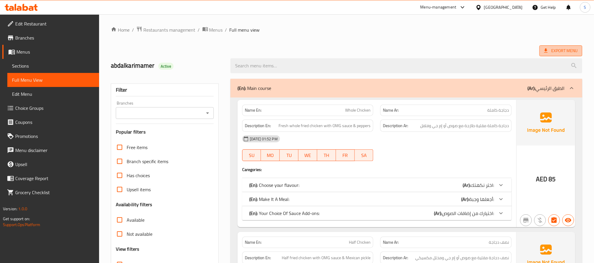
click at [563, 55] on span "Export Menu" at bounding box center [560, 50] width 33 height 7
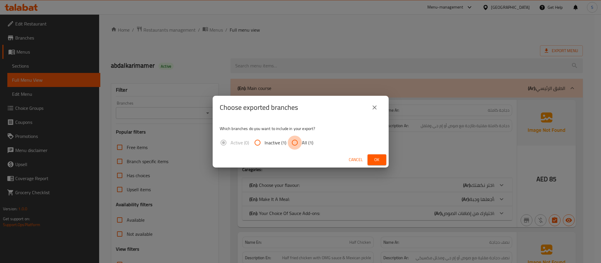
click at [298, 143] on input "All (1)" at bounding box center [295, 143] width 14 height 14
radio input "true"
click at [372, 161] on span "Ok" at bounding box center [376, 159] width 9 height 7
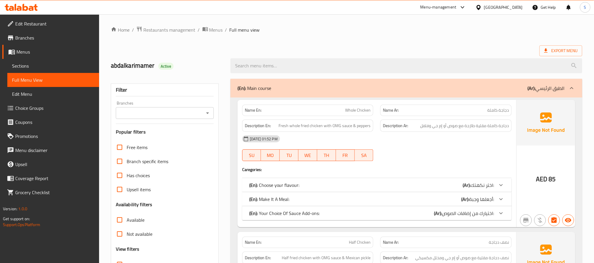
click at [419, 125] on h6 "Description Ar: دجاجة كاملة مقلية طازجة مع صوص أو إم جي وفلفل" at bounding box center [446, 125] width 126 height 7
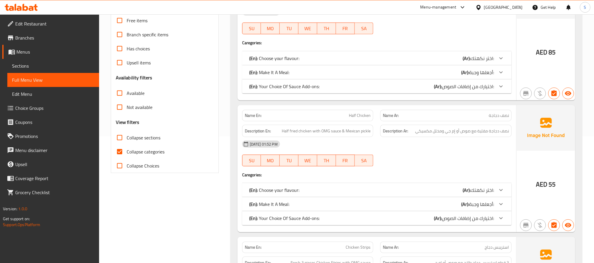
scroll to position [132, 0]
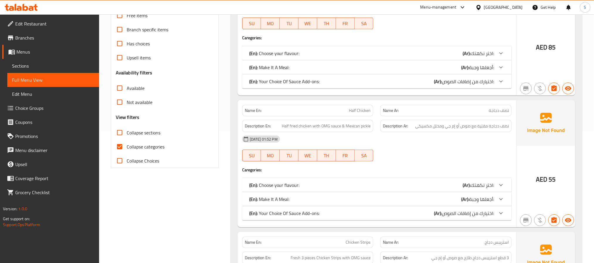
click at [145, 147] on span "Collapse categories" at bounding box center [146, 146] width 38 height 7
click at [127, 147] on input "Collapse categories" at bounding box center [120, 147] width 14 height 14
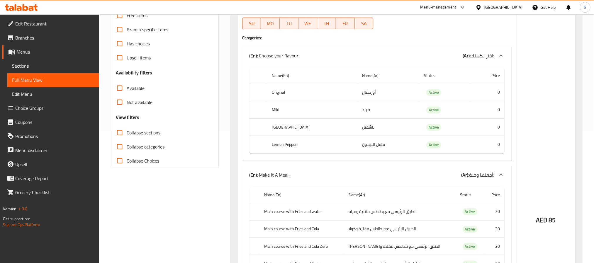
click at [154, 146] on span "Collapse categories" at bounding box center [146, 146] width 38 height 7
click at [127, 146] on input "Collapse categories" at bounding box center [120, 147] width 14 height 14
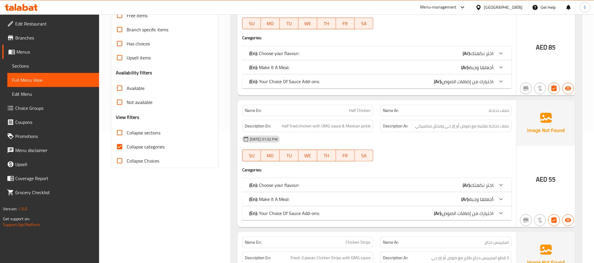
scroll to position [88, 0]
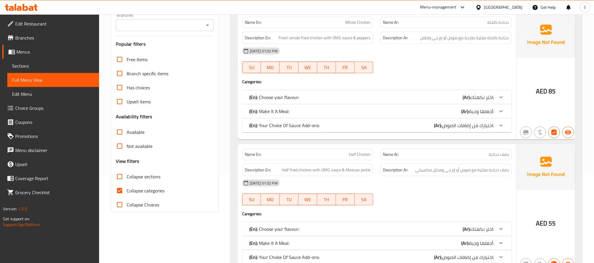
click at [488, 106] on div "(En): Make It A Meal: (Ar): أجعلها وجبة:" at bounding box center [376, 111] width 269 height 14
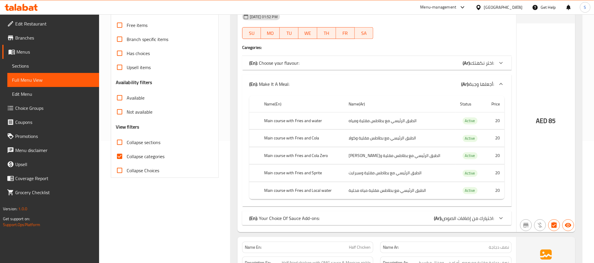
scroll to position [220, 0]
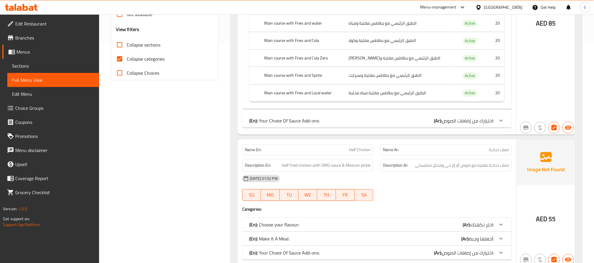
click at [483, 125] on span "اختيارك من إضافات الصوص:" at bounding box center [468, 120] width 52 height 9
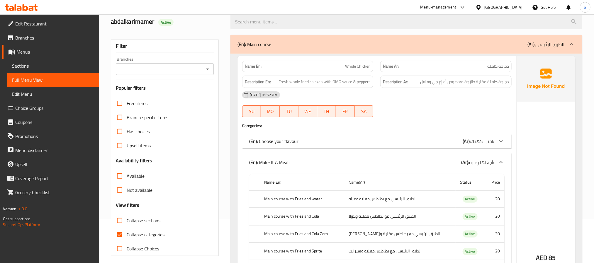
scroll to position [132, 0]
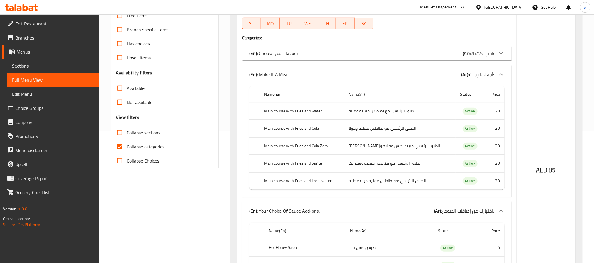
click at [138, 144] on span "Collapse categories" at bounding box center [146, 146] width 38 height 7
click at [127, 144] on input "Collapse categories" at bounding box center [120, 147] width 14 height 14
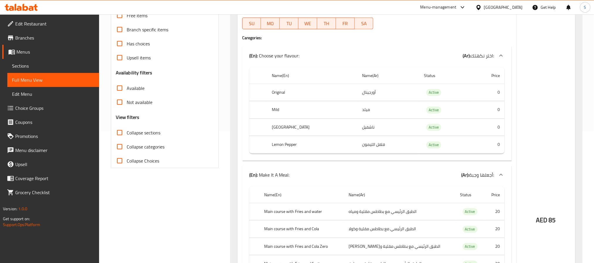
click at [150, 146] on span "Collapse categories" at bounding box center [146, 146] width 38 height 7
click at [127, 146] on input "Collapse categories" at bounding box center [120, 147] width 14 height 14
checkbox input "true"
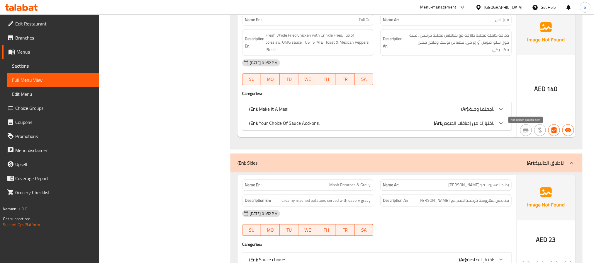
scroll to position [572, 0]
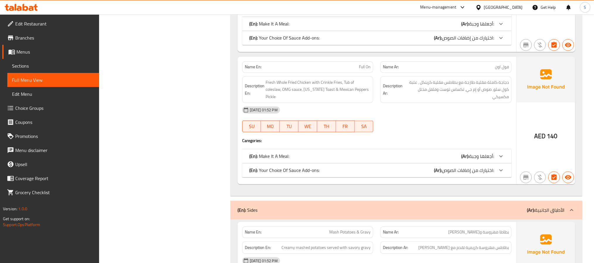
click at [354, 70] on p "Name En: Full On" at bounding box center [308, 67] width 126 height 6
copy span "Full On"
click at [21, 69] on span "Sections" at bounding box center [53, 65] width 82 height 7
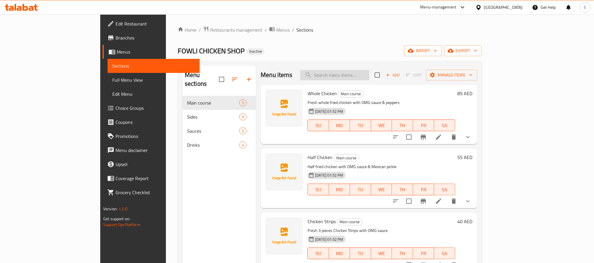
click at [361, 79] on input "search" at bounding box center [334, 75] width 69 height 10
paste input "Full On"
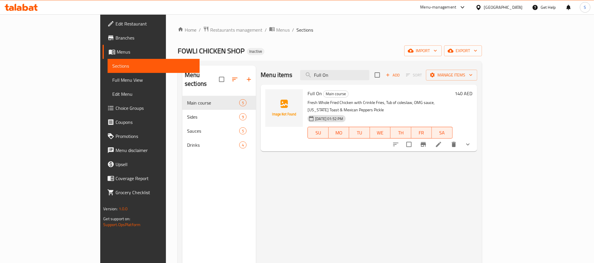
type input "Full On"
click at [442, 141] on icon at bounding box center [438, 144] width 7 height 7
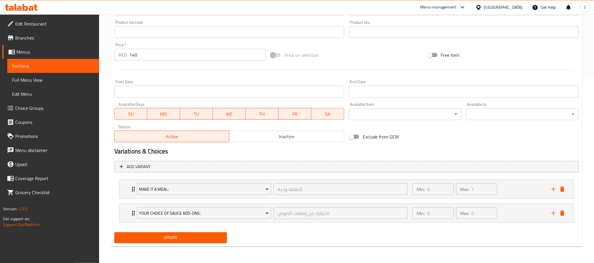
scroll to position [186, 0]
click at [554, 188] on icon "add" at bounding box center [553, 189] width 4 height 4
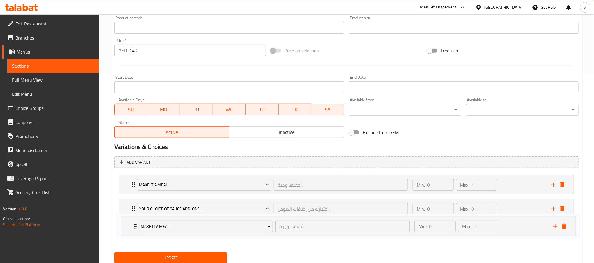
scroll to position [191, 0]
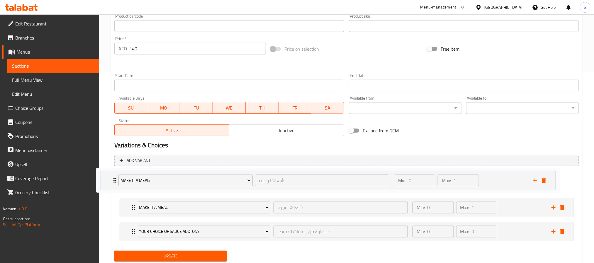
drag, startPoint x: 127, startPoint y: 244, endPoint x: 123, endPoint y: 189, distance: 54.4
click at [121, 189] on div "Make It A Meal: أجعلها وجبة: ​ Min: 0 ​ Max: 1 ​ Main course with Fries and wat…" at bounding box center [346, 207] width 464 height 73
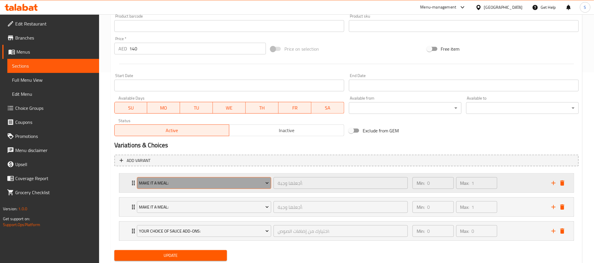
click at [254, 181] on span "Make It A Meal:" at bounding box center [204, 183] width 130 height 7
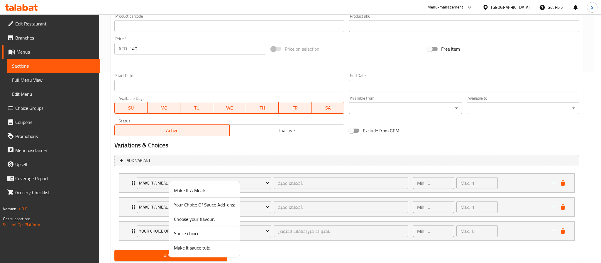
click at [211, 221] on span "Choose your flavour:" at bounding box center [204, 219] width 61 height 7
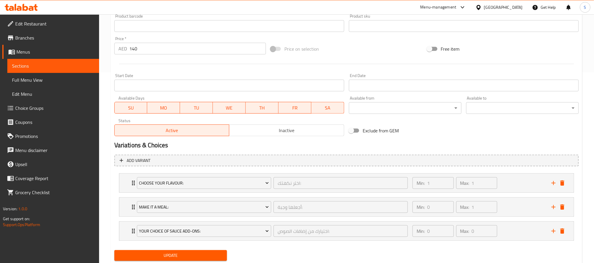
click at [214, 257] on span "Update" at bounding box center [170, 255] width 103 height 7
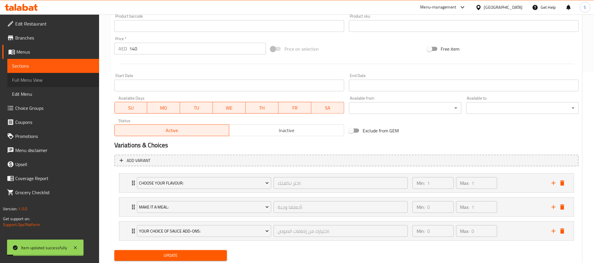
click at [41, 79] on span "Full Menu View" at bounding box center [53, 80] width 82 height 7
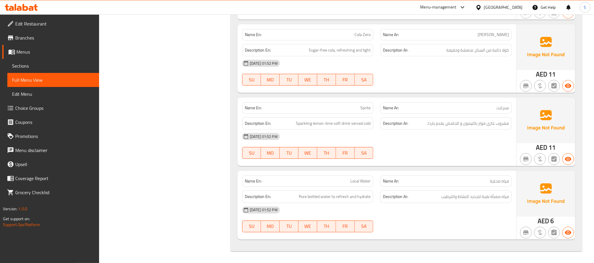
scroll to position [2266, 0]
click at [472, 115] on div "Description Ar: مشروب غازي فوار بالليمون و الحامض، يقدم باردا." at bounding box center [446, 124] width 138 height 20
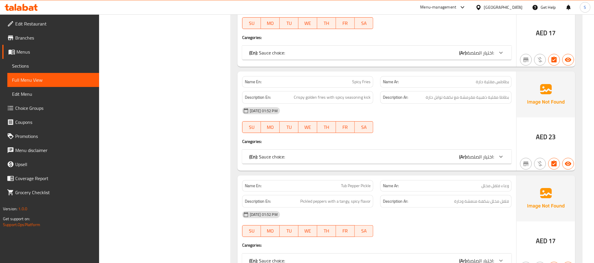
scroll to position [0, 0]
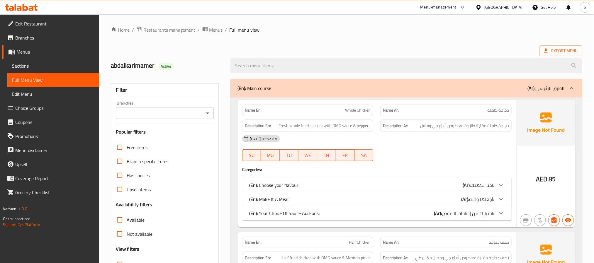
click at [307, 146] on div "[DATE] 01:52 PM" at bounding box center [377, 139] width 276 height 14
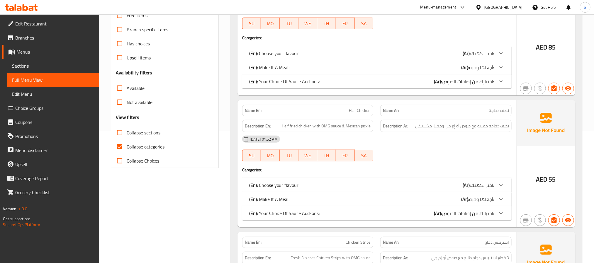
click at [156, 145] on span "Collapse categories" at bounding box center [146, 146] width 38 height 7
click at [127, 145] on input "Collapse categories" at bounding box center [120, 147] width 14 height 14
checkbox input "false"
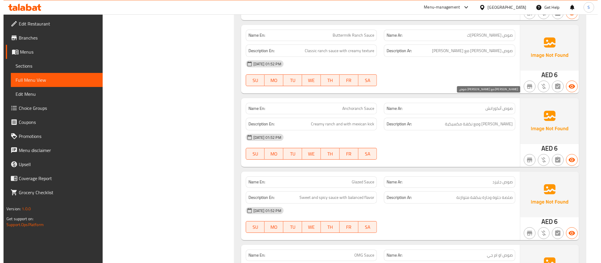
scroll to position [4730, 0]
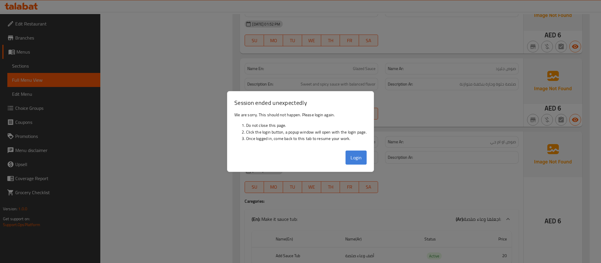
click at [364, 154] on button "Login" at bounding box center [355, 158] width 21 height 14
drag, startPoint x: 320, startPoint y: 43, endPoint x: 317, endPoint y: 43, distance: 3.6
click at [320, 43] on div at bounding box center [300, 131] width 601 height 263
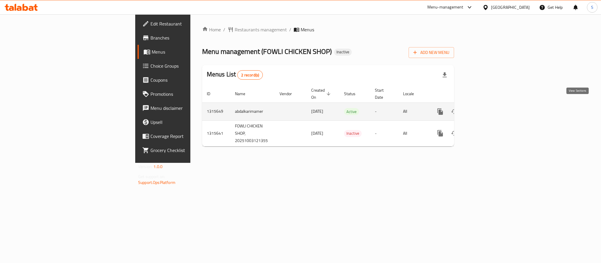
click at [485, 109] on icon "enhanced table" at bounding box center [482, 111] width 5 height 5
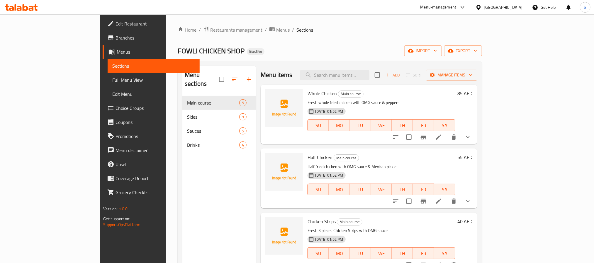
drag, startPoint x: 566, startPoint y: 39, endPoint x: 563, endPoint y: 39, distance: 3.5
click at [482, 39] on div "Home / Restaurants management / Menus / Sections FOWLI CHICKEN SHOP Inactive im…" at bounding box center [330, 180] width 304 height 308
click at [482, 42] on div "Home / Restaurants management / Menus / Sections FOWLI CHICKEN SHOP Inactive im…" at bounding box center [330, 180] width 304 height 308
click at [477, 49] on span "export" at bounding box center [463, 50] width 28 height 7
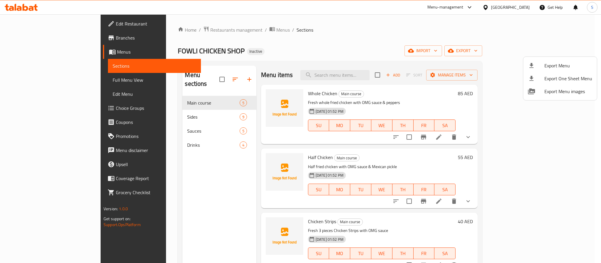
click at [542, 58] on ul "Export Menu Export One Sheet Menu Export Menu images" at bounding box center [560, 78] width 74 height 43
click at [545, 64] on span "Export Menu" at bounding box center [568, 65] width 48 height 7
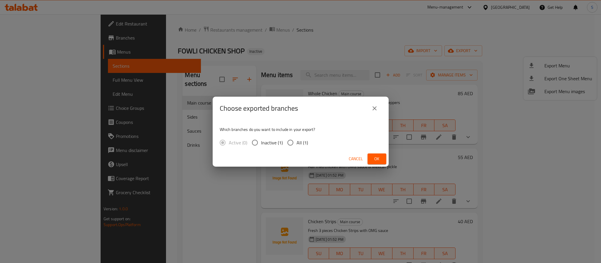
click at [300, 145] on span "All (1)" at bounding box center [301, 142] width 11 height 7
click at [296, 145] on input "All (1)" at bounding box center [290, 143] width 12 height 12
radio input "true"
click at [378, 158] on span "Ok" at bounding box center [376, 158] width 9 height 7
